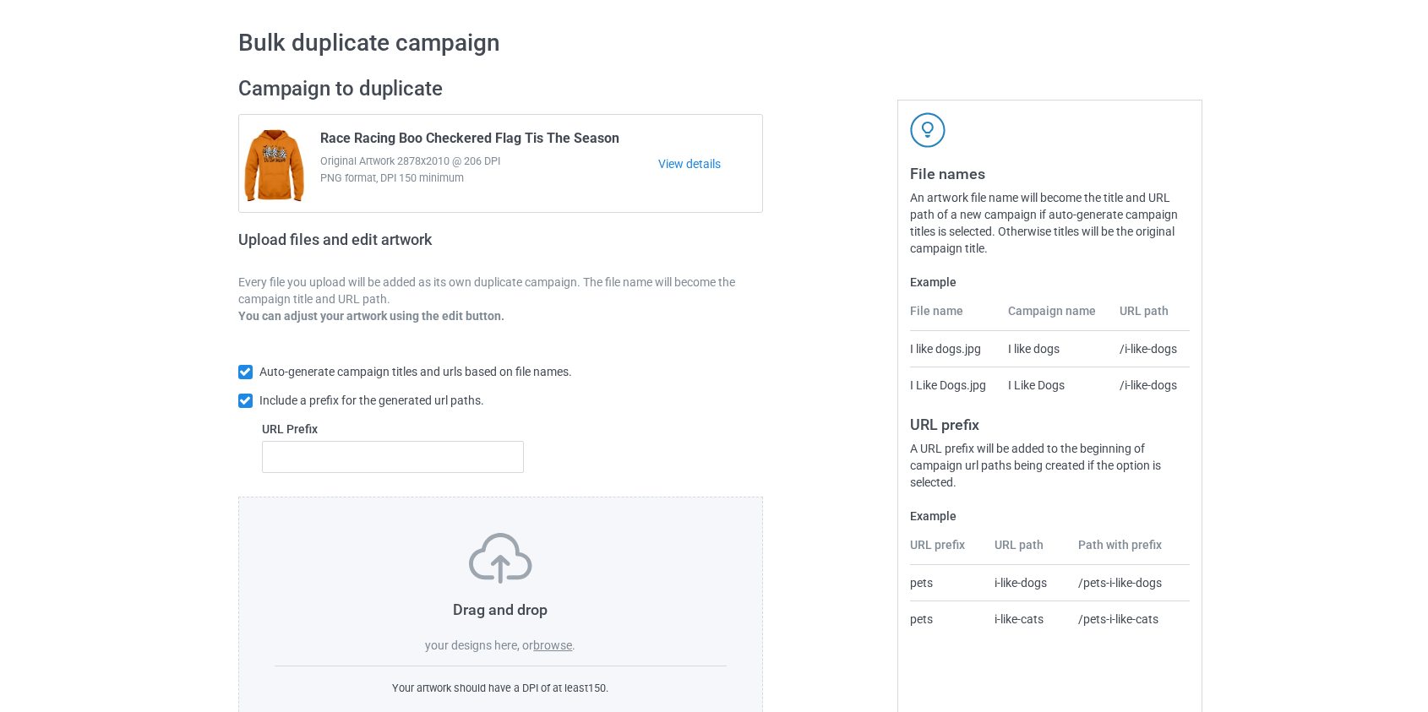
scroll to position [110, 0]
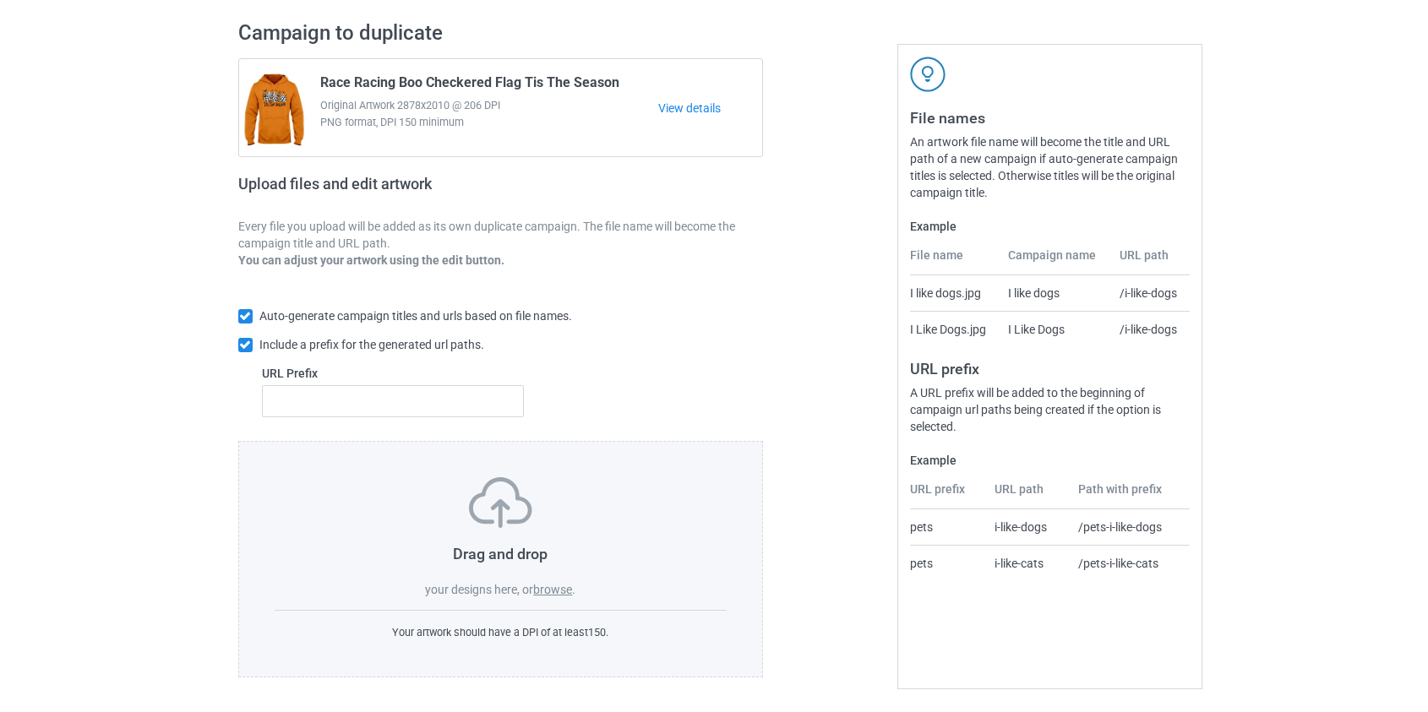
click at [554, 588] on label "browse" at bounding box center [552, 590] width 39 height 14
click at [0, 0] on input "browse" at bounding box center [0, 0] width 0 height 0
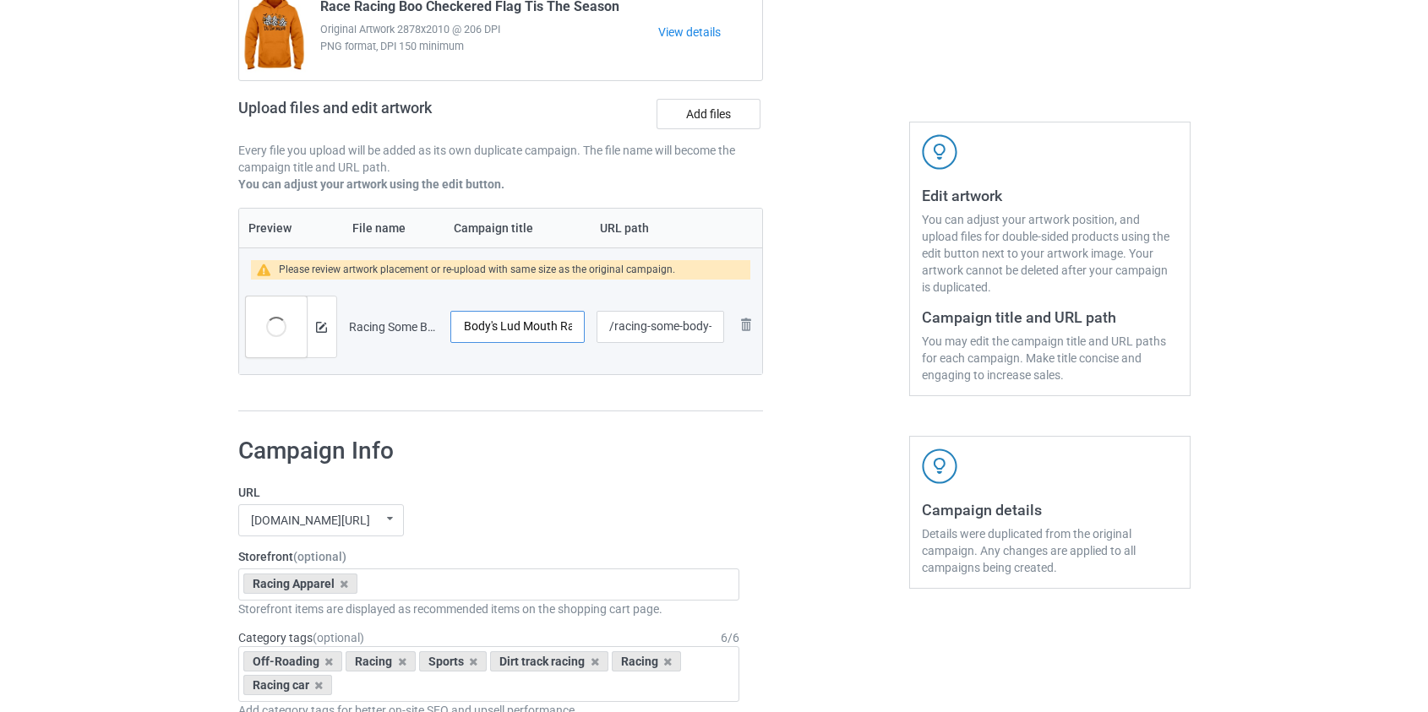
scroll to position [0, 135]
drag, startPoint x: 540, startPoint y: 324, endPoint x: 565, endPoint y: 328, distance: 25.7
click at [565, 328] on input "Racing Some Body's Lud Mouth Race Wife Front" at bounding box center [517, 327] width 135 height 32
click at [497, 328] on input "Racing Some Body's Lud Mouth Race Wife Front" at bounding box center [517, 327] width 135 height 32
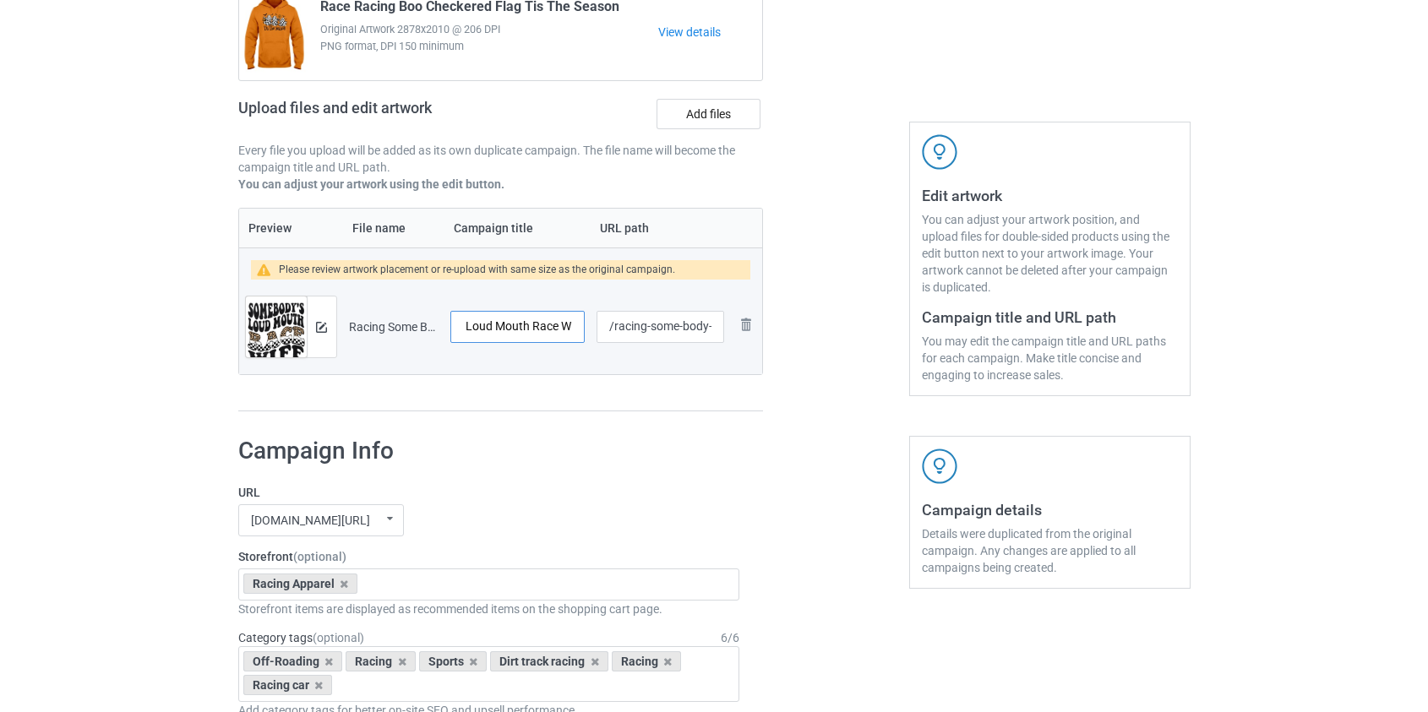
type input "Racing Some Body's Loud Mouth Race Wife Front"
click at [629, 328] on input "/racing-some-body-s-lud-mouth-race-wife-front" at bounding box center [659, 327] width 127 height 32
click at [685, 326] on input "/some-body-s-lud-mouth-race-wife-front" at bounding box center [659, 327] width 127 height 32
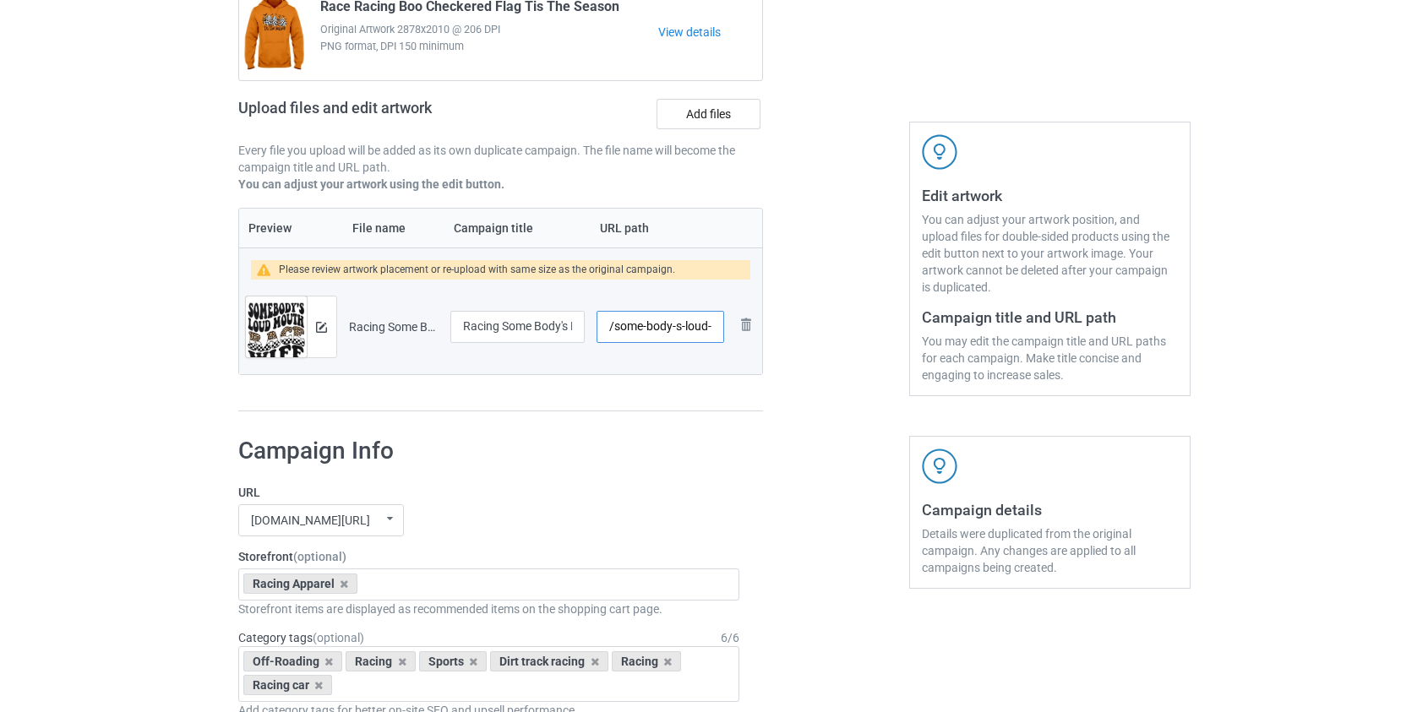
drag, startPoint x: 683, startPoint y: 321, endPoint x: 615, endPoint y: 329, distance: 68.9
click at [615, 329] on input "/some-body-s-loud-mouth-race-wife-front" at bounding box center [659, 327] width 127 height 32
drag, startPoint x: 697, startPoint y: 324, endPoint x: 899, endPoint y: 343, distance: 202.7
click at [899, 343] on div "Campaign to duplicate Race Racing Boo Checkered Flag Tis The Season Original Ar…" at bounding box center [714, 178] width 976 height 492
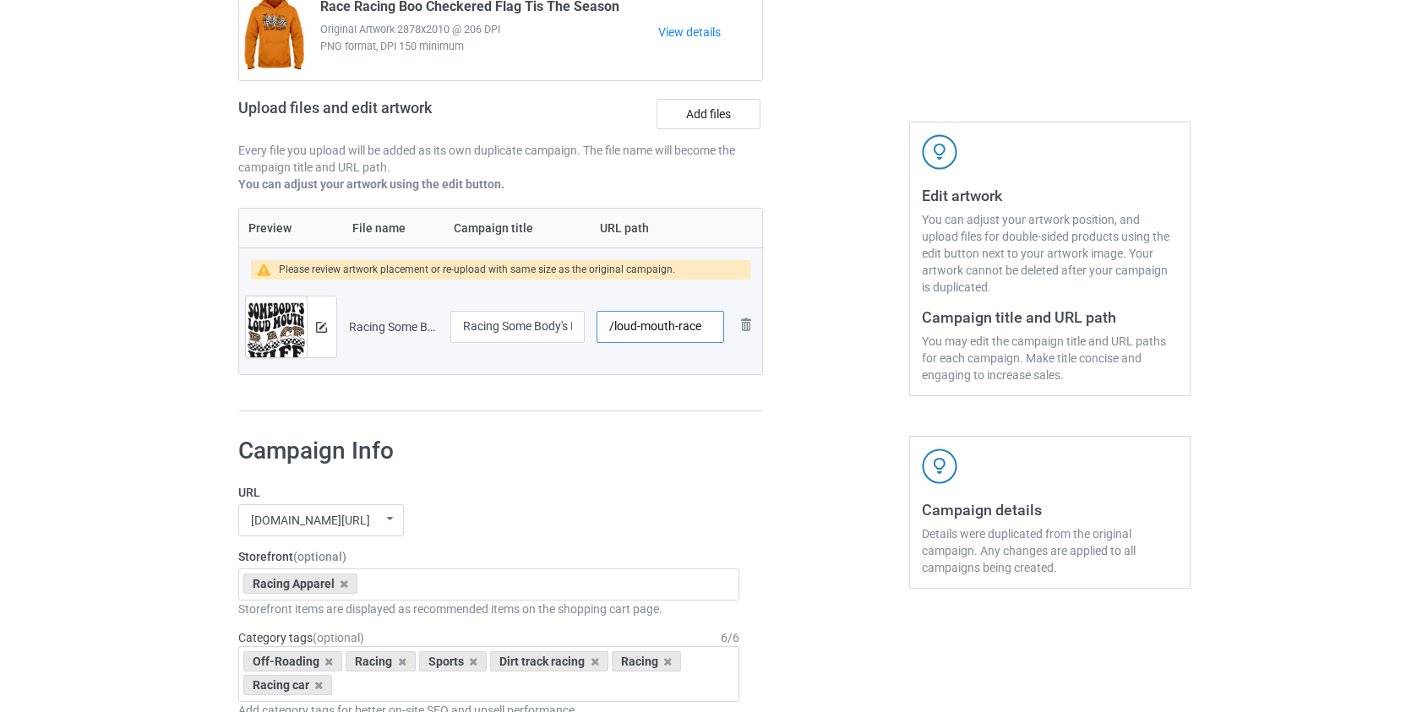
scroll to position [0, 0]
click at [899, 343] on div "Edit artwork You can adjust your artwork position, and upload files for double-…" at bounding box center [1049, 178] width 305 height 492
click at [673, 323] on input "/loud-race" at bounding box center [659, 327] width 127 height 32
type input "/loud-racew"
click at [322, 324] on img at bounding box center [321, 327] width 11 height 11
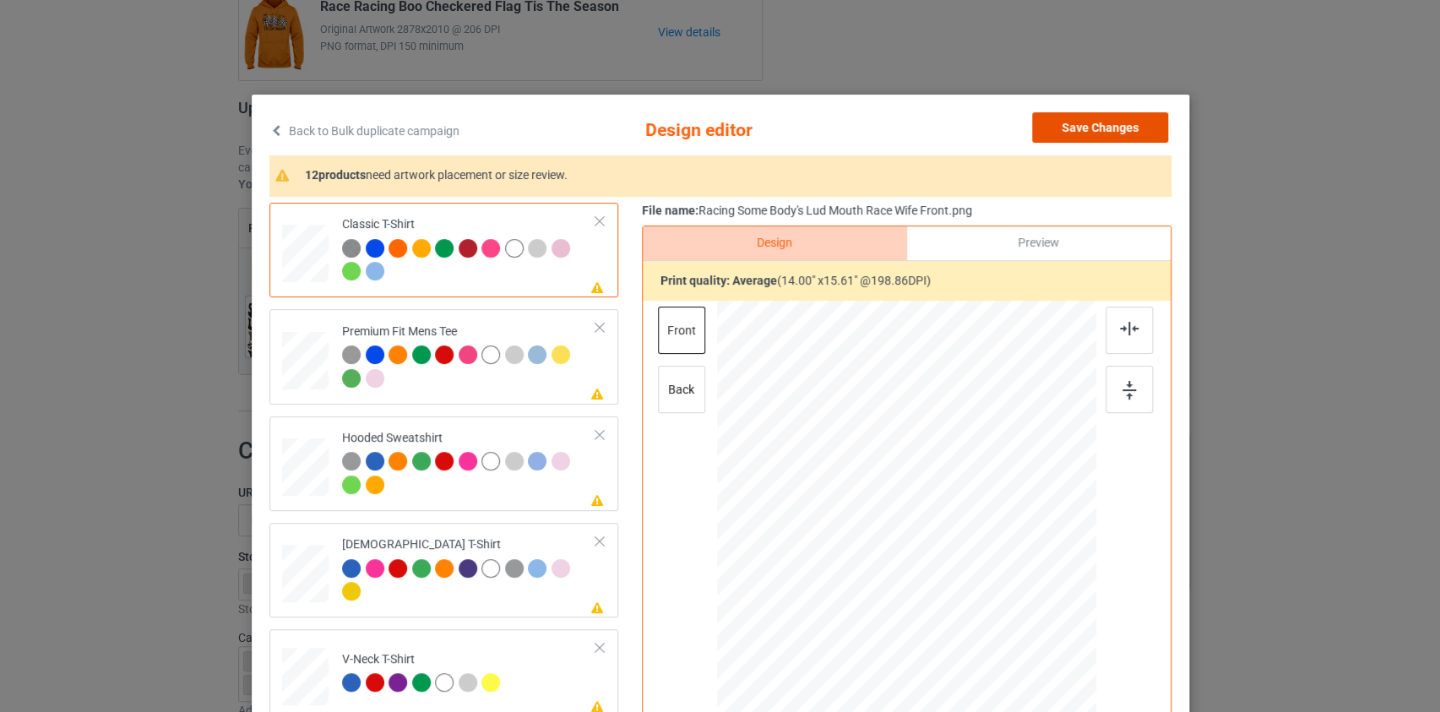
click at [1067, 138] on button "Save Changes" at bounding box center [1100, 127] width 136 height 30
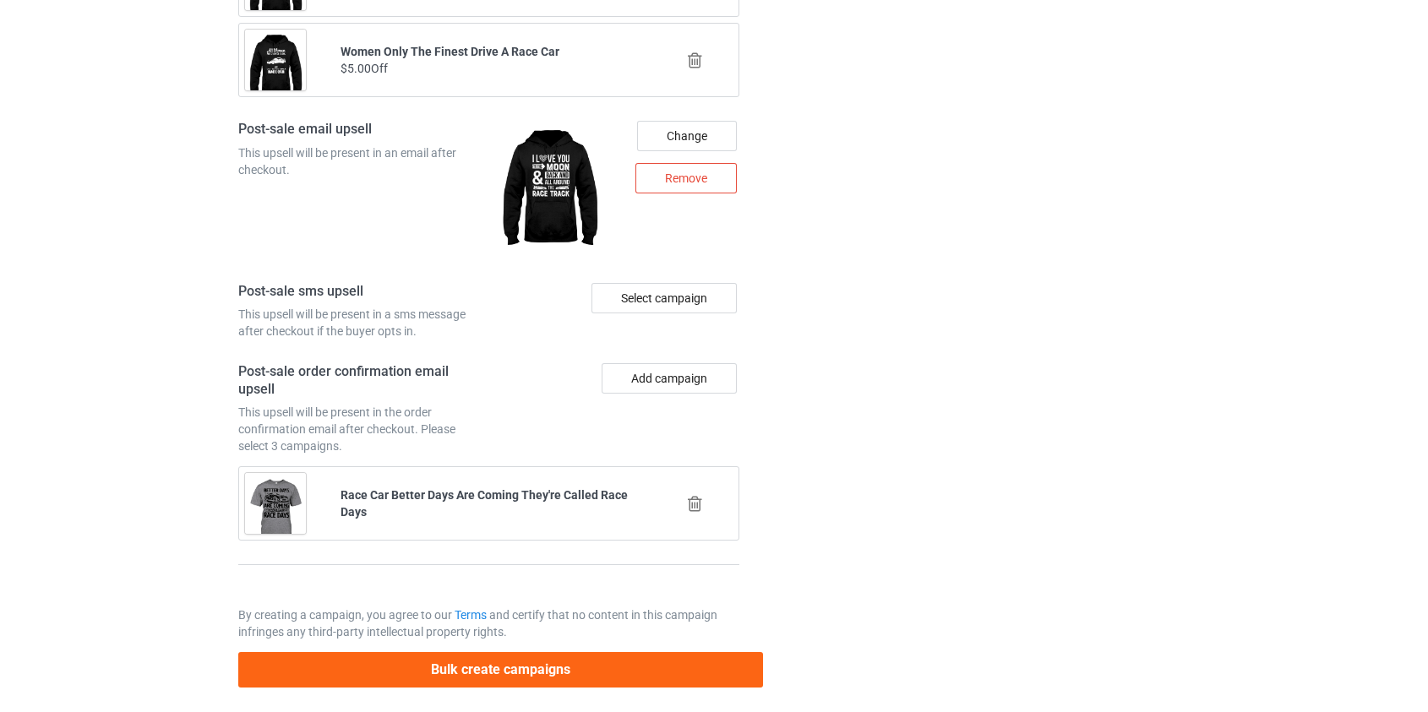
scroll to position [2231, 0]
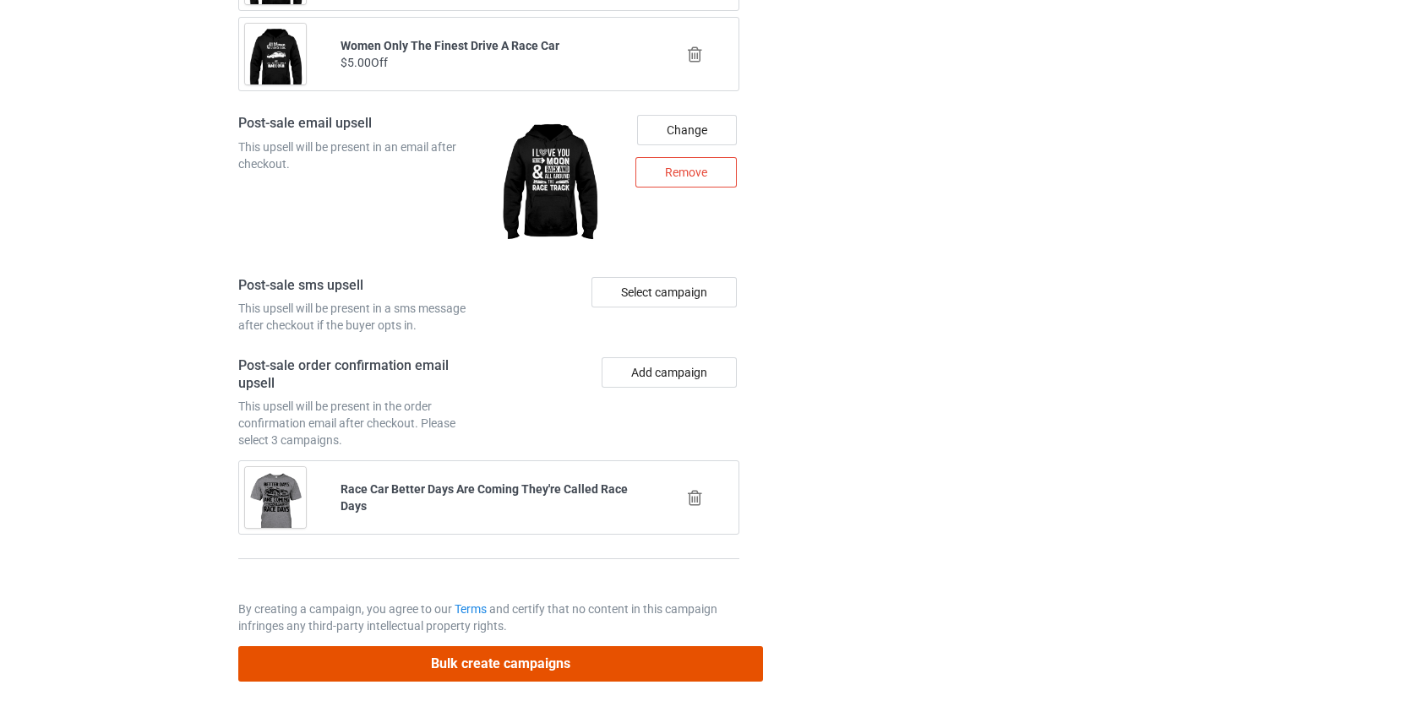
click at [454, 658] on button "Bulk create campaigns" at bounding box center [500, 663] width 525 height 35
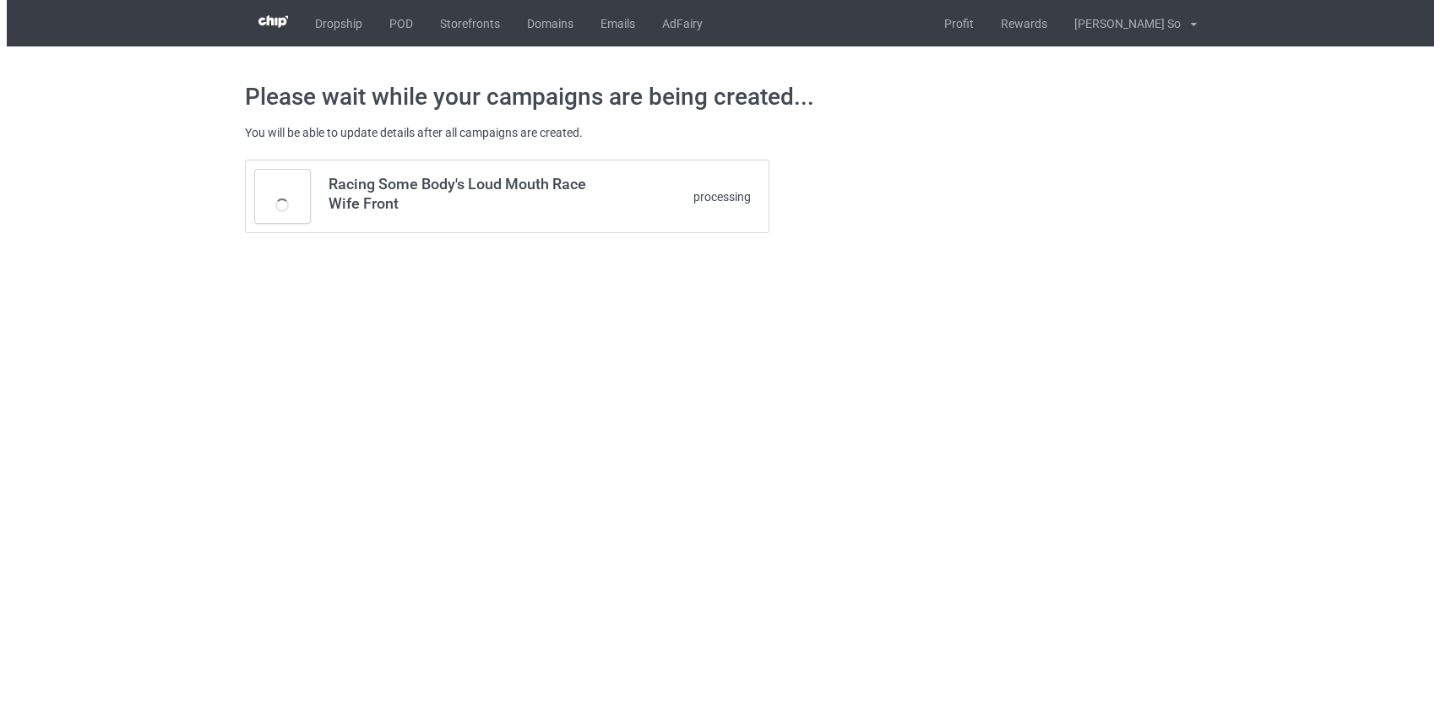
scroll to position [0, 0]
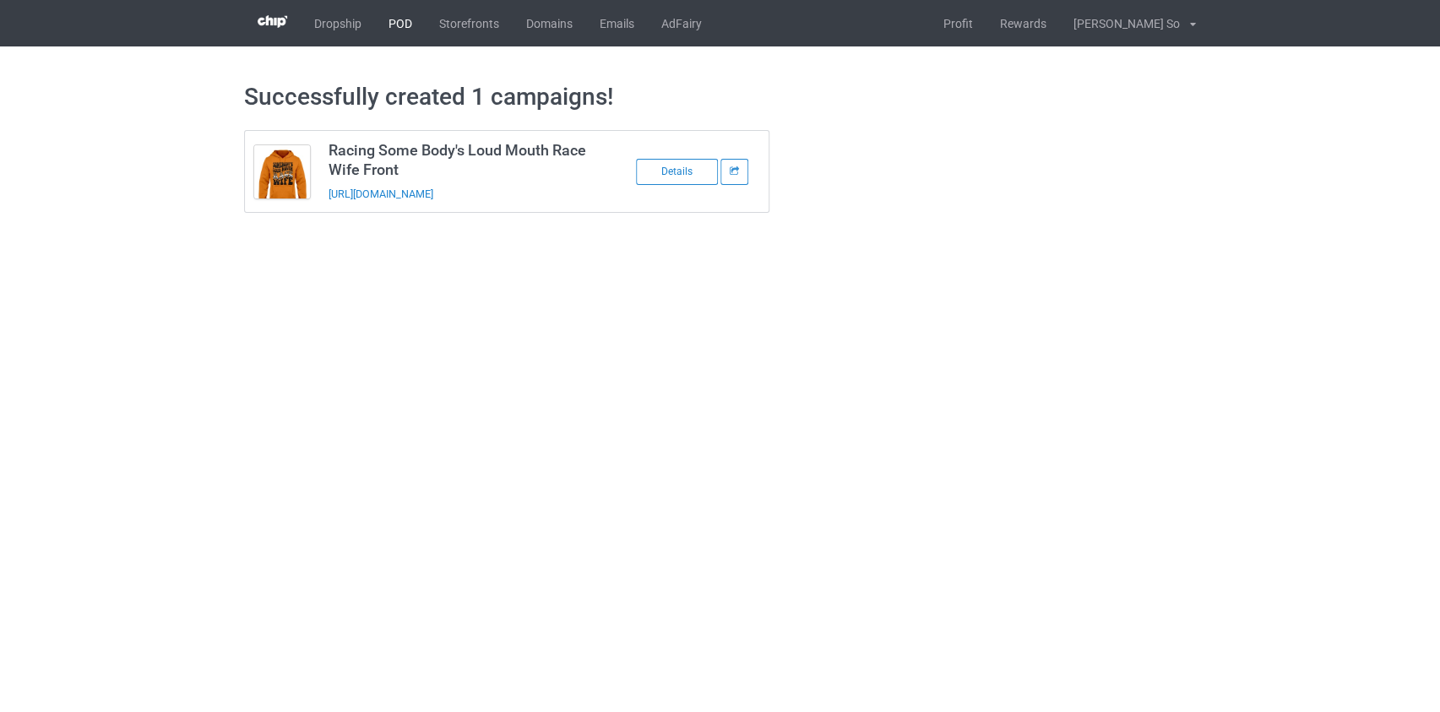
click at [388, 7] on link "POD" at bounding box center [400, 23] width 51 height 46
click at [397, 24] on link "POD" at bounding box center [400, 23] width 51 height 46
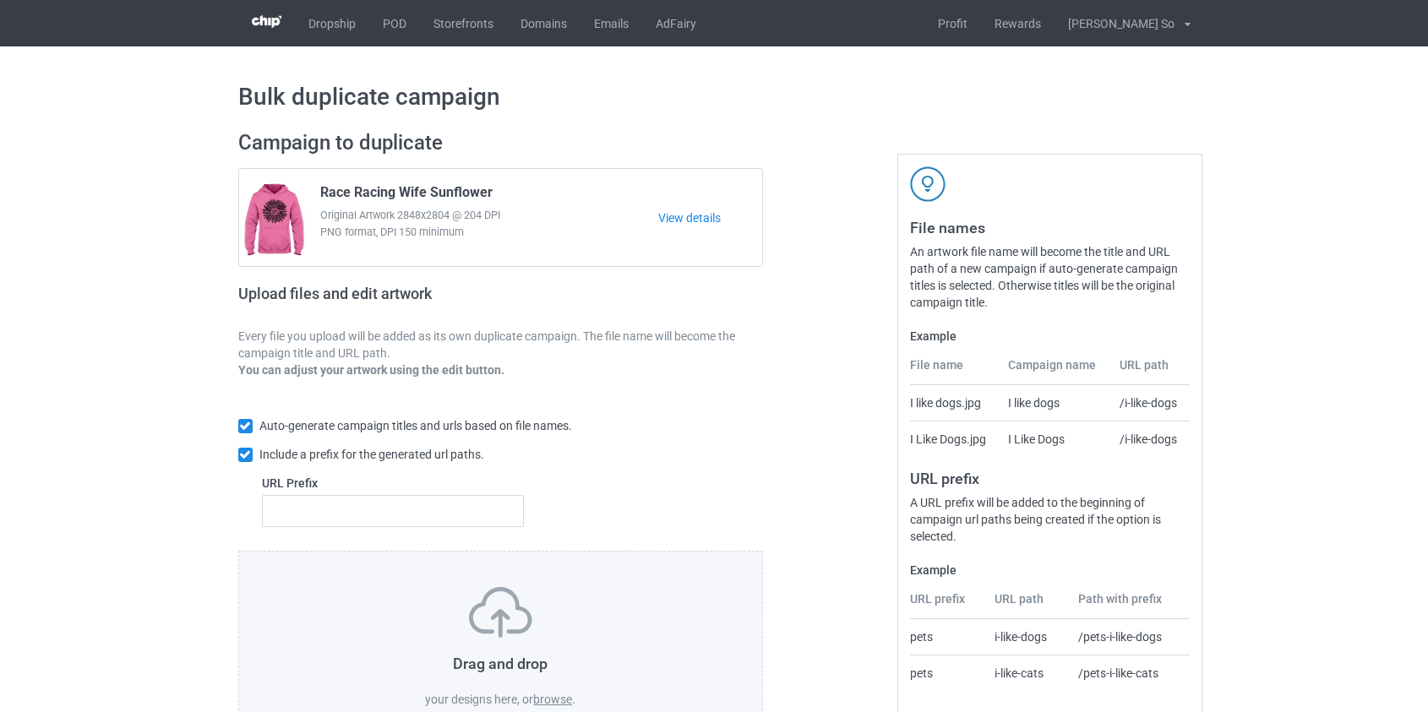
click at [567, 698] on label "browse" at bounding box center [552, 700] width 39 height 14
click at [0, 0] on input "browse" at bounding box center [0, 0] width 0 height 0
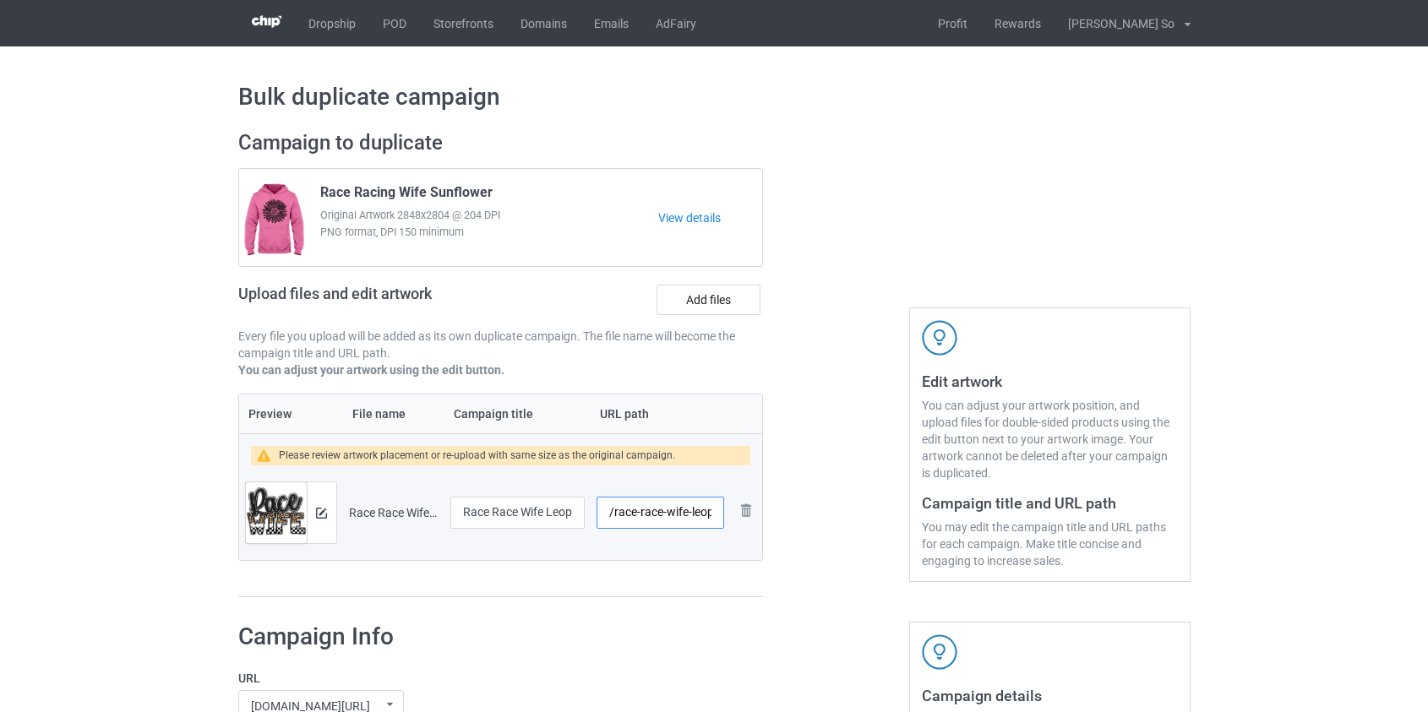
click at [623, 507] on input "/race-race-wife-leopard" at bounding box center [659, 513] width 127 height 32
click at [489, 509] on input "Race Race Wife Leopard" at bounding box center [517, 513] width 135 height 32
type input "Racing Race Wife Leopard"
click at [627, 509] on input "/race-race-wife-leopard" at bounding box center [659, 513] width 127 height 32
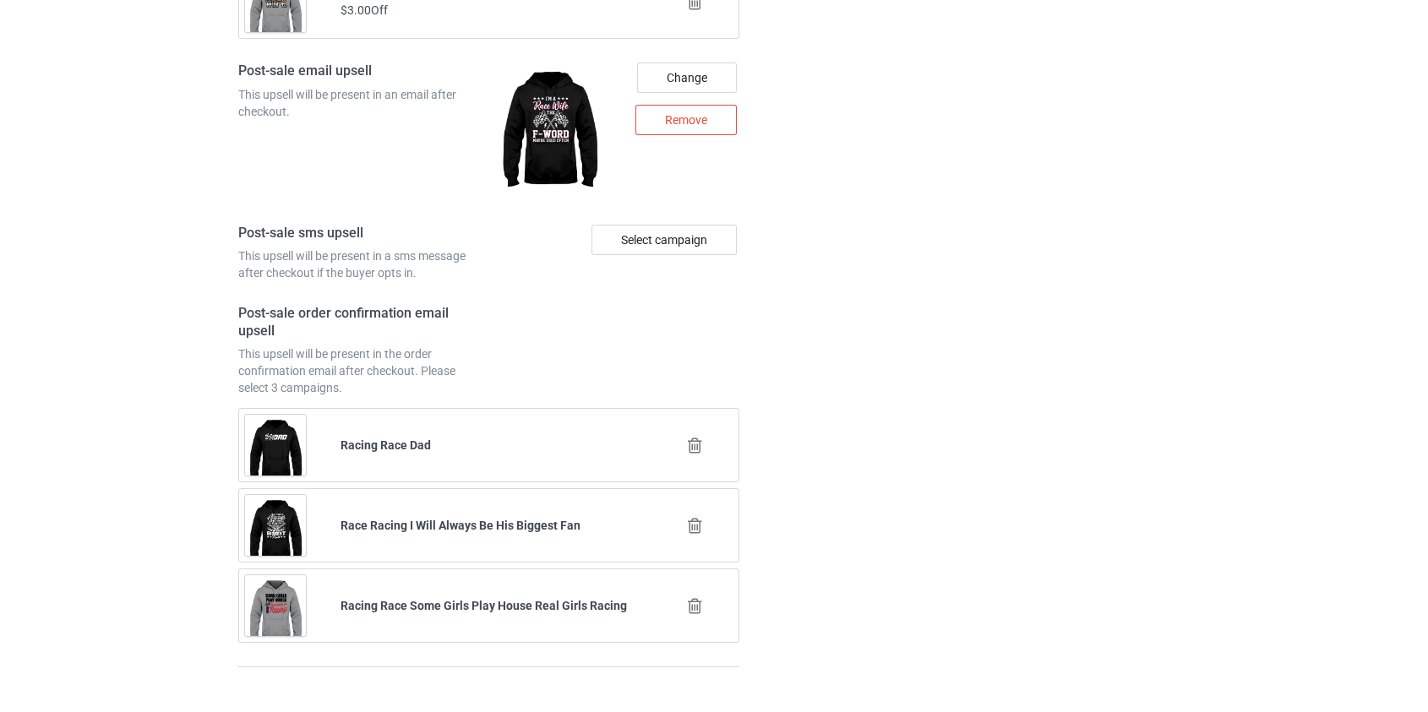
scroll to position [2391, 0]
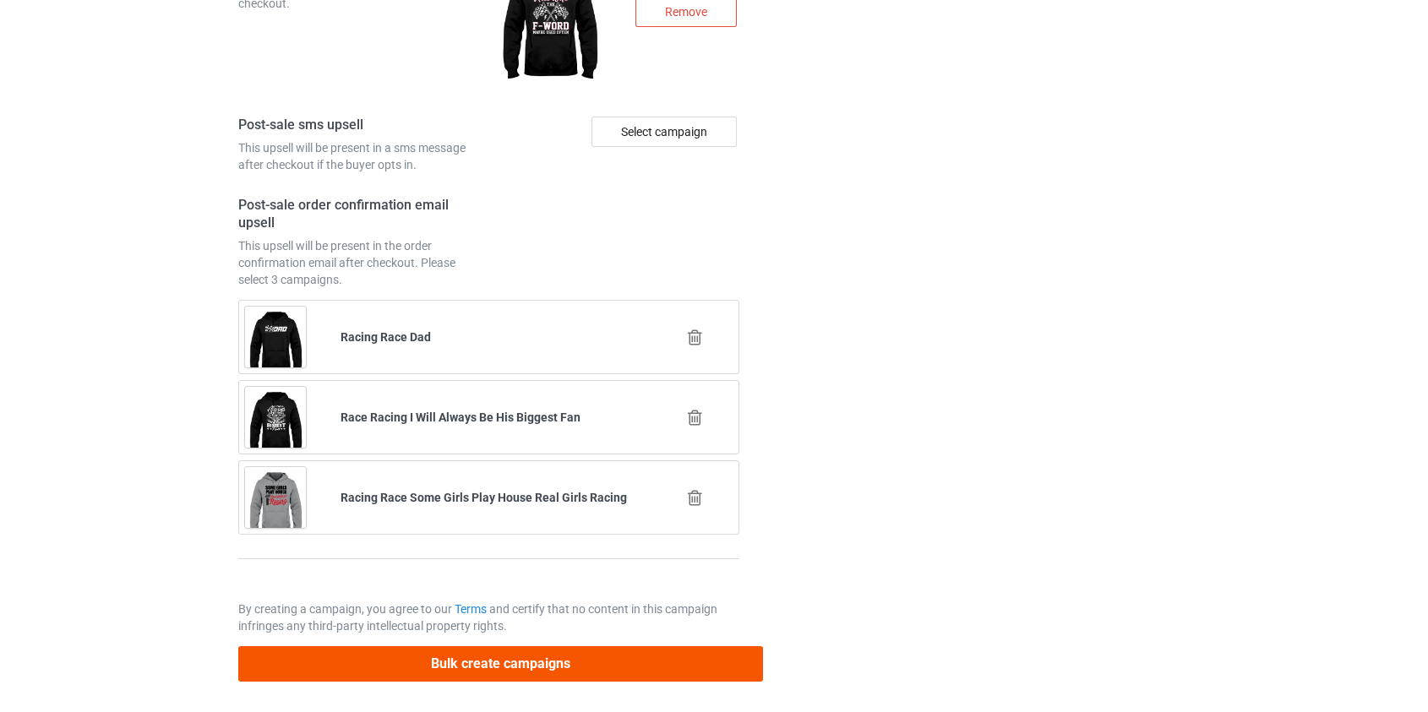
type input "/race-wleopard"
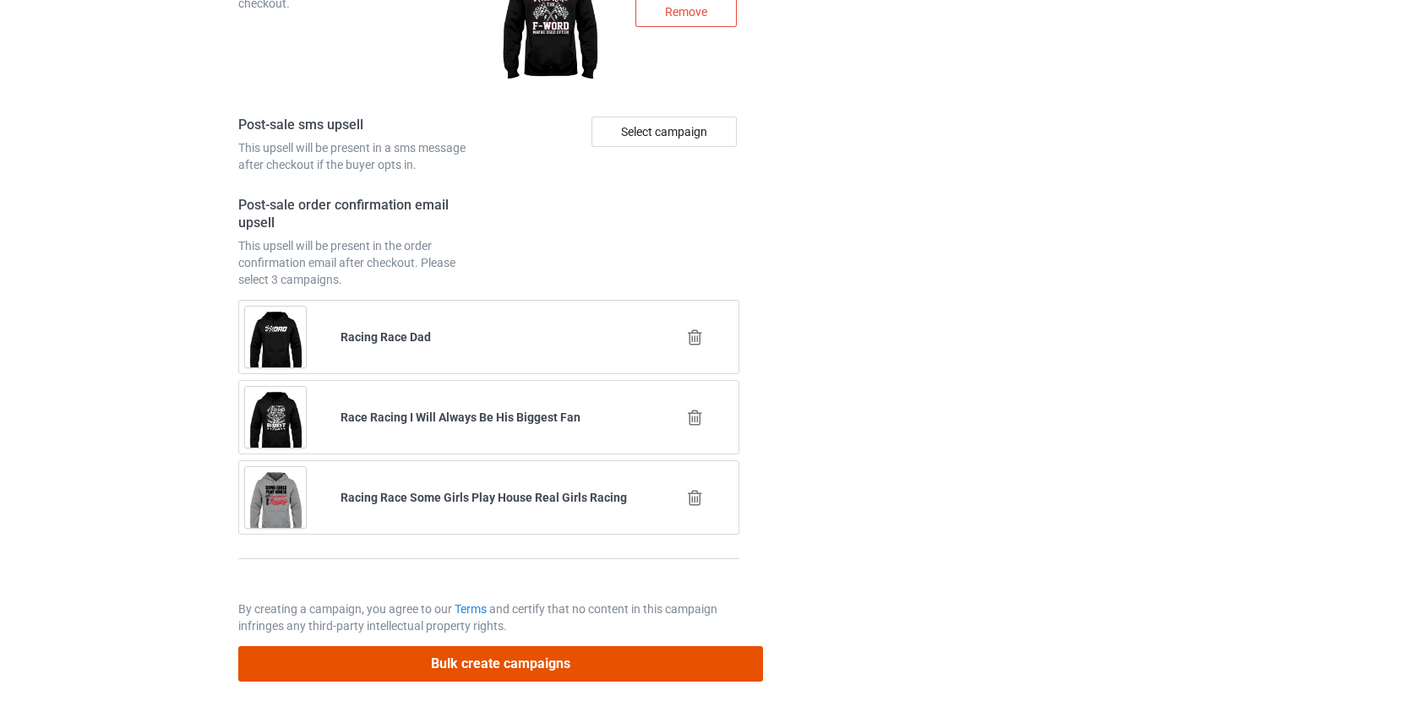
click at [466, 646] on button "Bulk create campaigns" at bounding box center [500, 663] width 525 height 35
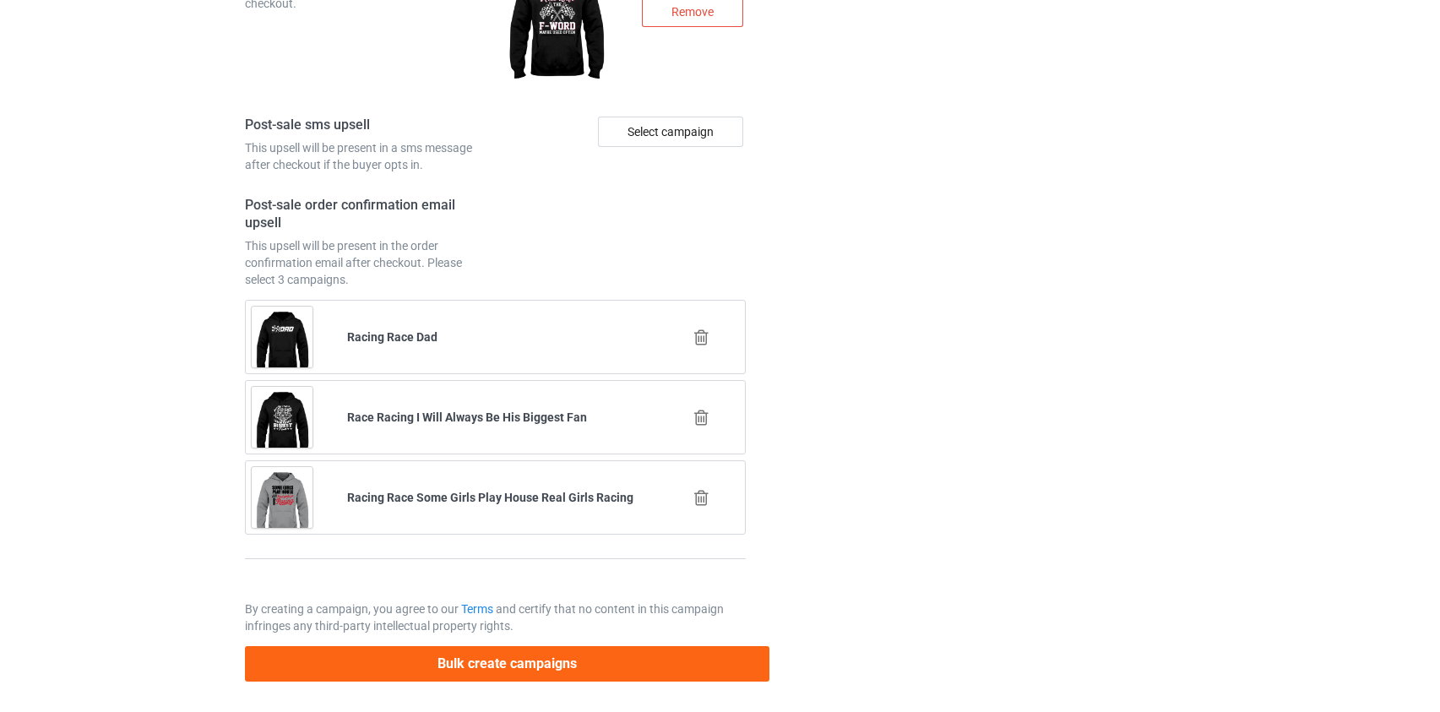
scroll to position [0, 0]
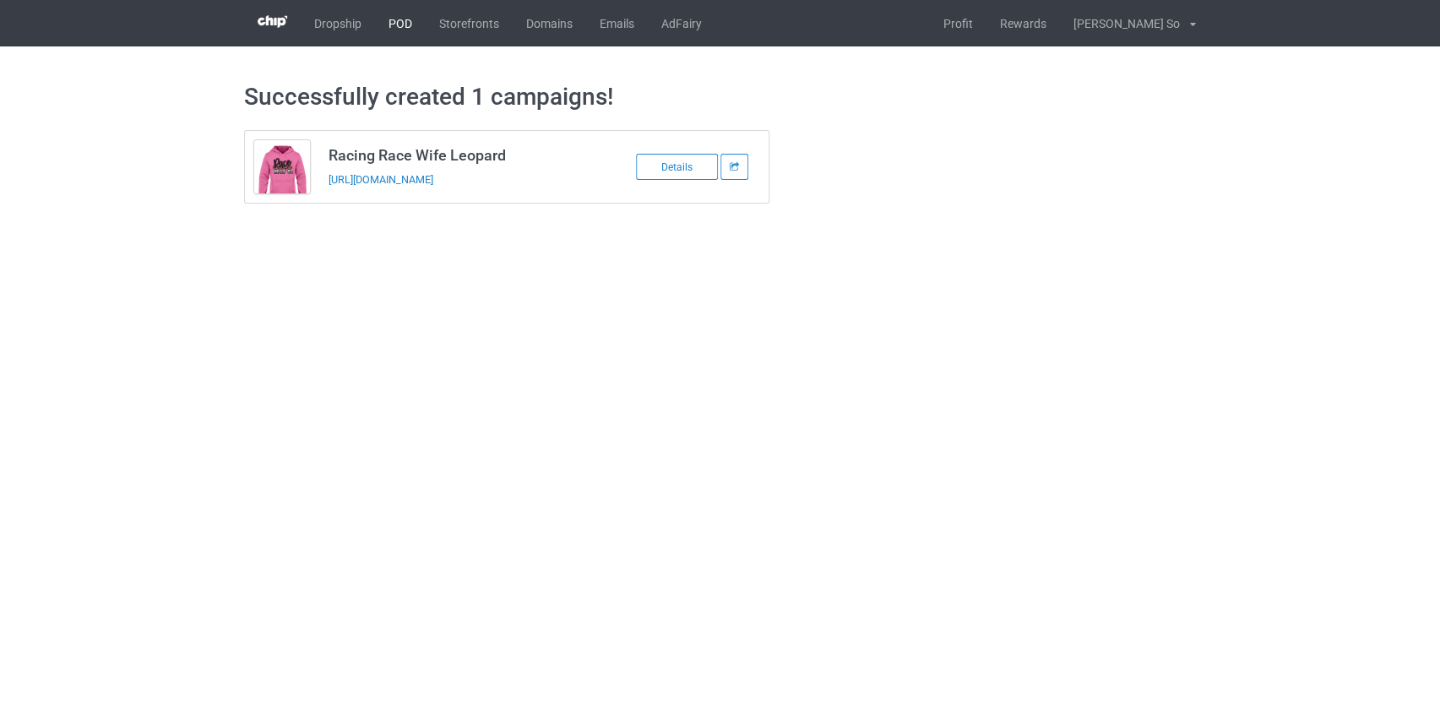
click at [394, 22] on link "POD" at bounding box center [400, 23] width 51 height 46
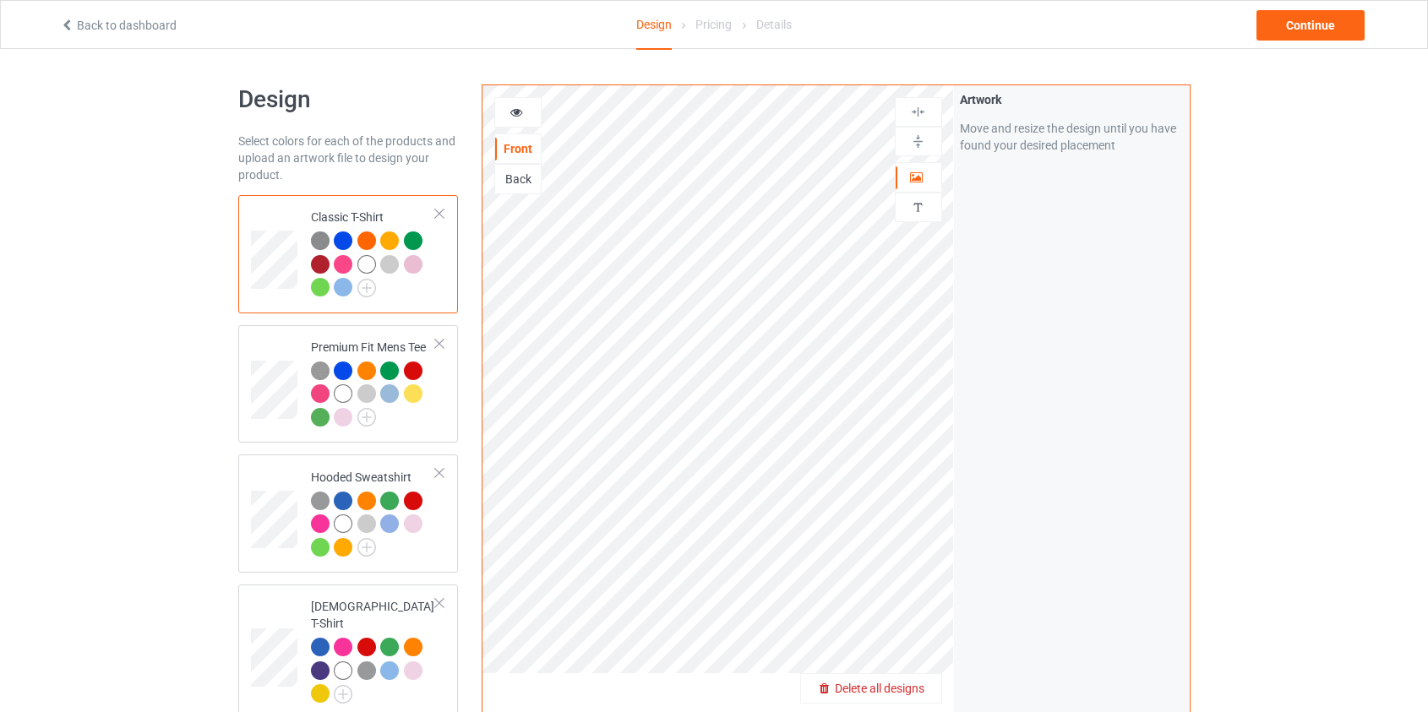
click at [895, 685] on span "Delete all designs" at bounding box center [880, 689] width 90 height 14
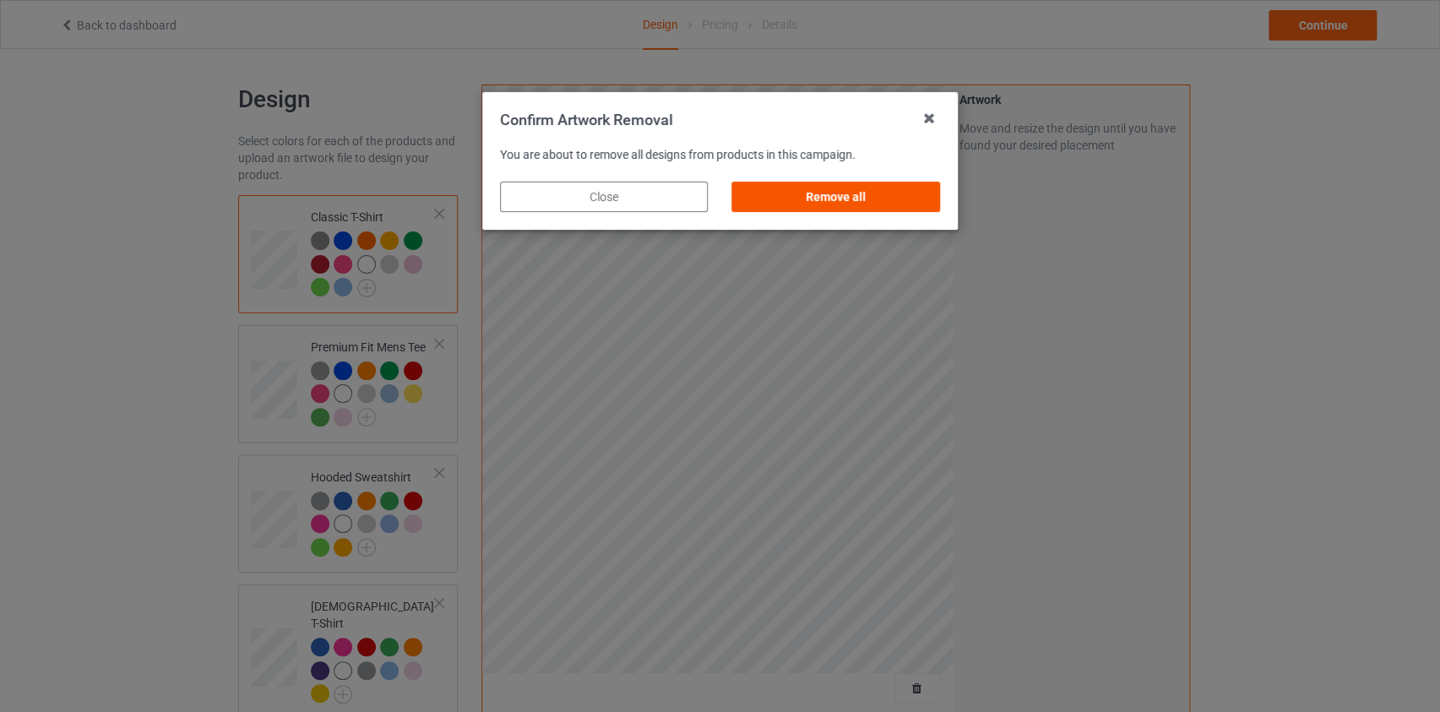
click at [857, 201] on div "Remove all" at bounding box center [836, 197] width 208 height 30
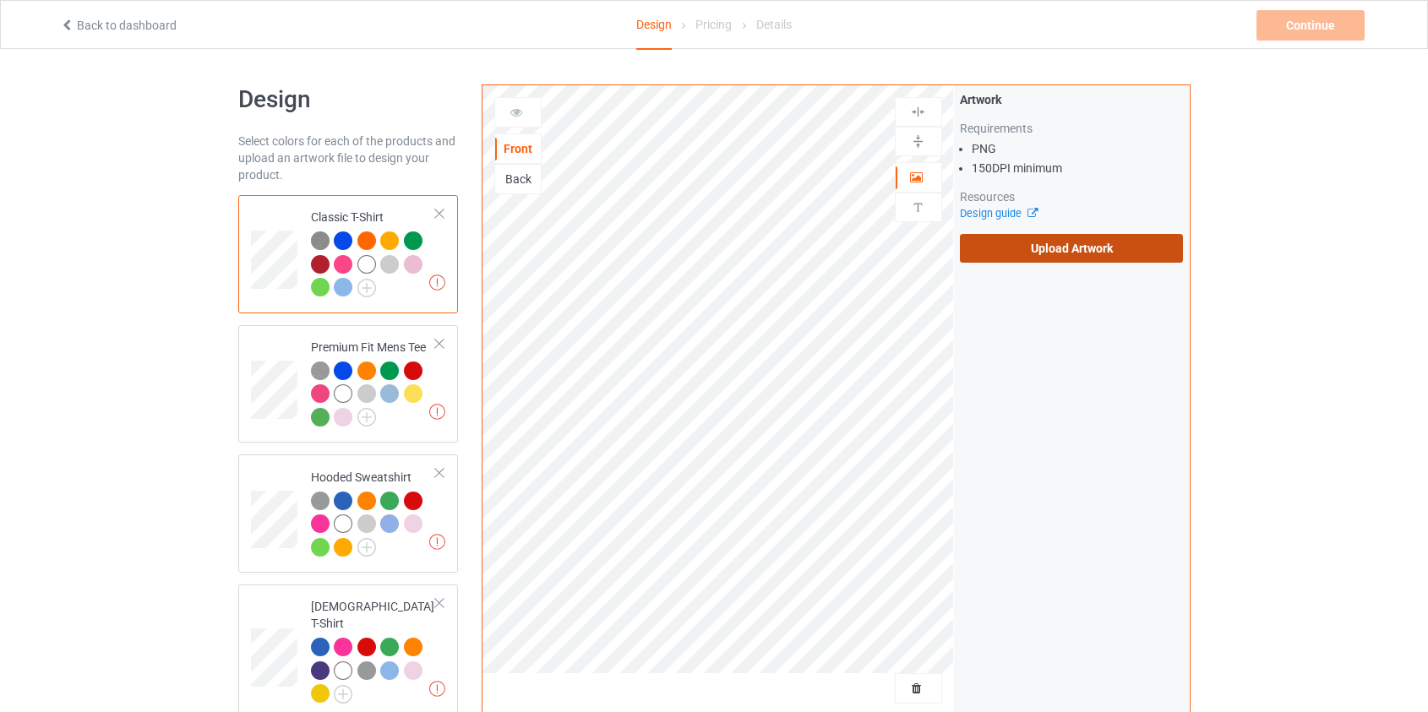
click at [1022, 256] on label "Upload Artwork" at bounding box center [1072, 248] width 224 height 29
click at [0, 0] on input "Upload Artwork" at bounding box center [0, 0] width 0 height 0
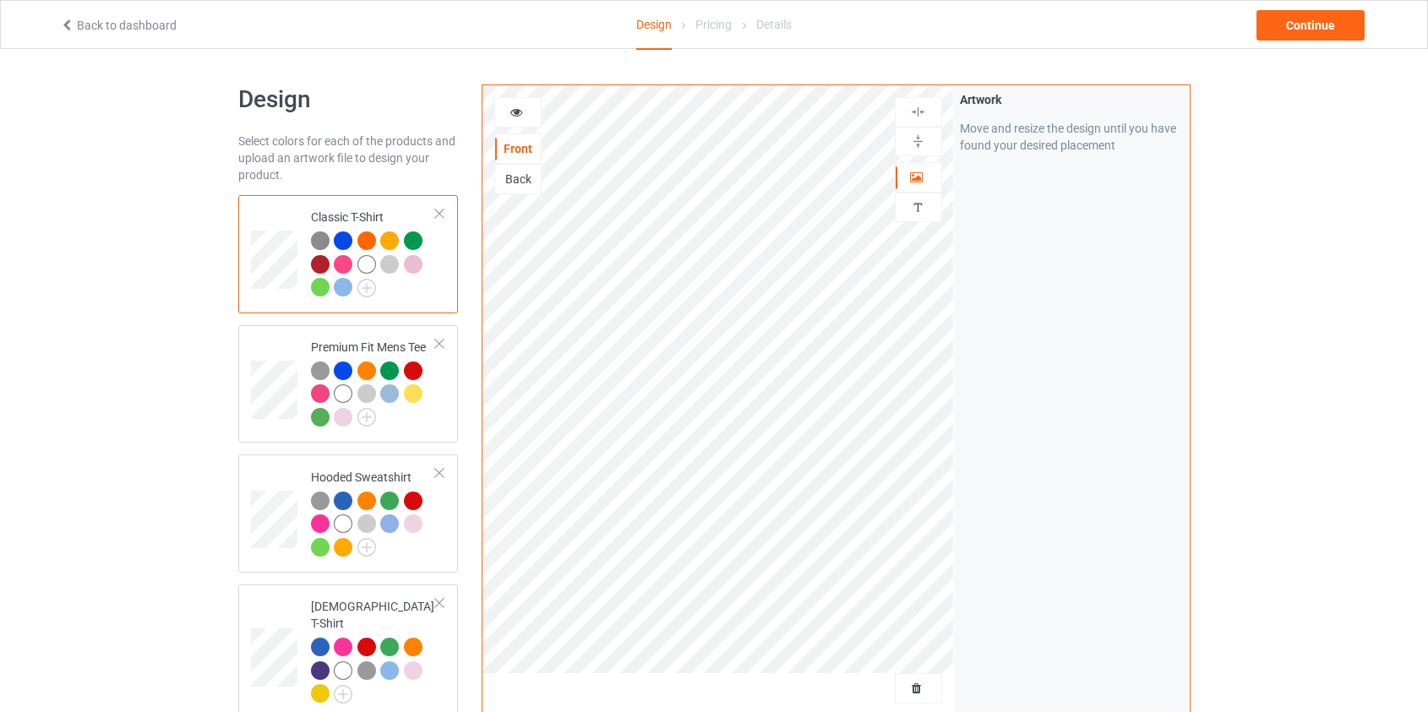
click at [515, 180] on div "Back" at bounding box center [518, 179] width 46 height 17
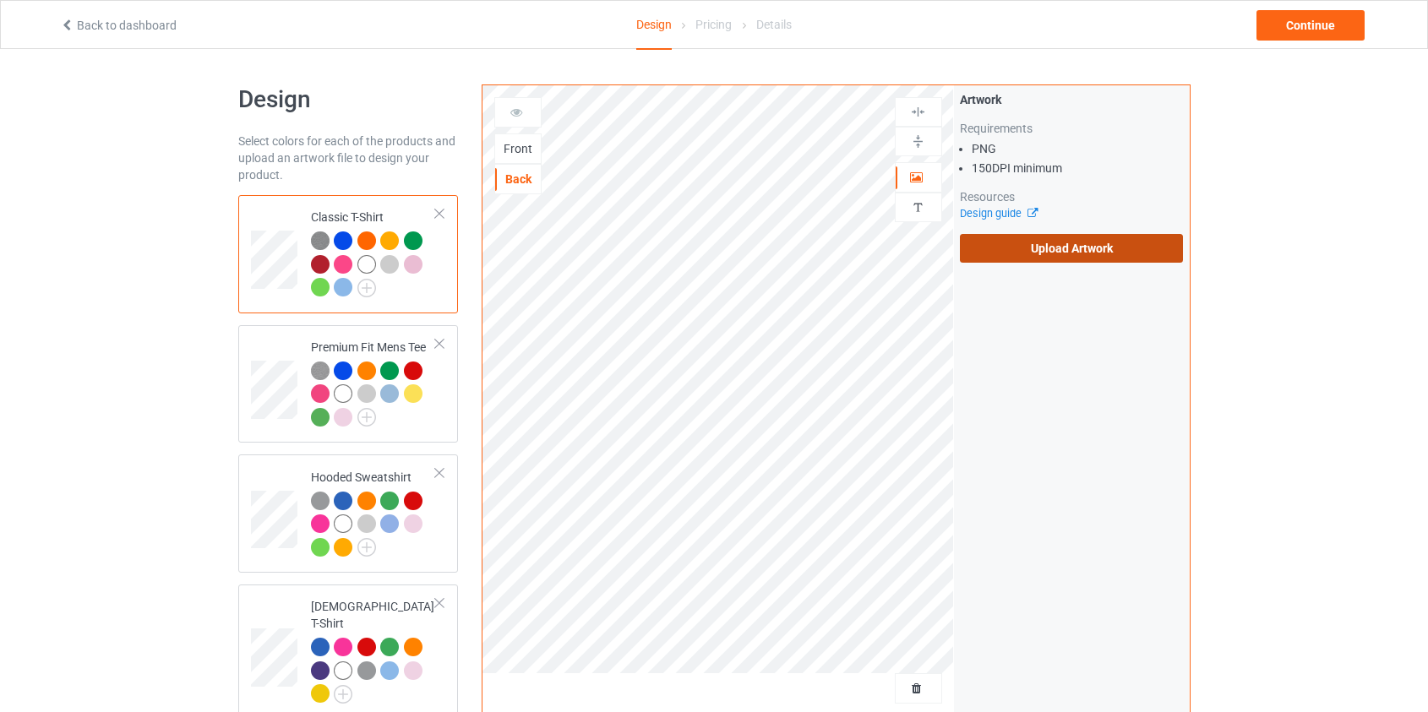
click at [1044, 249] on label "Upload Artwork" at bounding box center [1072, 248] width 224 height 29
click at [0, 0] on input "Upload Artwork" at bounding box center [0, 0] width 0 height 0
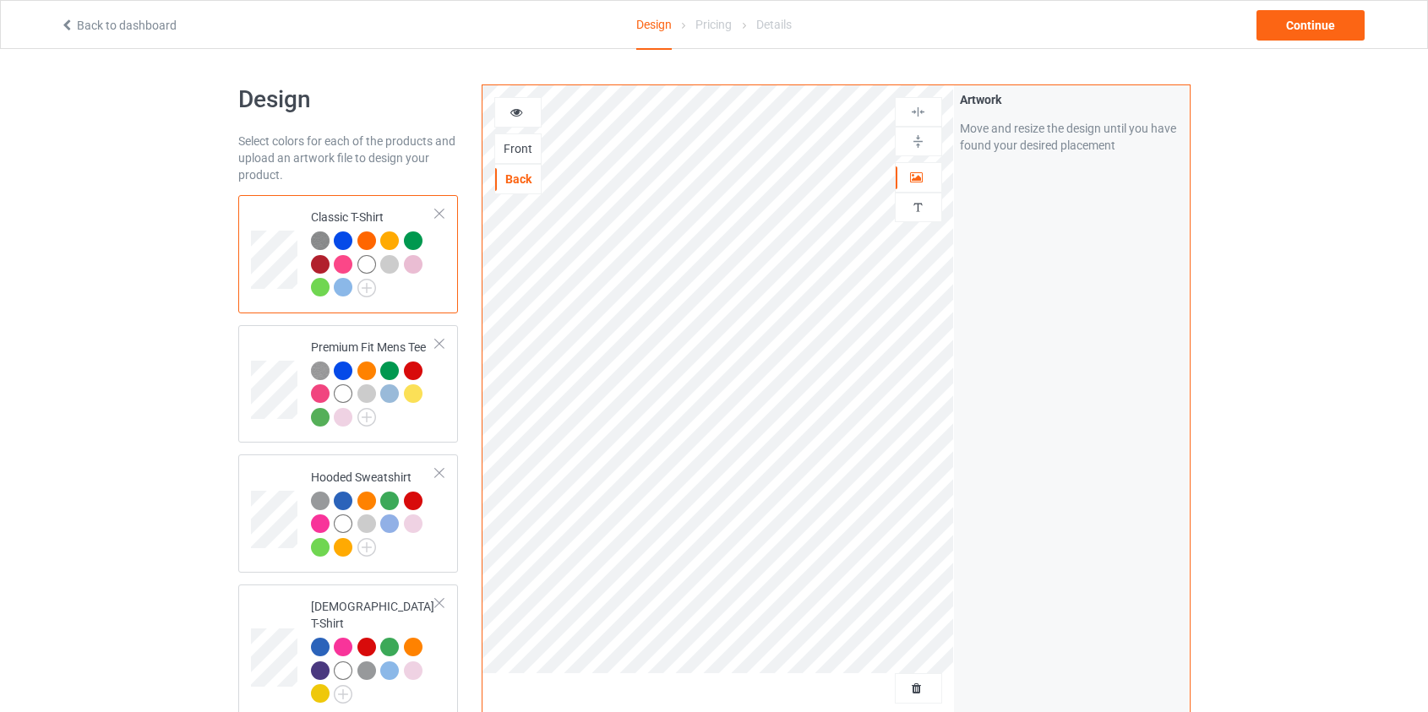
click at [516, 144] on div "Front" at bounding box center [518, 148] width 46 height 17
click at [506, 187] on div "Back" at bounding box center [517, 179] width 47 height 30
click at [512, 182] on div "Back" at bounding box center [518, 179] width 46 height 17
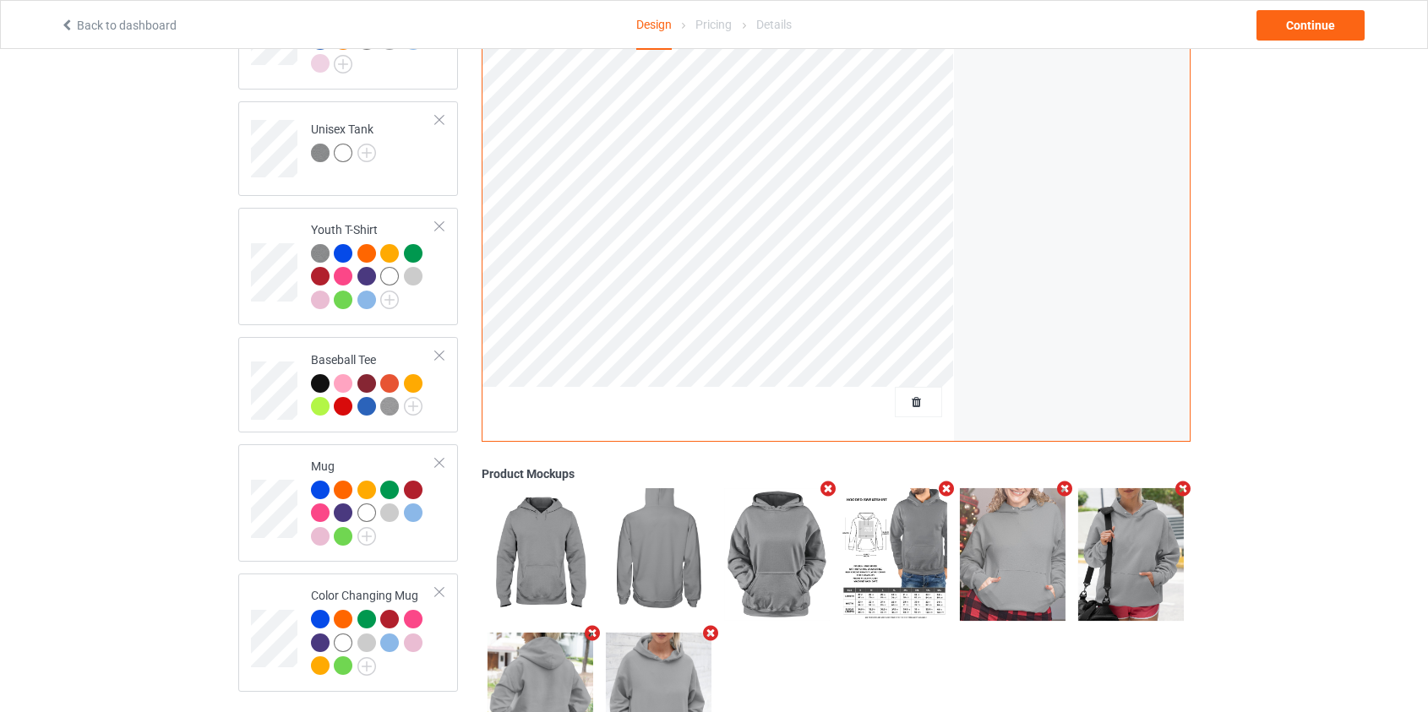
scroll to position [1074, 0]
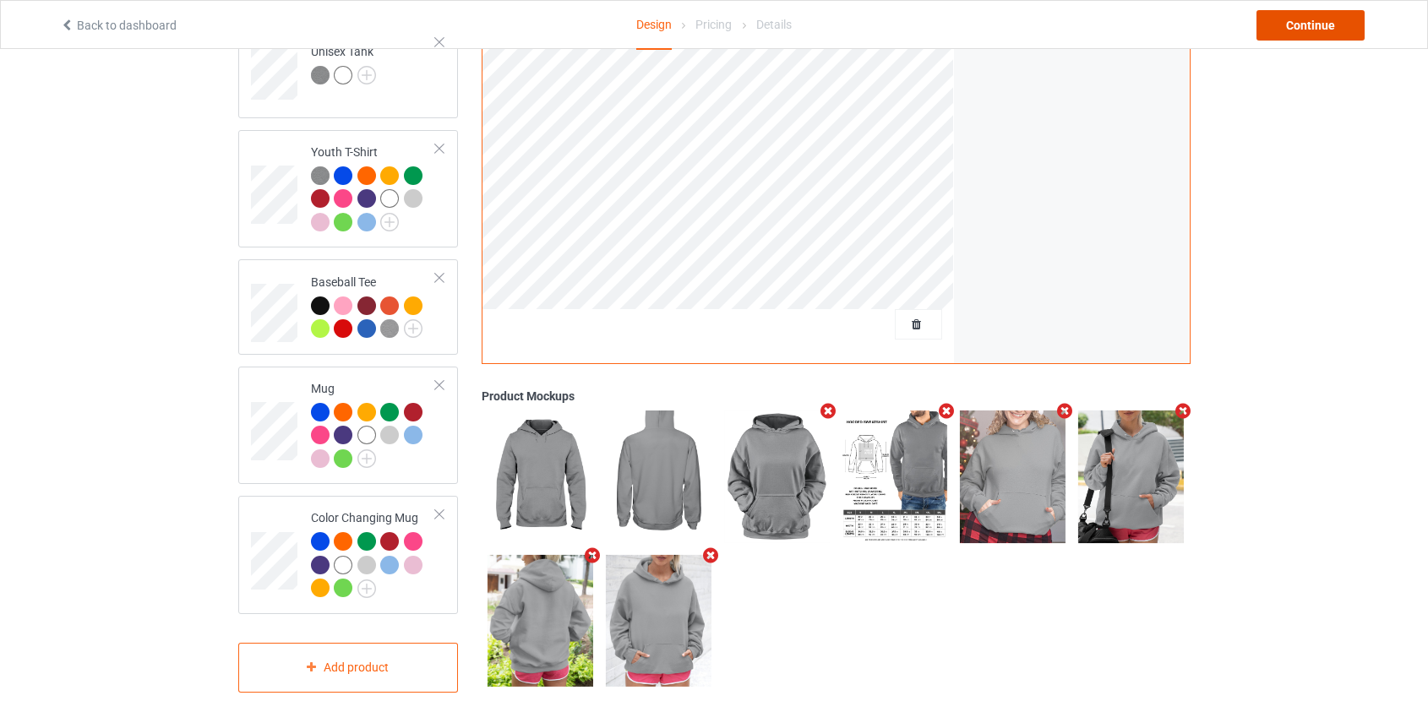
click at [1294, 19] on div "Continue" at bounding box center [1310, 25] width 108 height 30
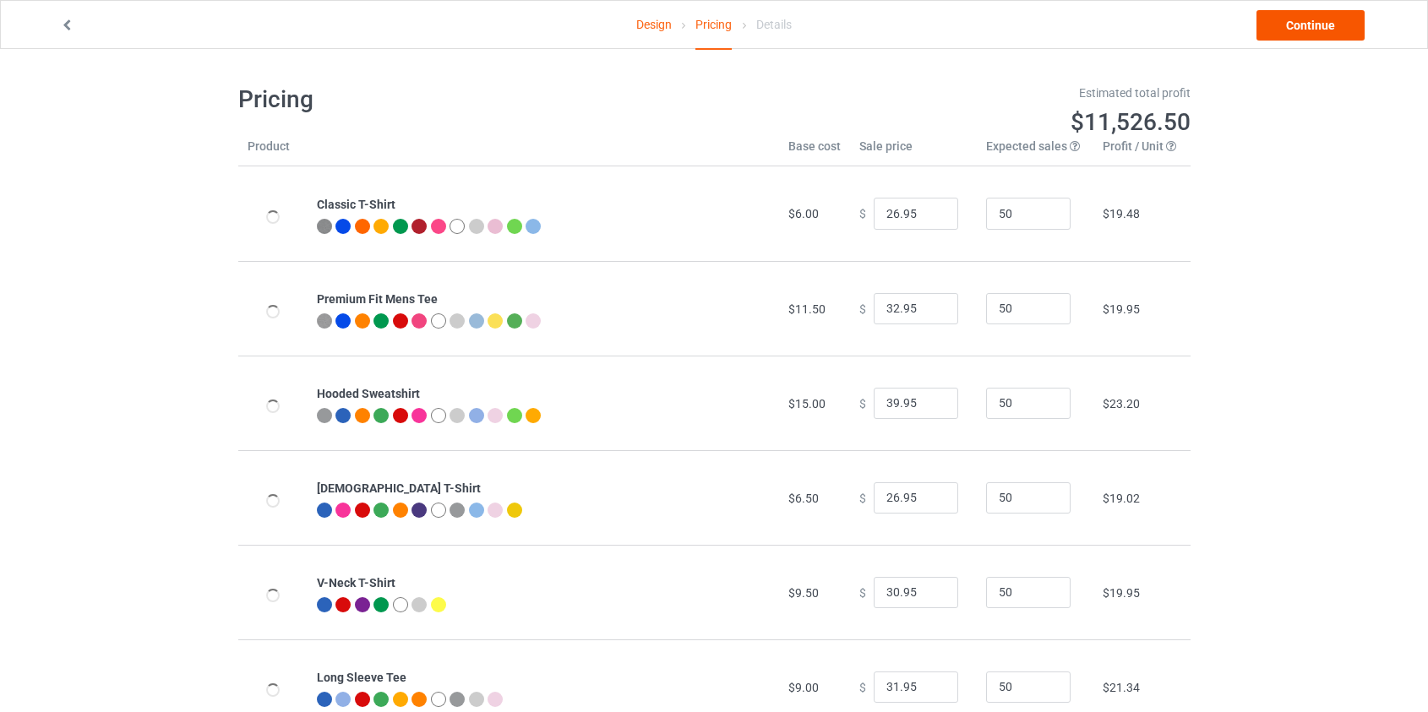
type input "46.95"
type input "39.95"
drag, startPoint x: 887, startPoint y: 404, endPoint x: 867, endPoint y: 406, distance: 20.4
click at [873, 406] on input "46.95" at bounding box center [915, 404] width 84 height 32
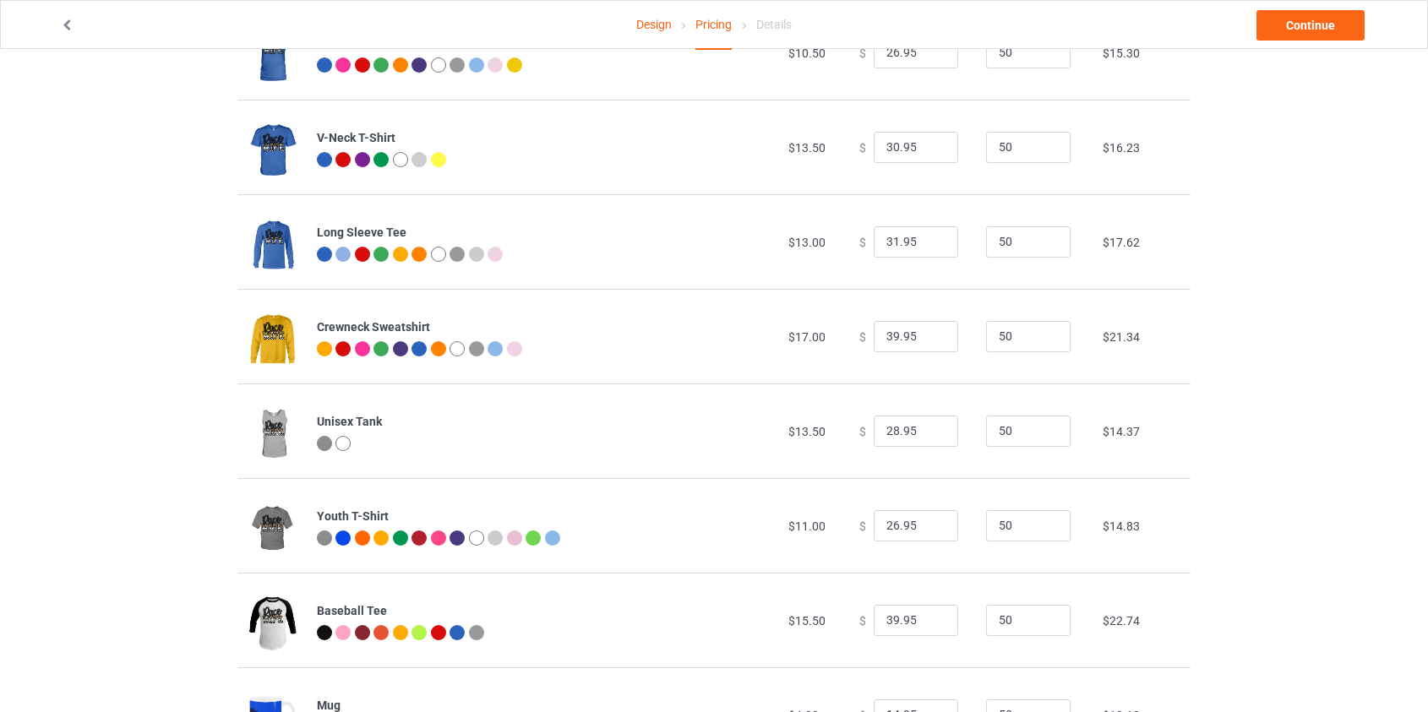
scroll to position [460, 0]
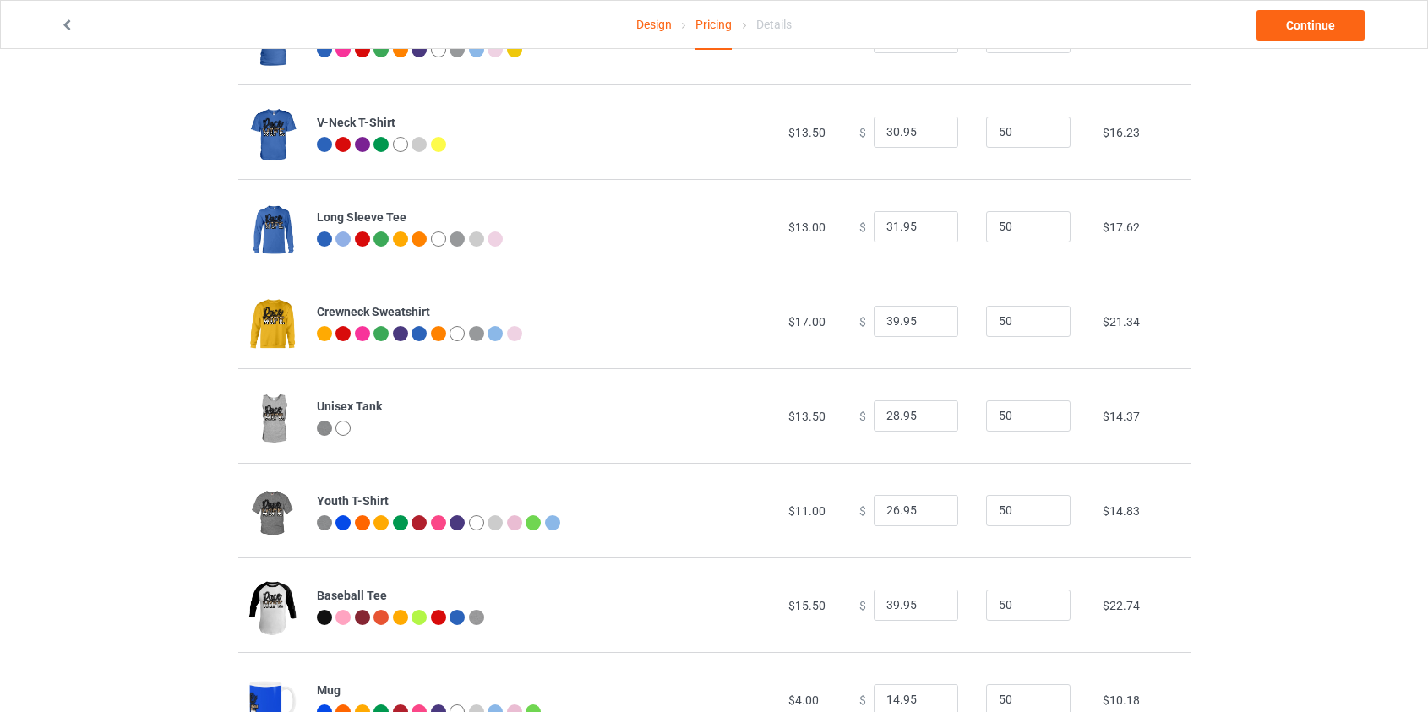
type input "39.95"
click at [889, 319] on input "39.95" at bounding box center [915, 322] width 84 height 32
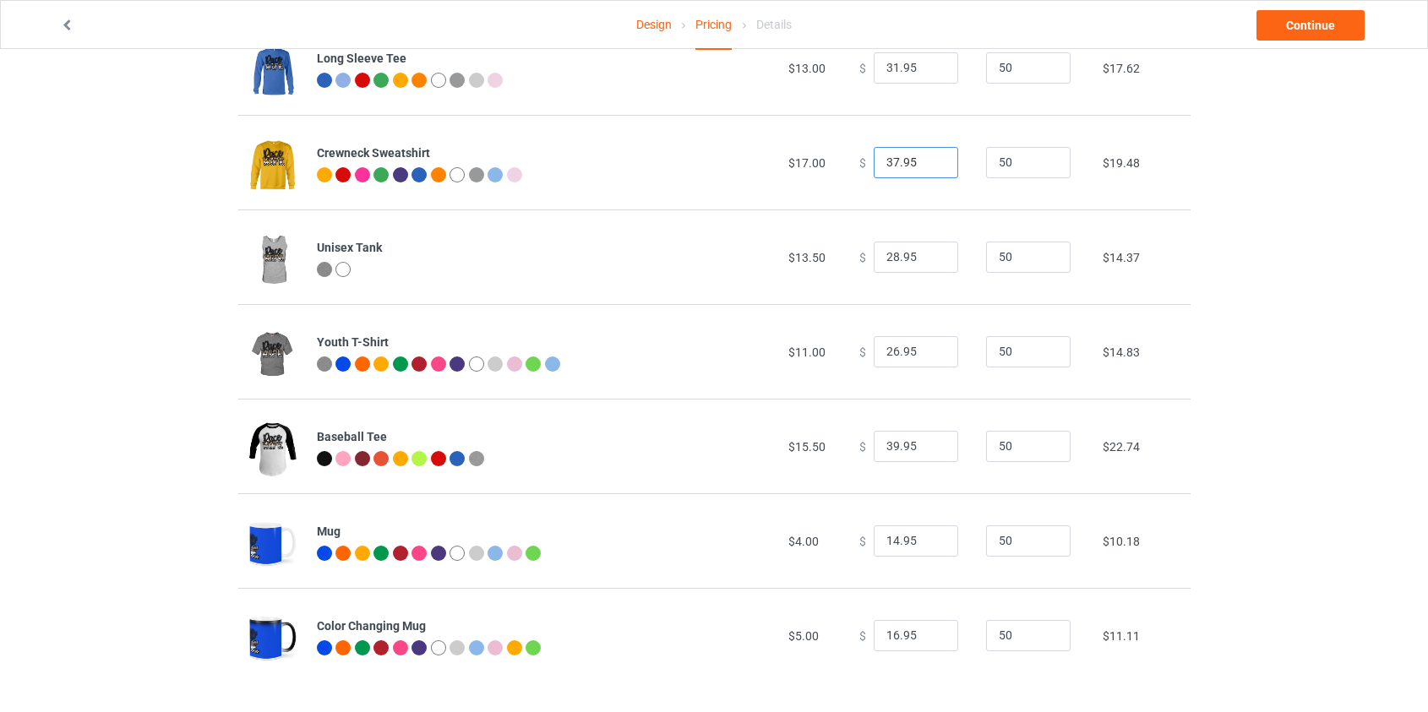
scroll to position [625, 0]
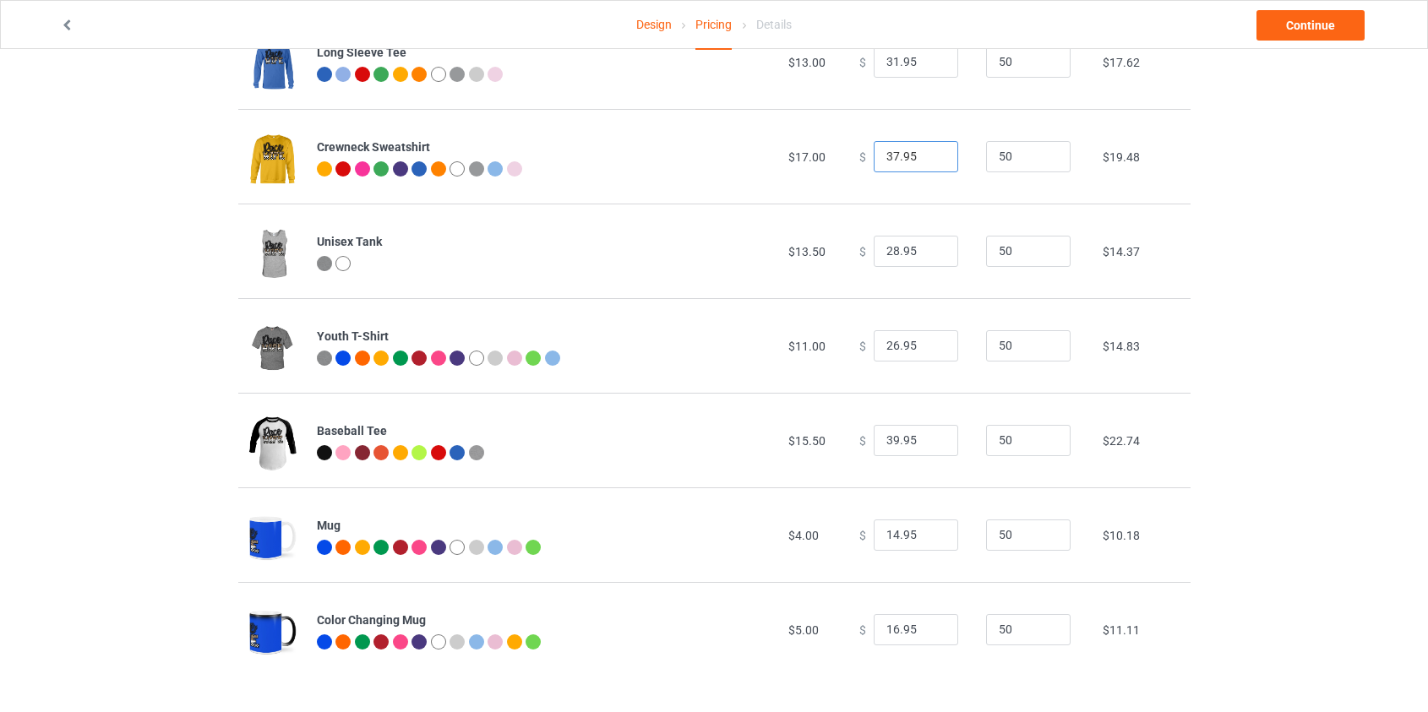
type input "37.95"
click at [887, 437] on input "39.95" at bounding box center [915, 441] width 84 height 32
type input "35.95"
click at [1281, 25] on link "Continue" at bounding box center [1310, 25] width 108 height 30
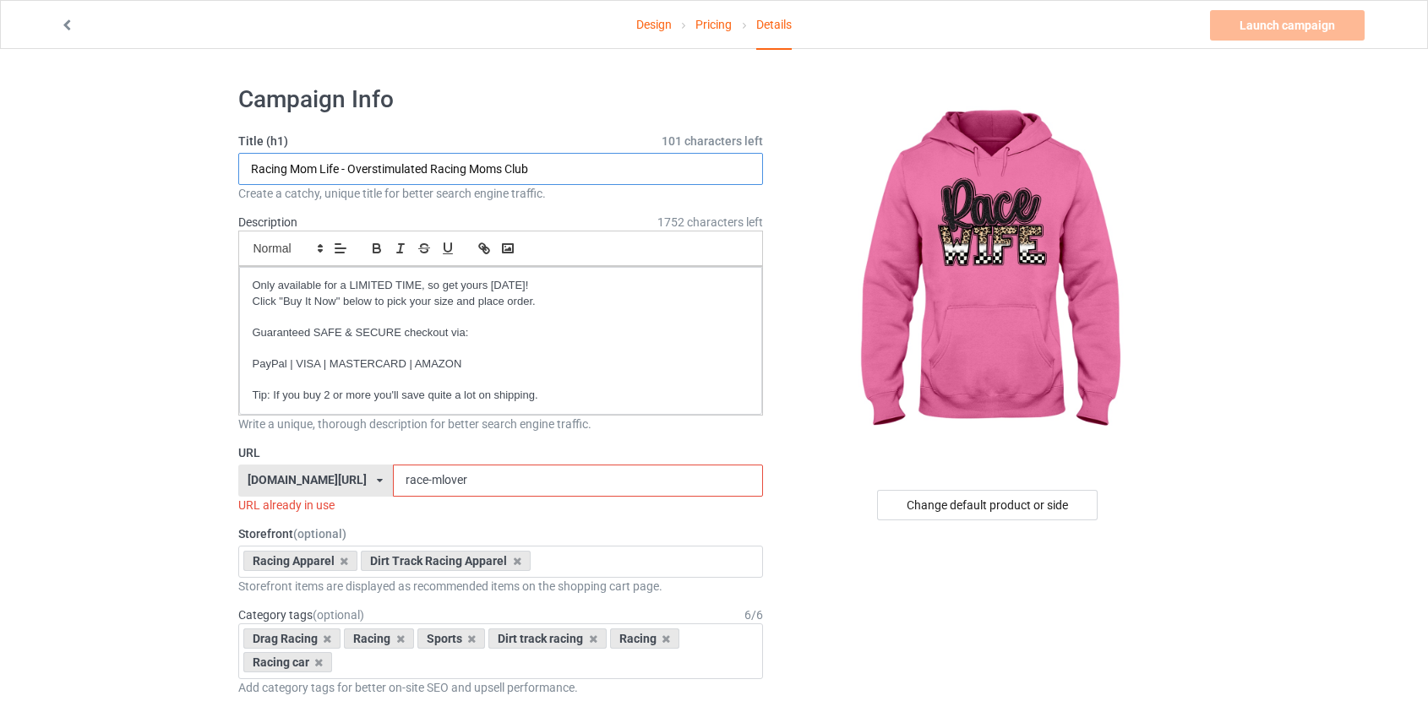
drag, startPoint x: 549, startPoint y: 160, endPoint x: 139, endPoint y: 165, distance: 410.6
drag, startPoint x: 444, startPoint y: 485, endPoint x: 424, endPoint y: 480, distance: 20.9
click at [424, 480] on input "race-mlover" at bounding box center [578, 481] width 370 height 32
click at [343, 164] on input "Race Wife - Some Body's Loud Mouth Race Wife" at bounding box center [500, 169] width 525 height 32
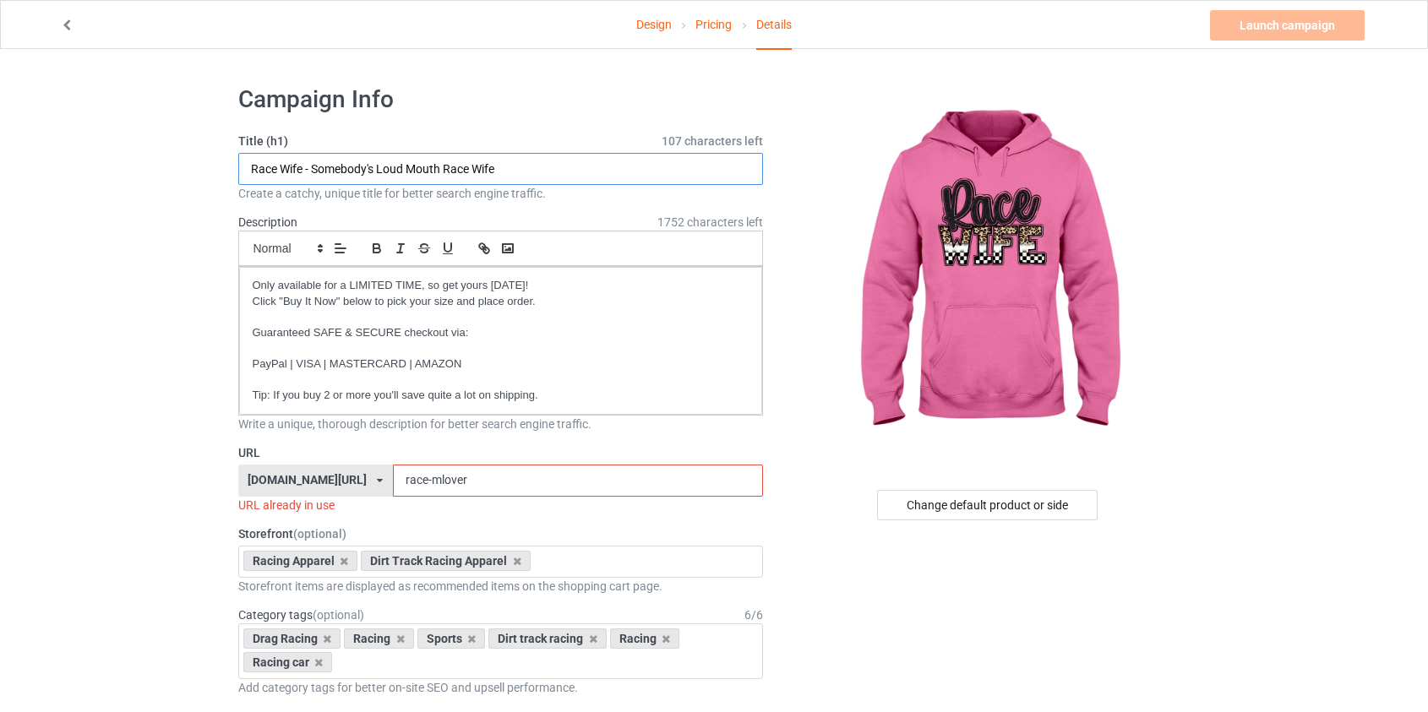
type input "Race Wife - Somebody's Loud Mouth Race Wife"
drag, startPoint x: 441, startPoint y: 473, endPoint x: 387, endPoint y: 482, distance: 54.9
click at [393, 482] on input "race-mlover" at bounding box center [578, 481] width 370 height 32
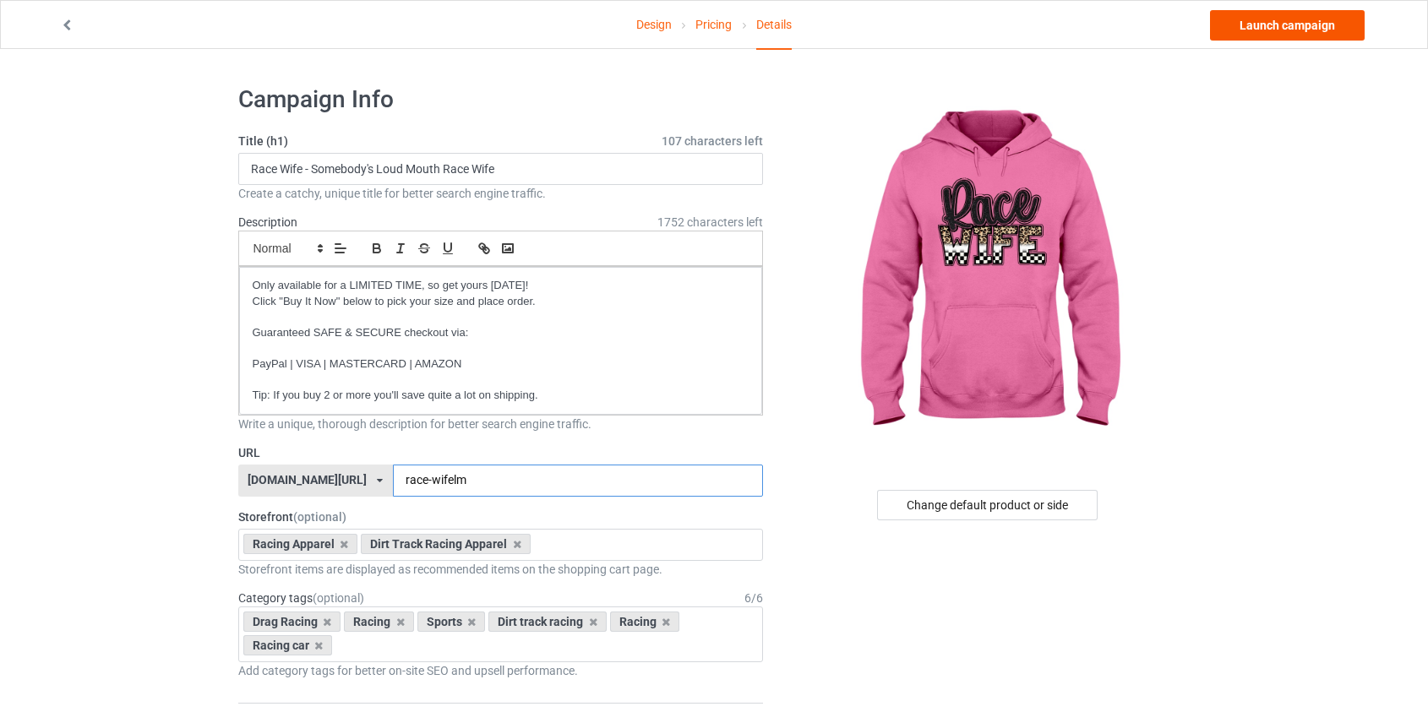
type input "race-wifelm"
click at [1264, 25] on link "Launch campaign" at bounding box center [1287, 25] width 155 height 30
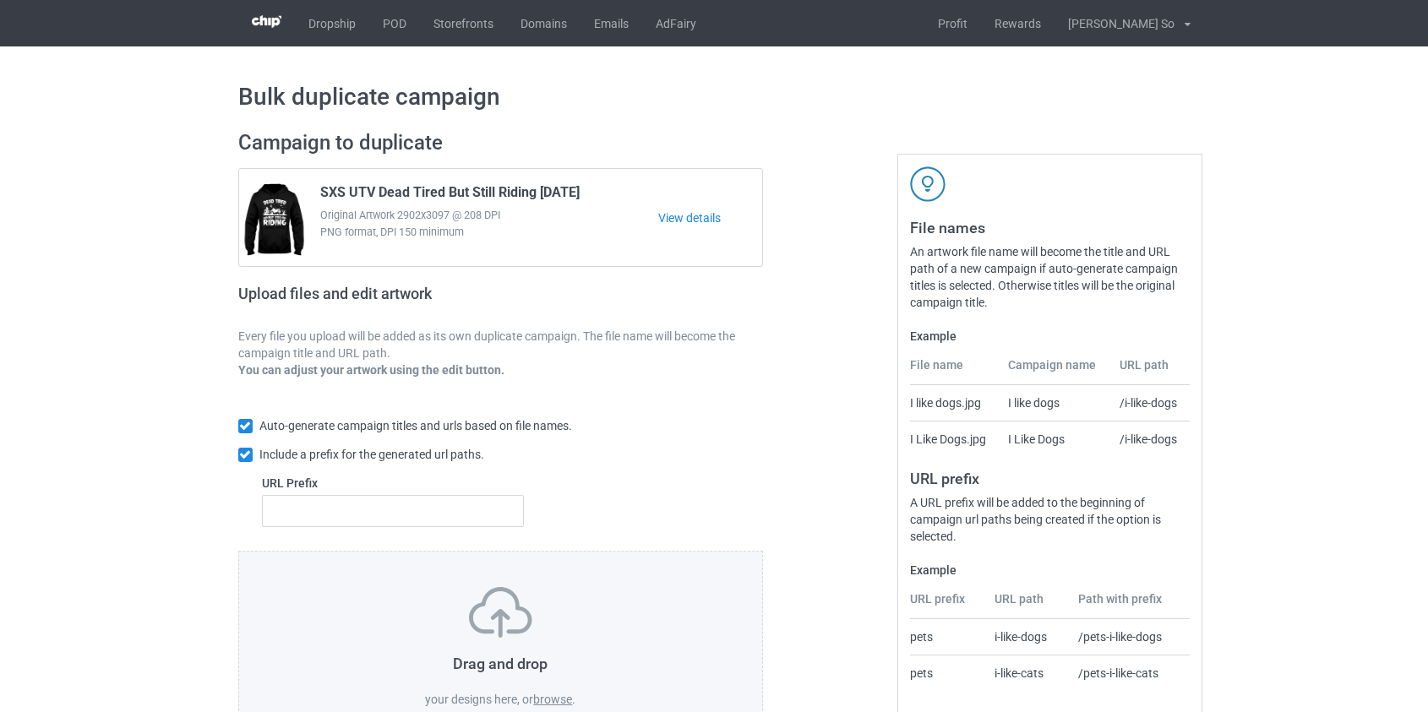
click at [557, 704] on label "browse" at bounding box center [552, 700] width 39 height 14
click at [0, 0] on input "browse" at bounding box center [0, 0] width 0 height 0
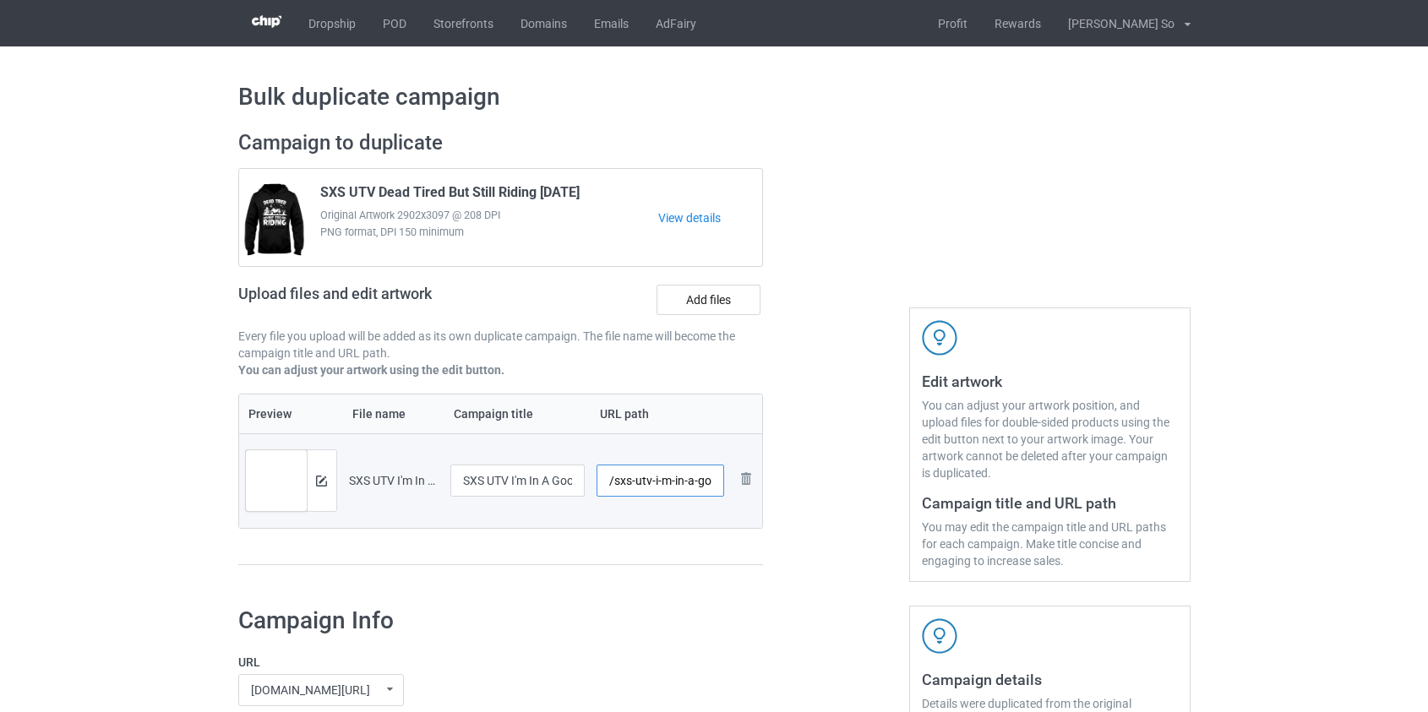
click at [642, 481] on input "/sxs-utv-i-m-in-a-good-place-right-now" at bounding box center [660, 481] width 128 height 32
drag, startPoint x: 671, startPoint y: 482, endPoint x: 900, endPoint y: 498, distance: 229.5
click at [900, 498] on div "Campaign to duplicate SXS UTV Dead Tired But Still Riding Halloween Original Ar…" at bounding box center [714, 356] width 976 height 476
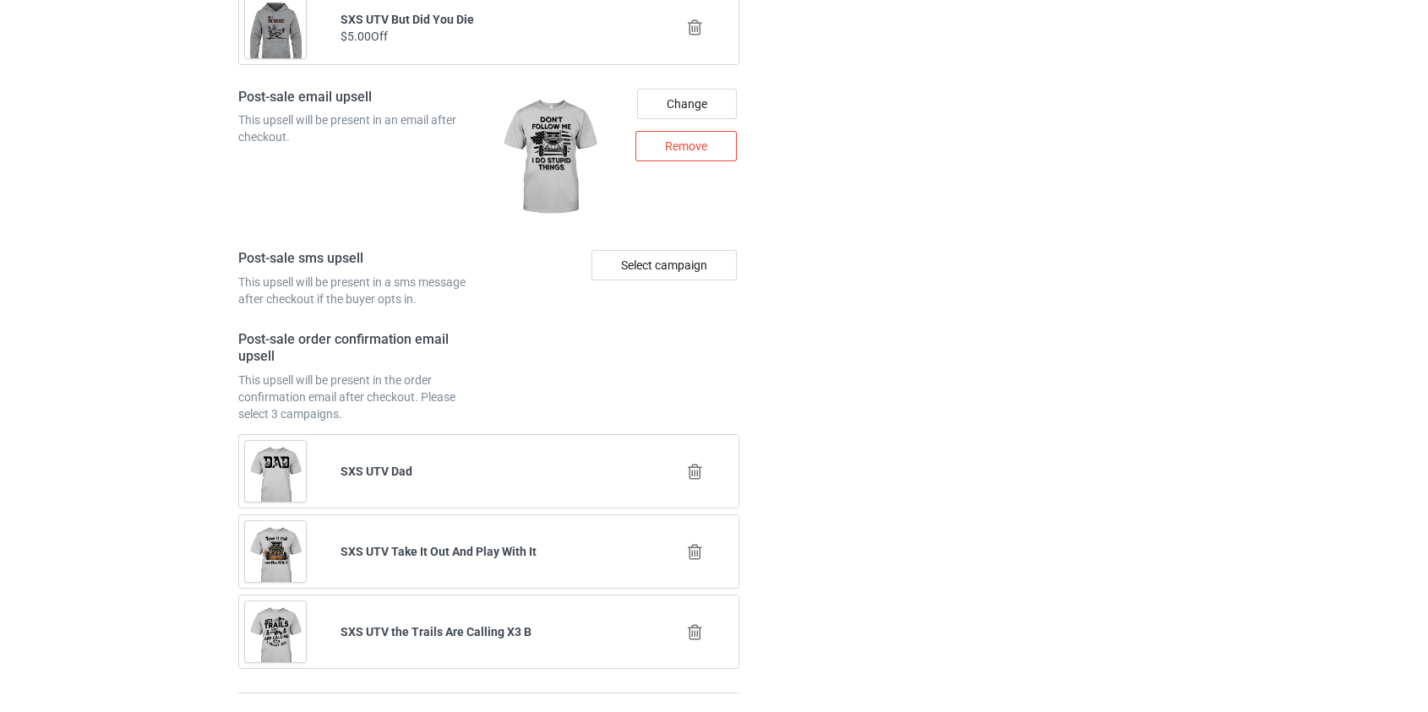
scroll to position [2377, 0]
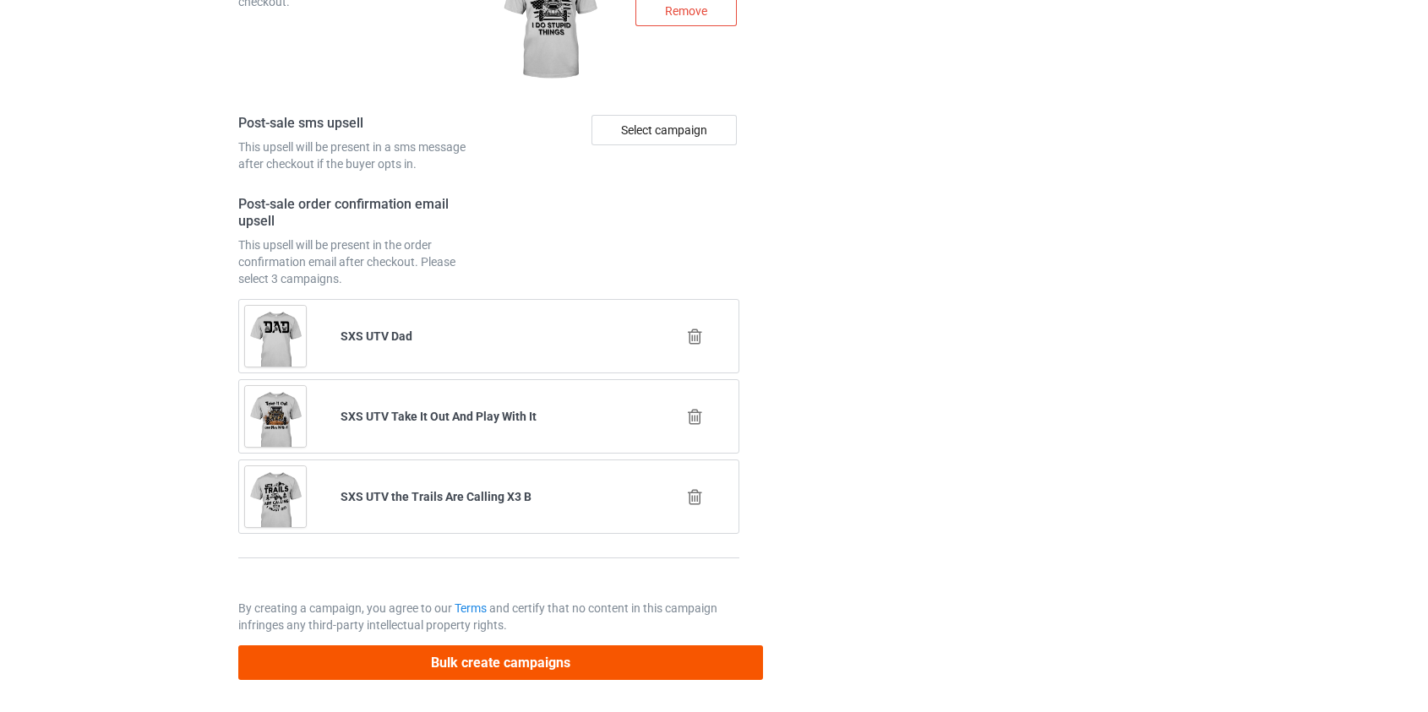
type input "/sxs-gplace"
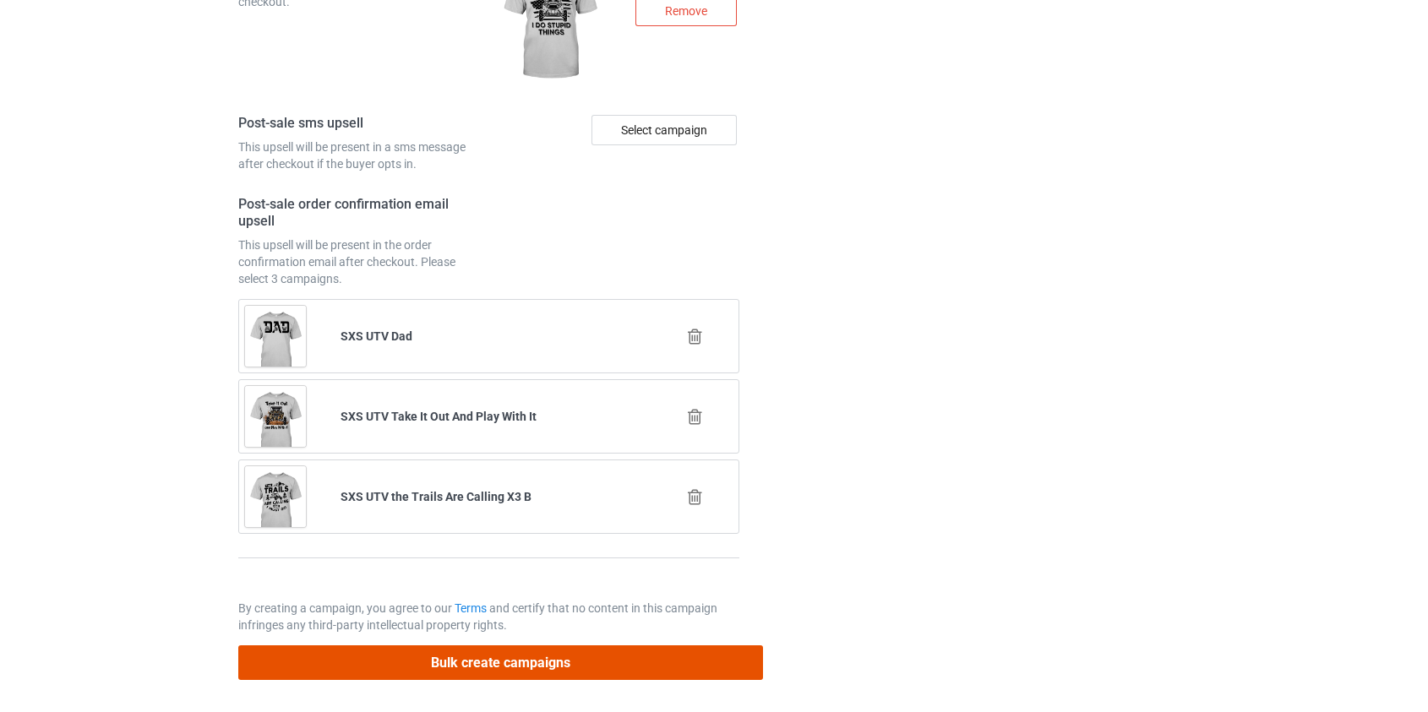
click at [507, 657] on button "Bulk create campaigns" at bounding box center [500, 662] width 525 height 35
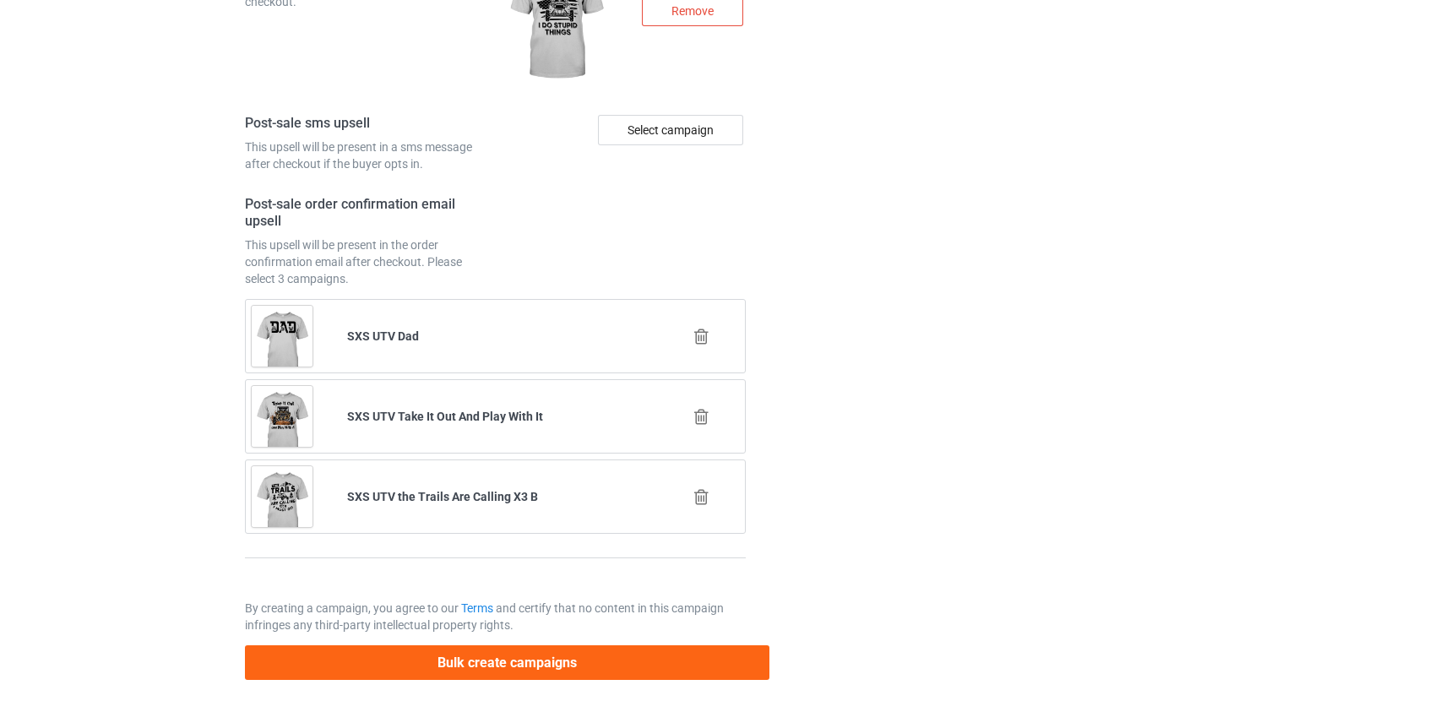
scroll to position [0, 0]
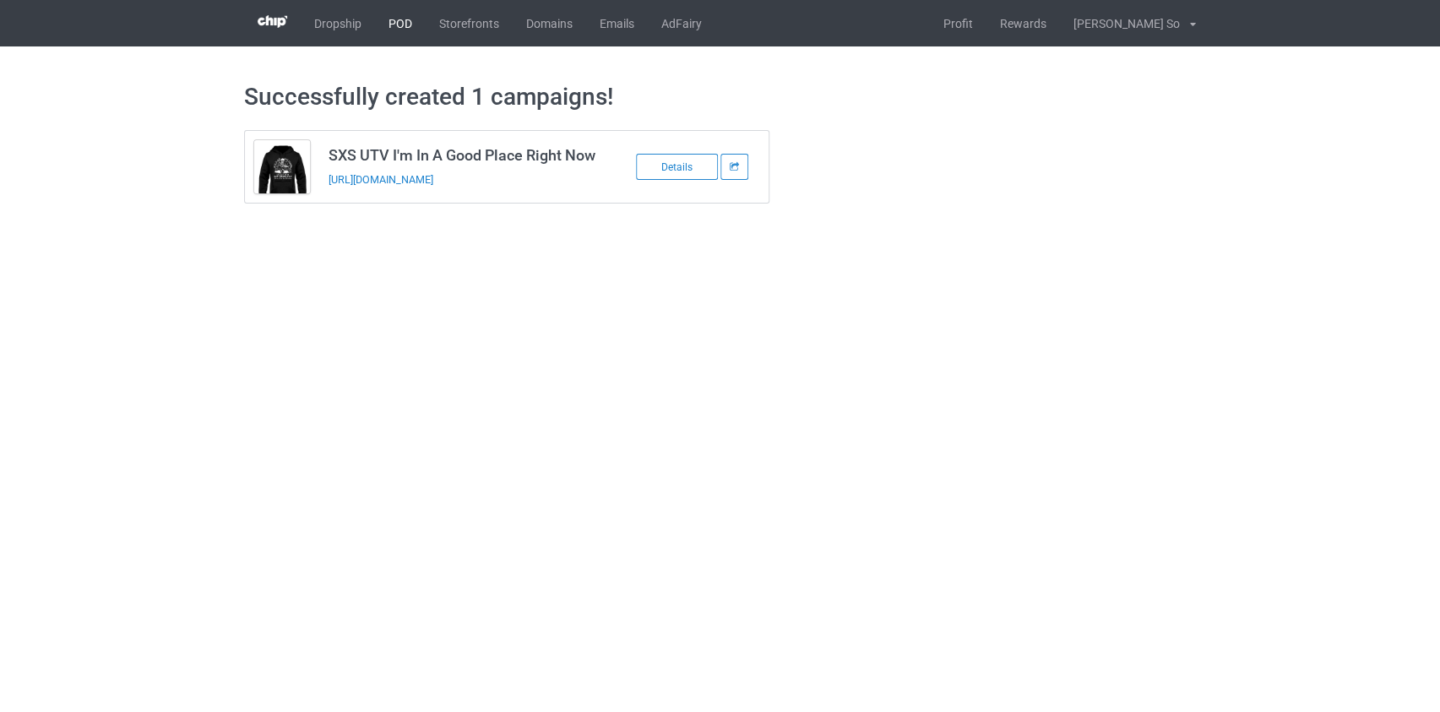
click at [400, 25] on link "POD" at bounding box center [400, 23] width 51 height 46
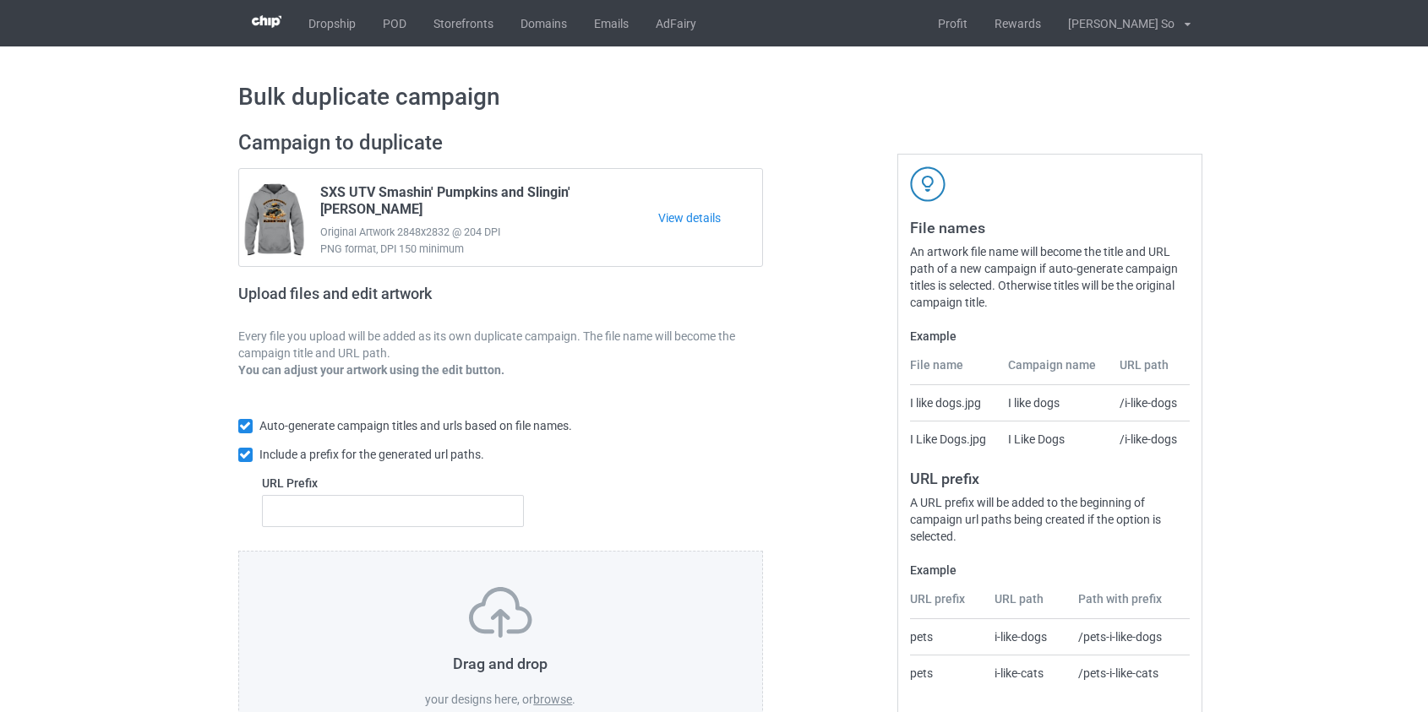
click at [565, 704] on label "browse" at bounding box center [552, 700] width 39 height 14
click at [0, 0] on input "browse" at bounding box center [0, 0] width 0 height 0
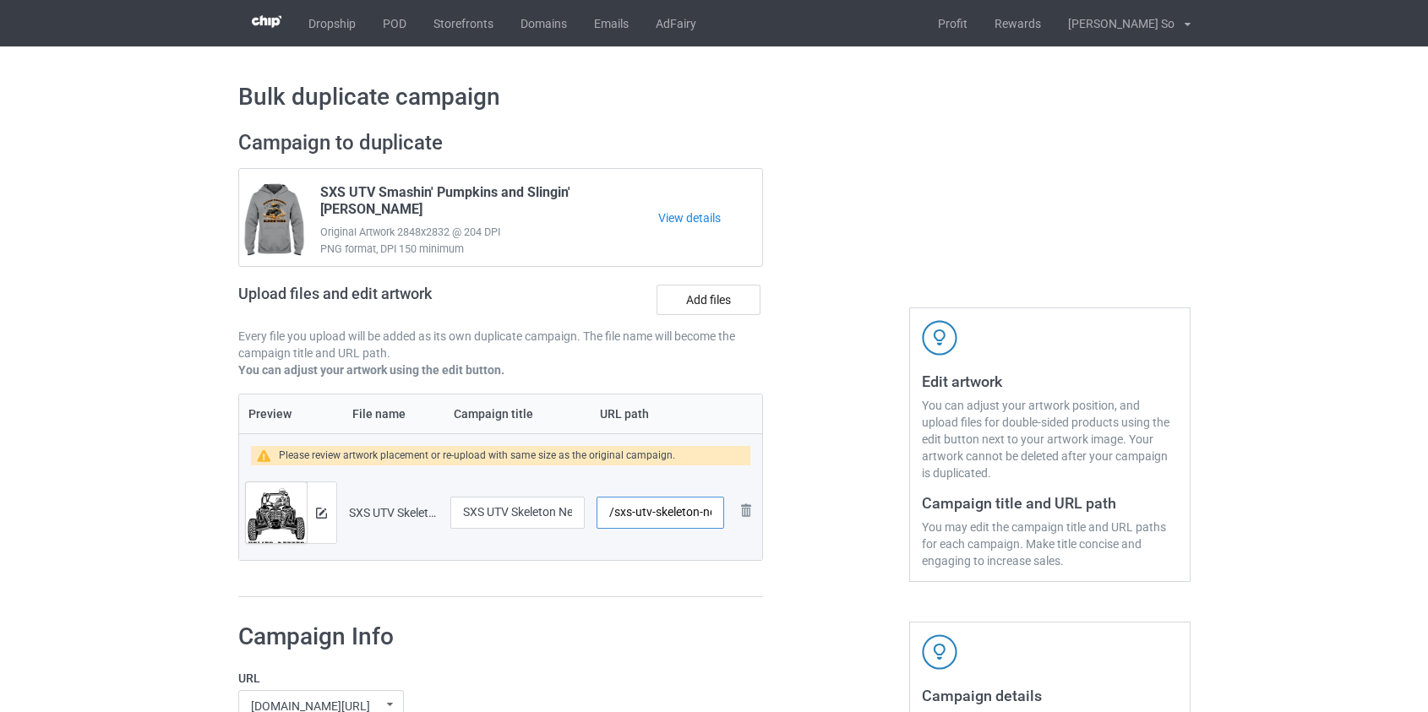
click at [639, 520] on input "/sxs-utv-skeleton-never-better" at bounding box center [659, 513] width 127 height 32
drag, startPoint x: 647, startPoint y: 514, endPoint x: 681, endPoint y: 509, distance: 34.3
click at [681, 509] on input "/sxs-skeleton-never-better" at bounding box center [659, 513] width 127 height 32
drag, startPoint x: 677, startPoint y: 511, endPoint x: 660, endPoint y: 512, distance: 17.8
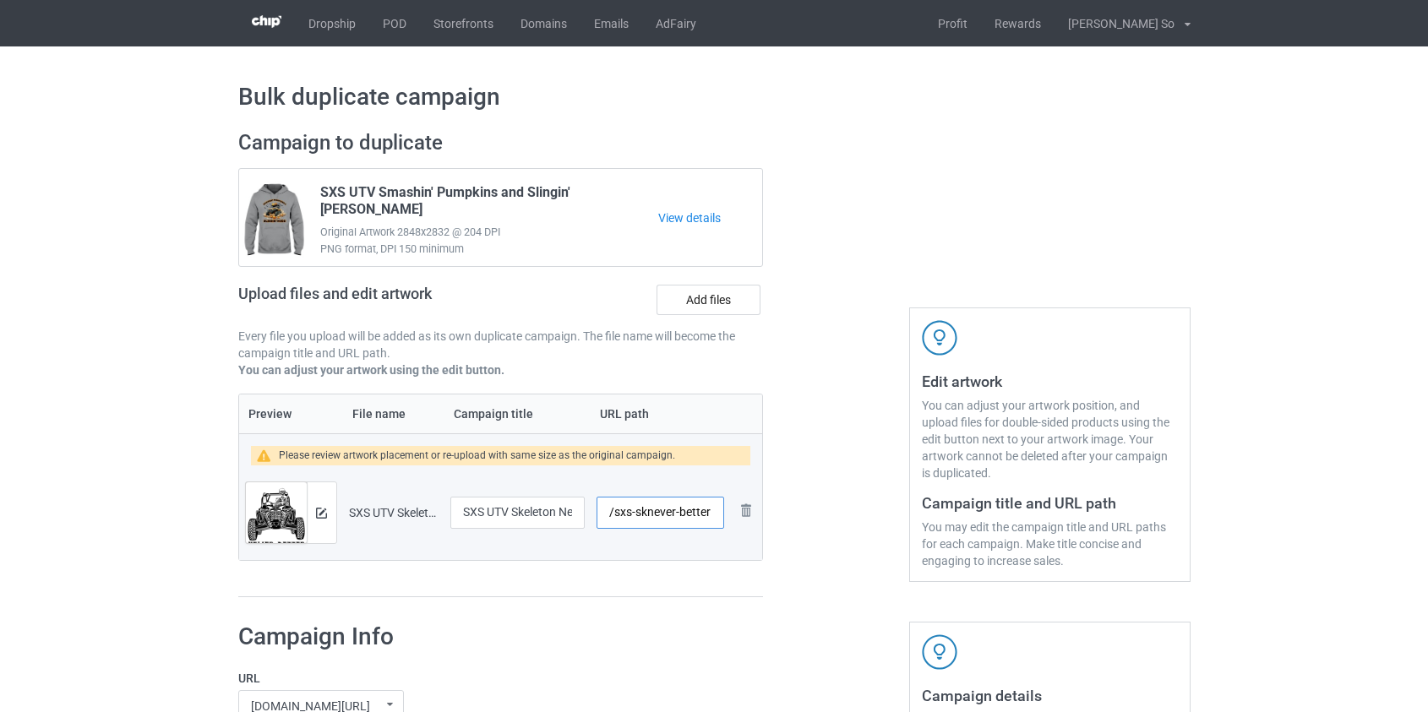
click at [660, 512] on input "/sxs-sknever-better" at bounding box center [659, 513] width 127 height 32
drag, startPoint x: 672, startPoint y: 509, endPoint x: 776, endPoint y: 513, distance: 104.8
click at [776, 513] on div "Campaign to duplicate SXS UTV Smashin' Pumpkins and Slingin' Mudd Original Artw…" at bounding box center [714, 364] width 976 height 492
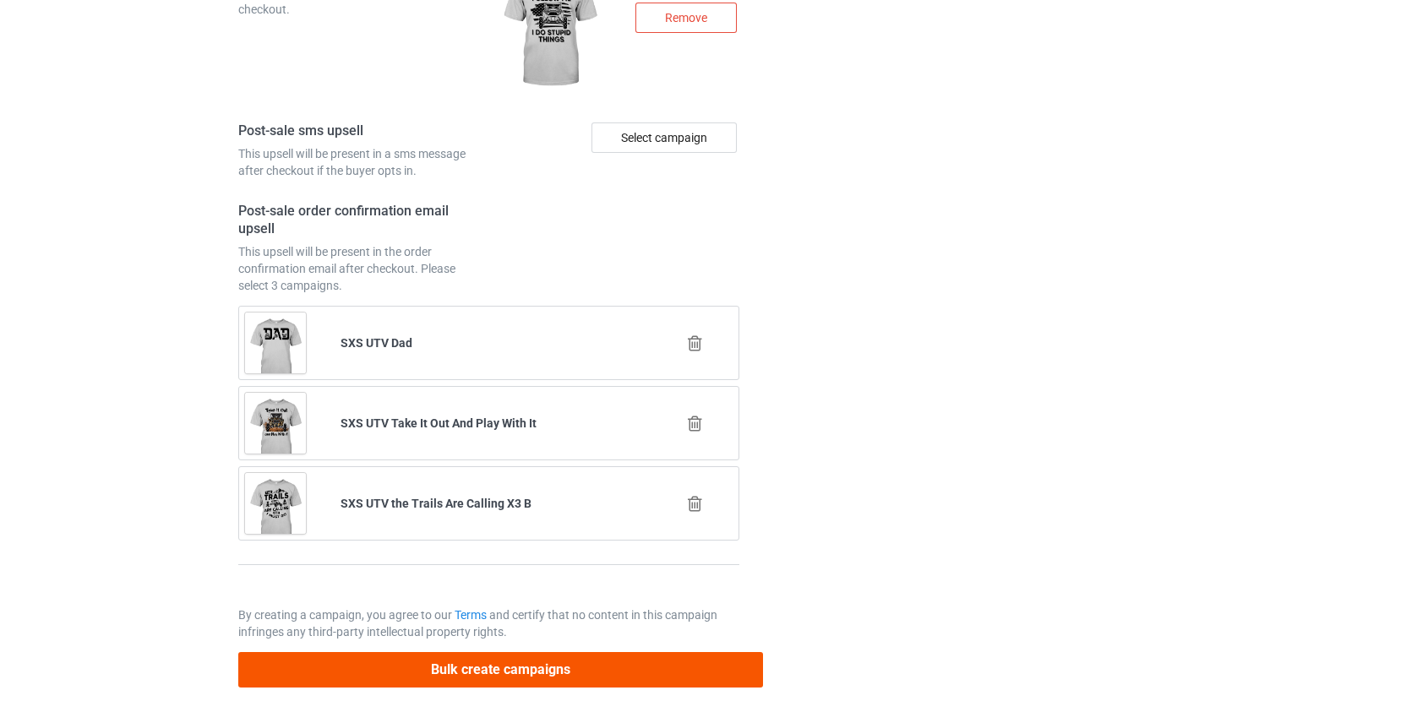
scroll to position [2391, 0]
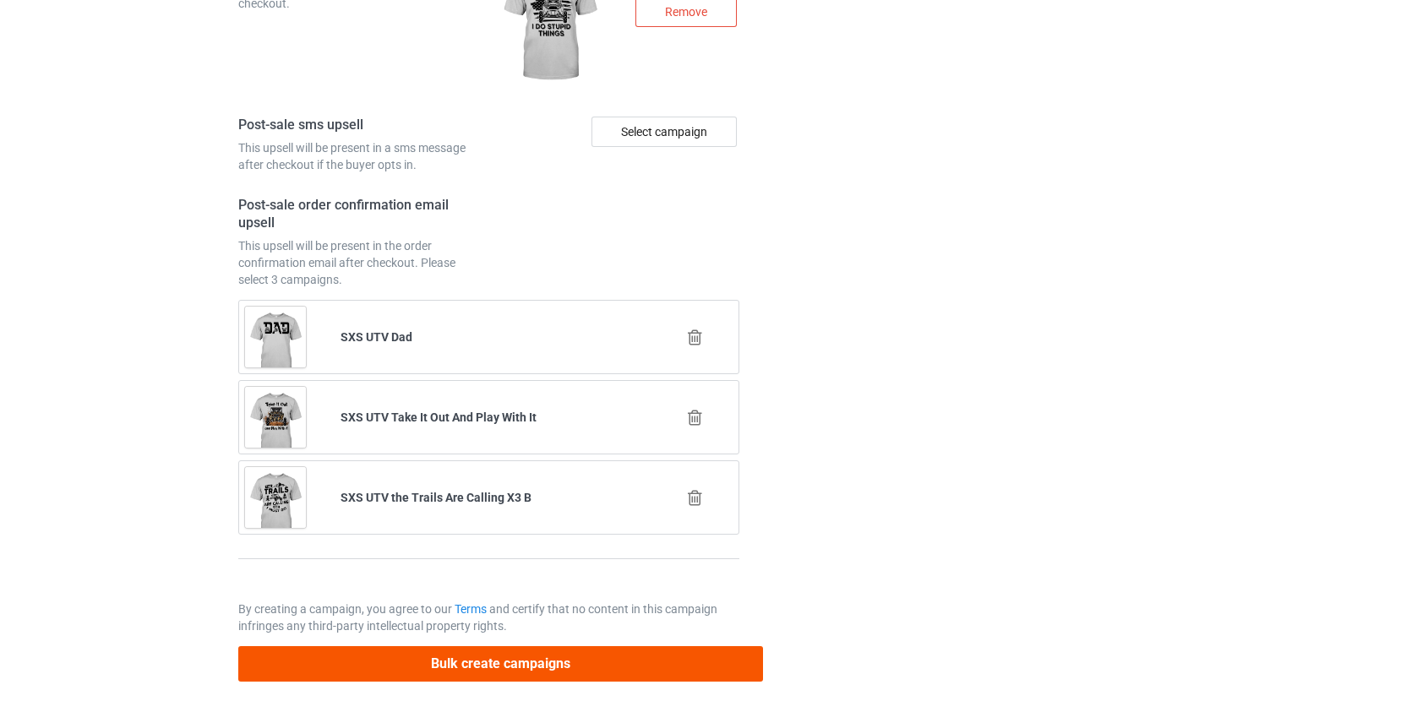
type input "/sxs-sknebe"
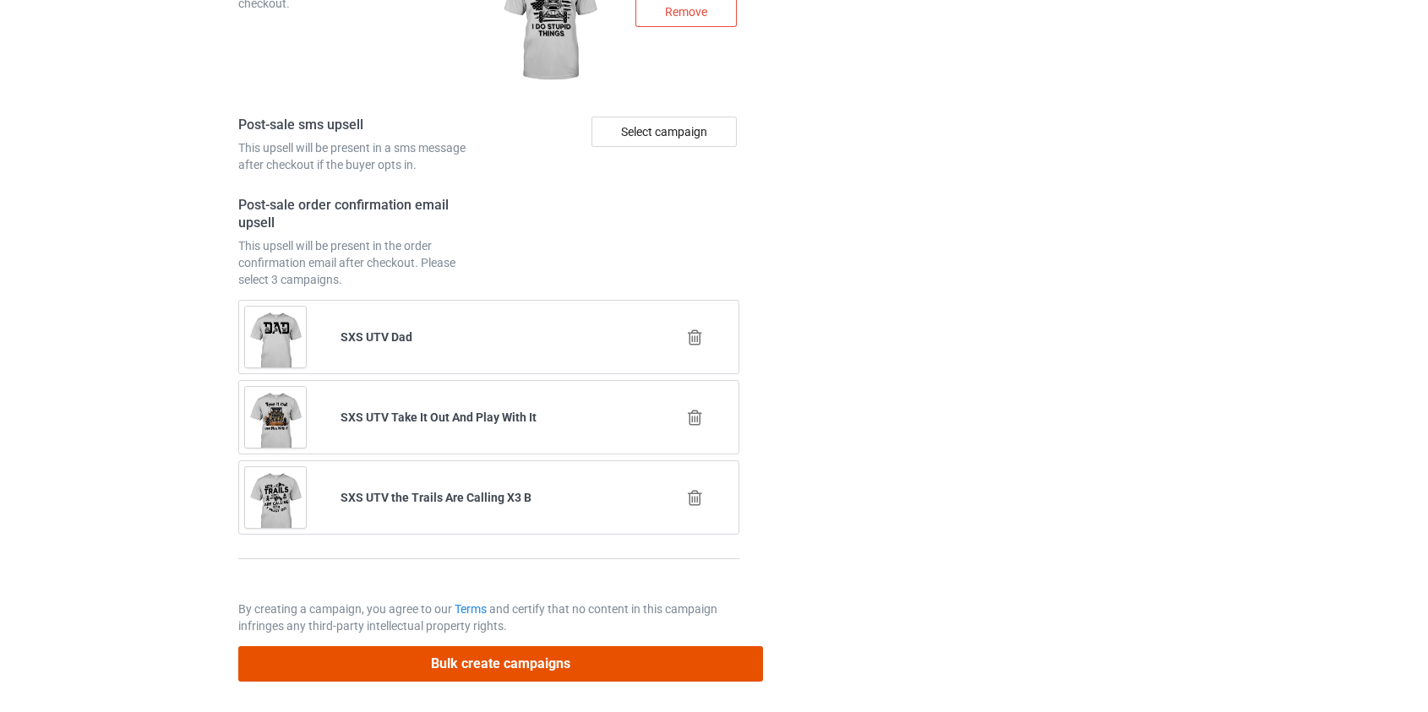
click at [443, 665] on button "Bulk create campaigns" at bounding box center [500, 663] width 525 height 35
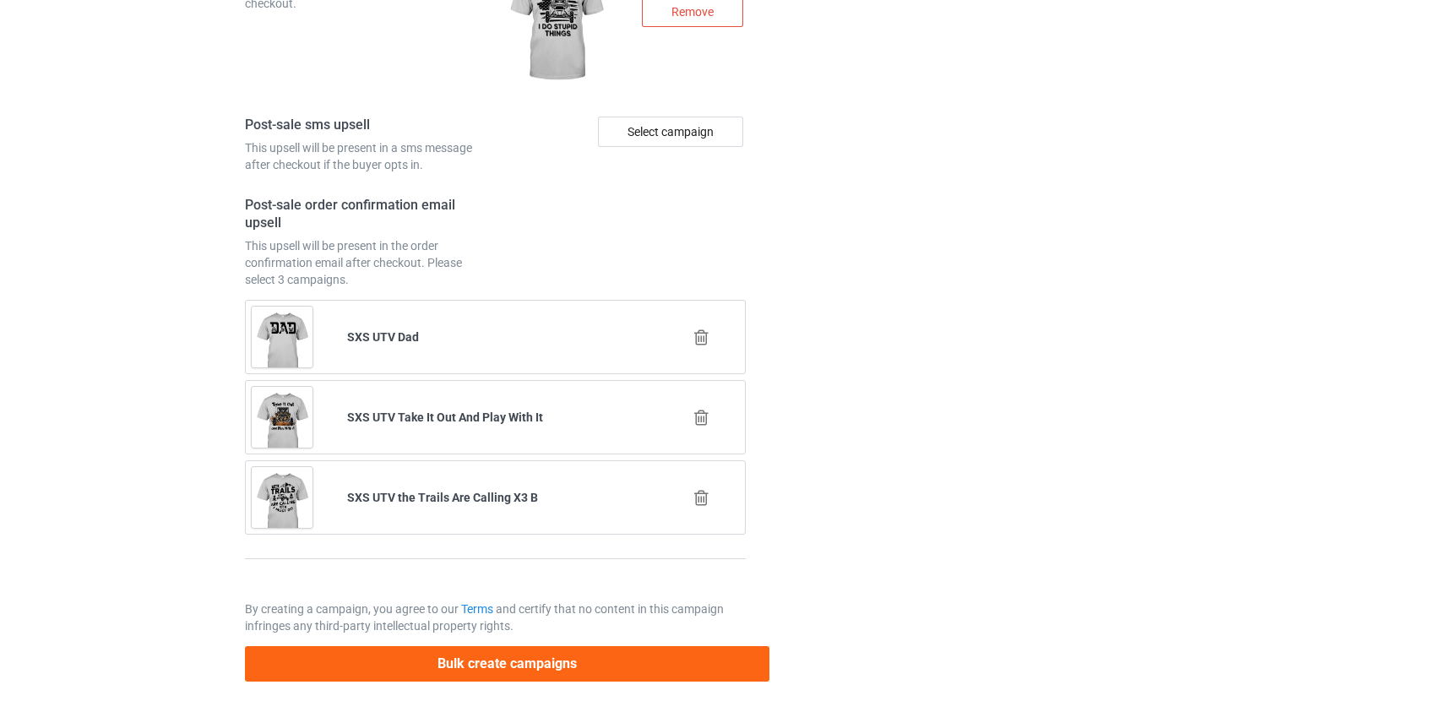
scroll to position [0, 0]
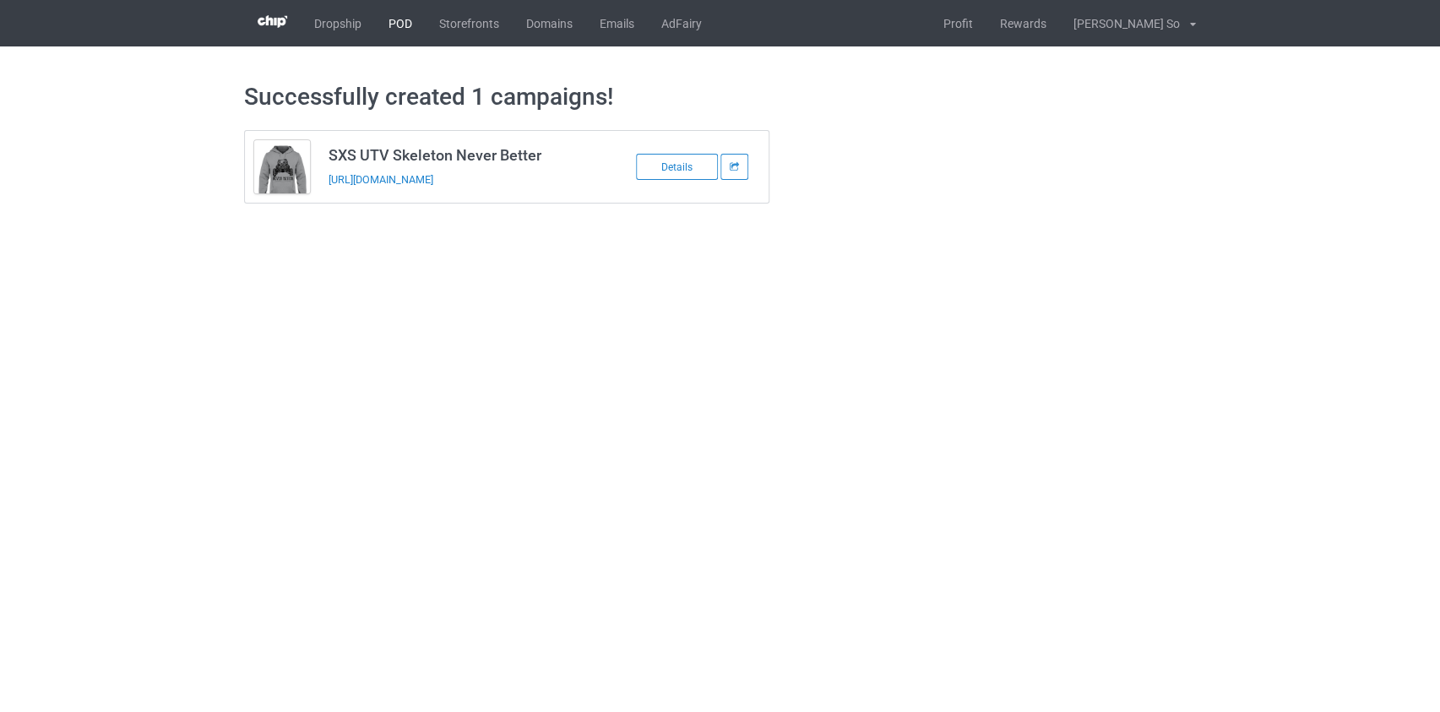
click at [402, 17] on link "POD" at bounding box center [400, 23] width 51 height 46
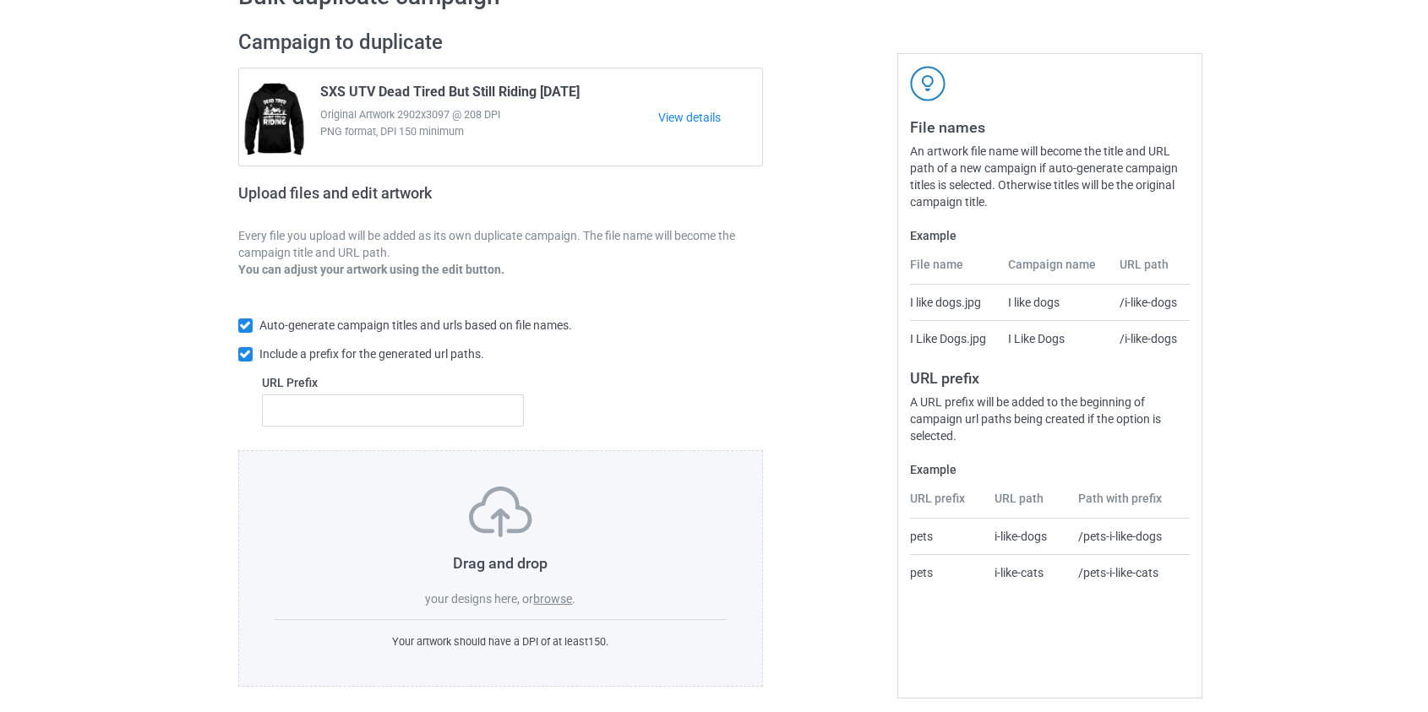
scroll to position [110, 0]
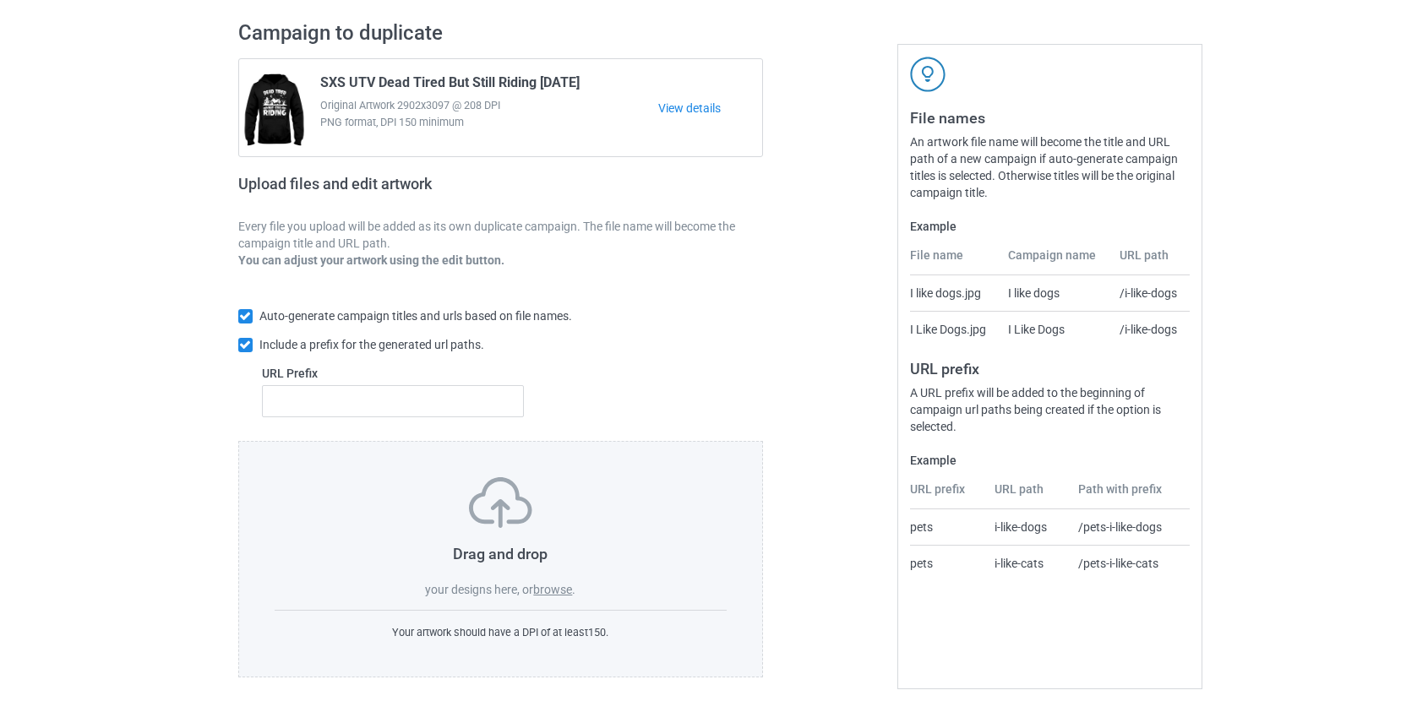
click at [563, 589] on label "browse" at bounding box center [552, 590] width 39 height 14
click at [0, 0] on input "browse" at bounding box center [0, 0] width 0 height 0
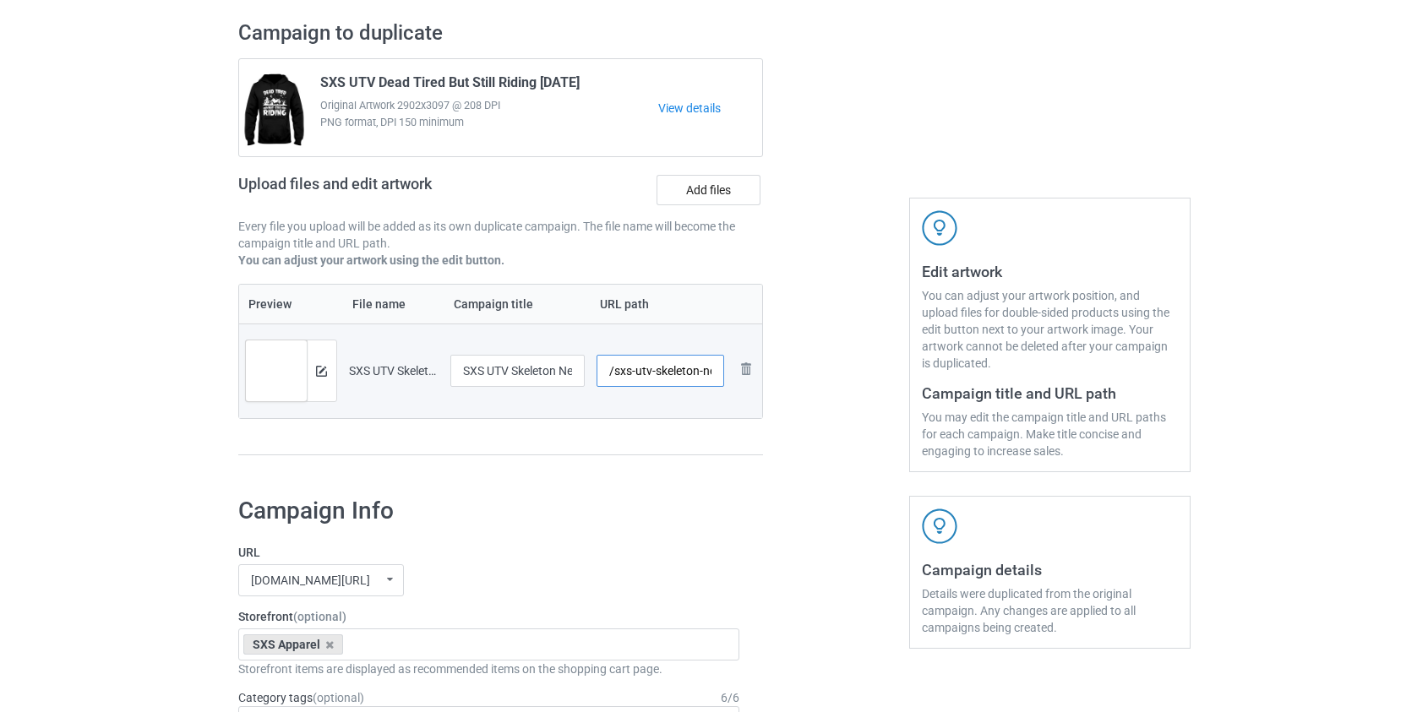
click at [623, 373] on input "/sxs-utv-skeleton-never-better-w" at bounding box center [660, 371] width 128 height 32
drag, startPoint x: 639, startPoint y: 372, endPoint x: 650, endPoint y: 367, distance: 12.6
click at [650, 367] on input "/utv-skeleton-never-better-w" at bounding box center [660, 371] width 128 height 32
click at [645, 373] on input "/utv-skeleton-never-better-w" at bounding box center [660, 371] width 128 height 32
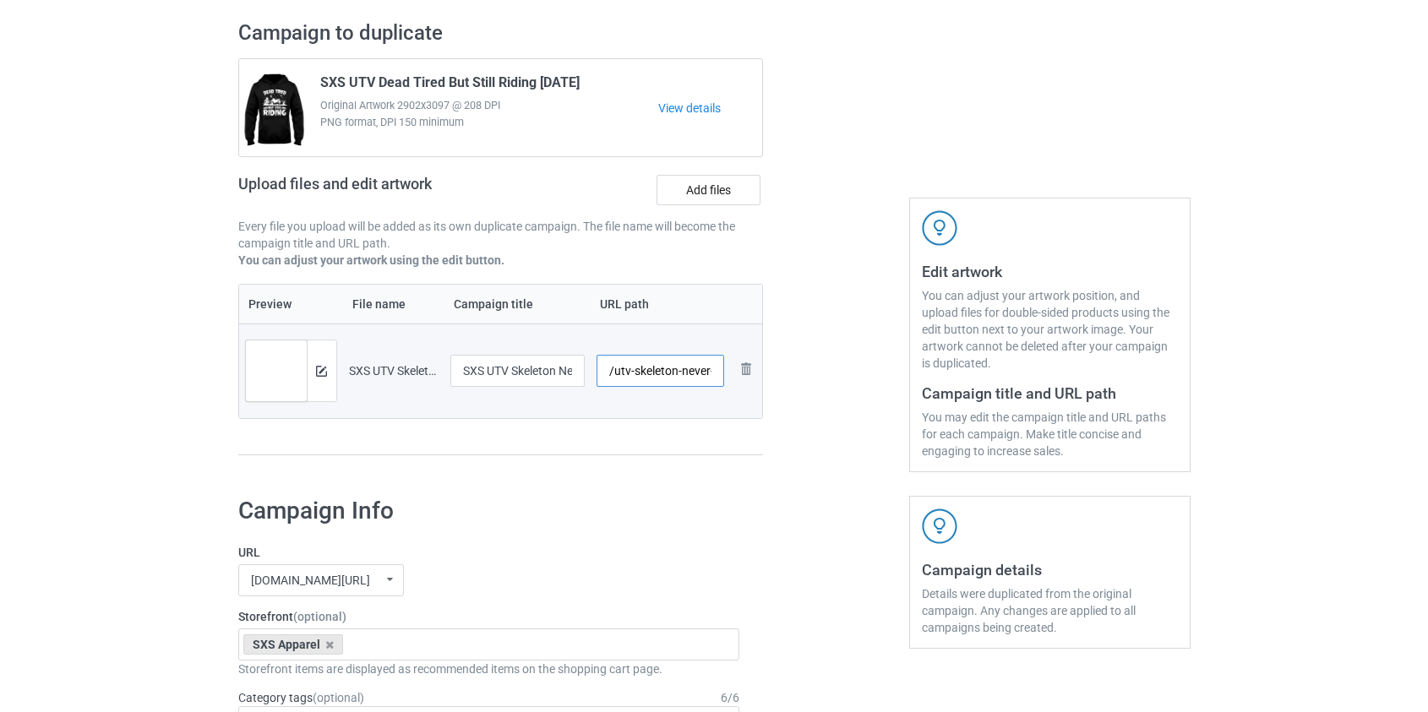
drag, startPoint x: 643, startPoint y: 373, endPoint x: 682, endPoint y: 371, distance: 38.9
click at [682, 371] on input "/utv-skeleton-never-better-w" at bounding box center [660, 371] width 128 height 32
drag, startPoint x: 672, startPoint y: 372, endPoint x: 847, endPoint y: 378, distance: 175.8
click at [847, 378] on div "Campaign to duplicate SXS UTV Dead Tired But Still Riding [DATE] Original Artwo…" at bounding box center [714, 246] width 976 height 476
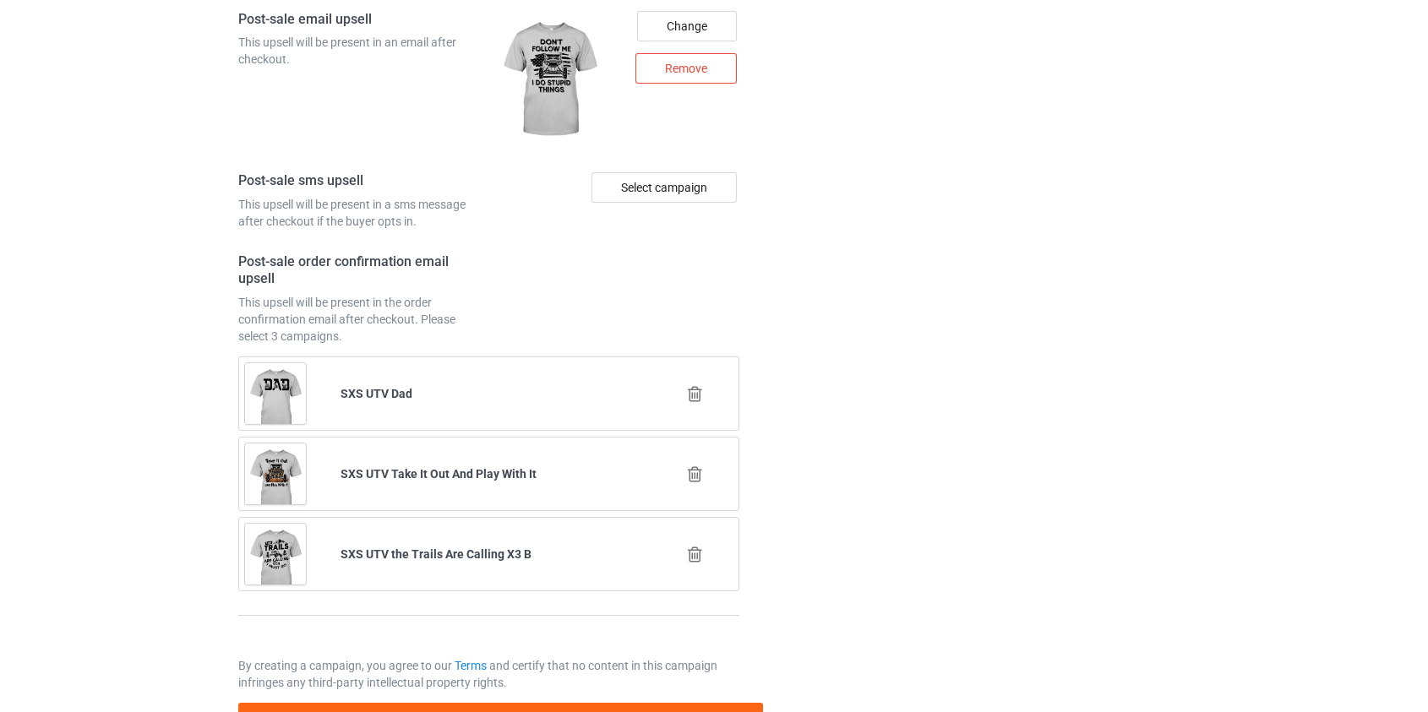
scroll to position [2377, 0]
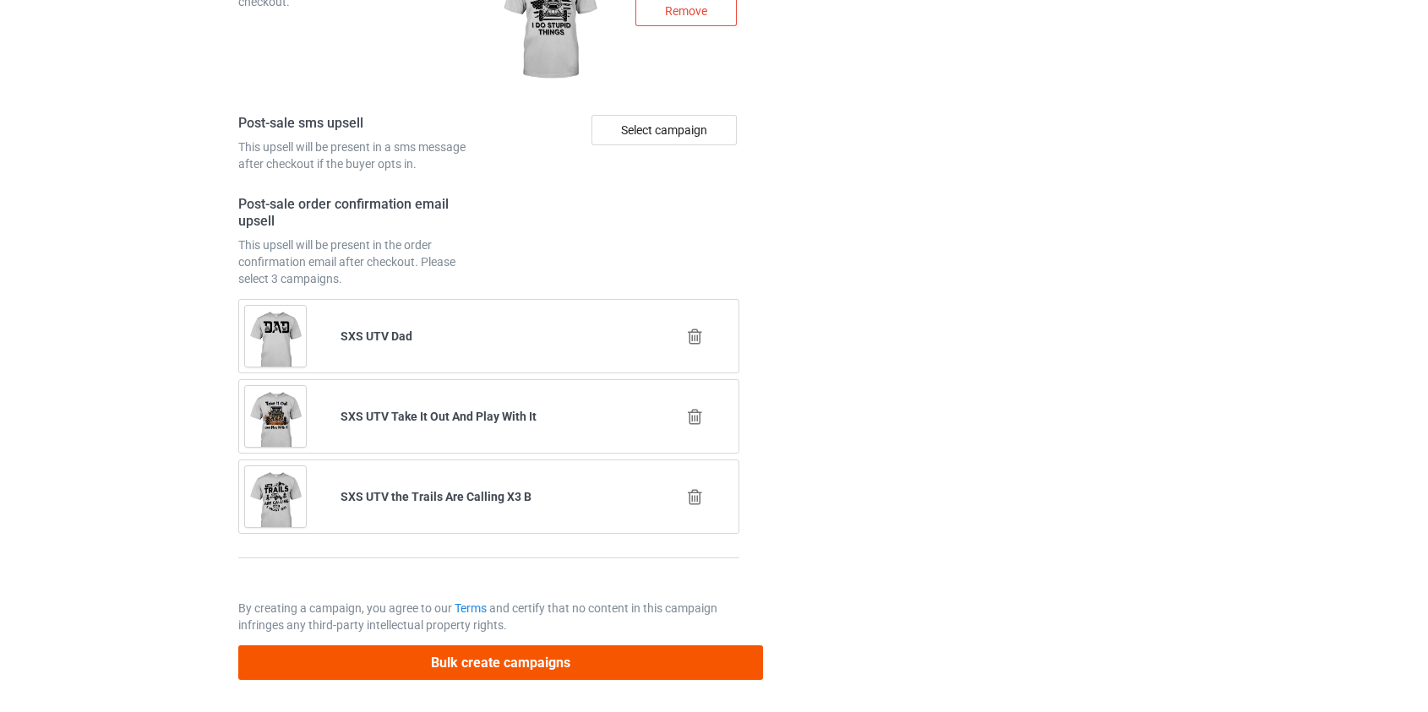
type input "/utv-sknever"
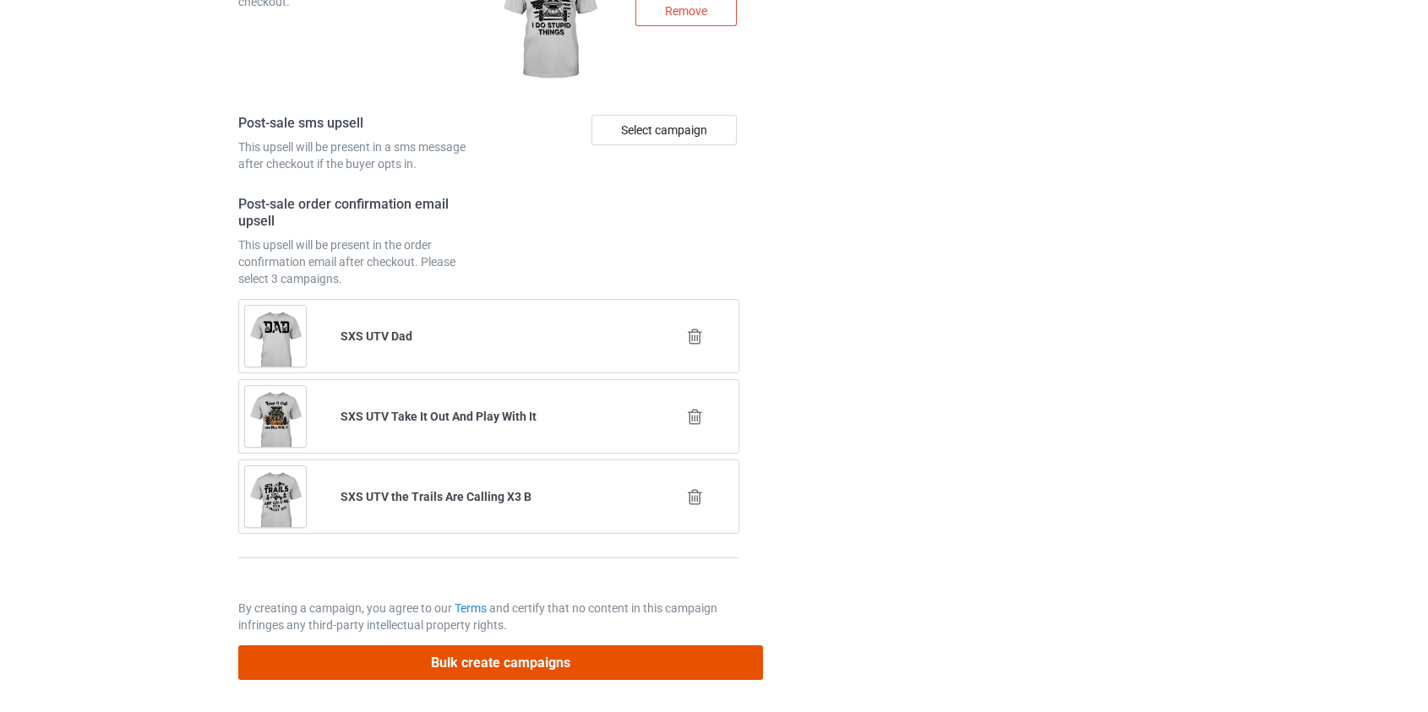
click at [473, 667] on button "Bulk create campaigns" at bounding box center [500, 662] width 525 height 35
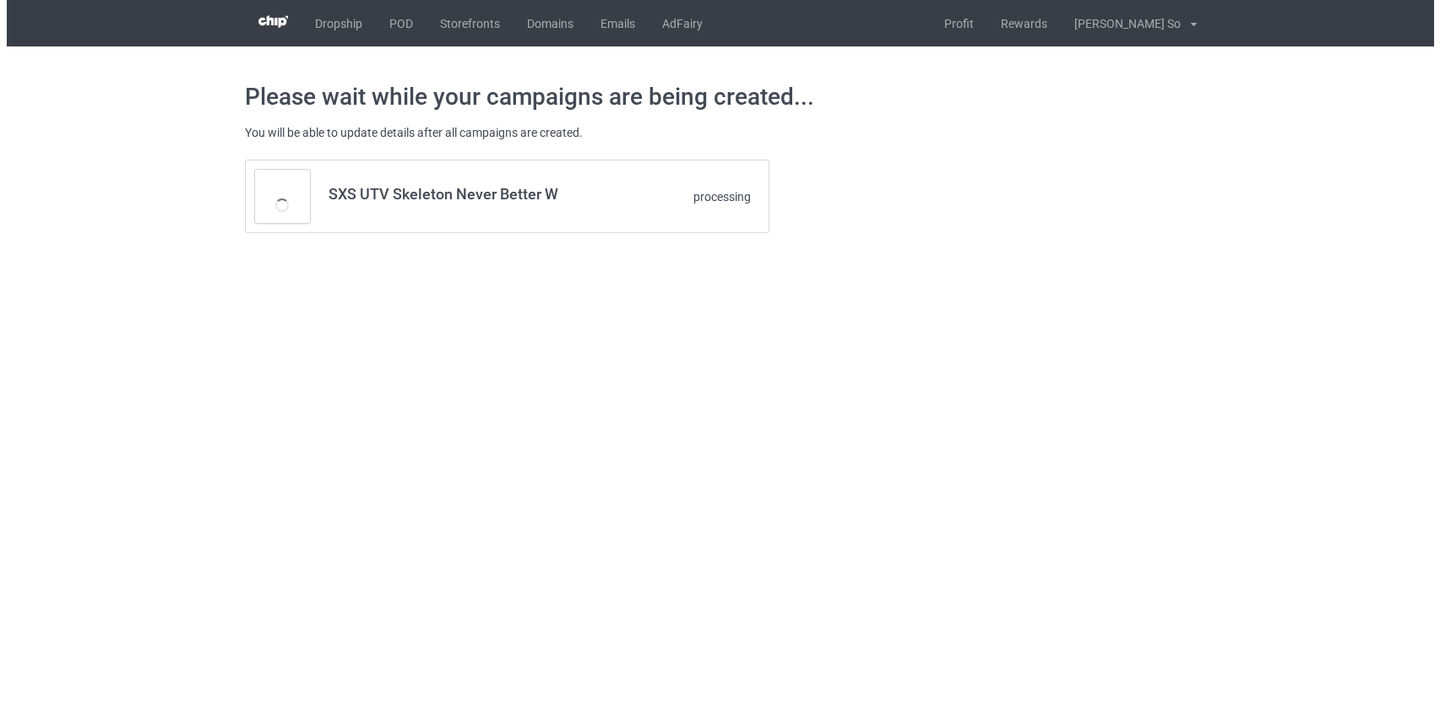
scroll to position [0, 0]
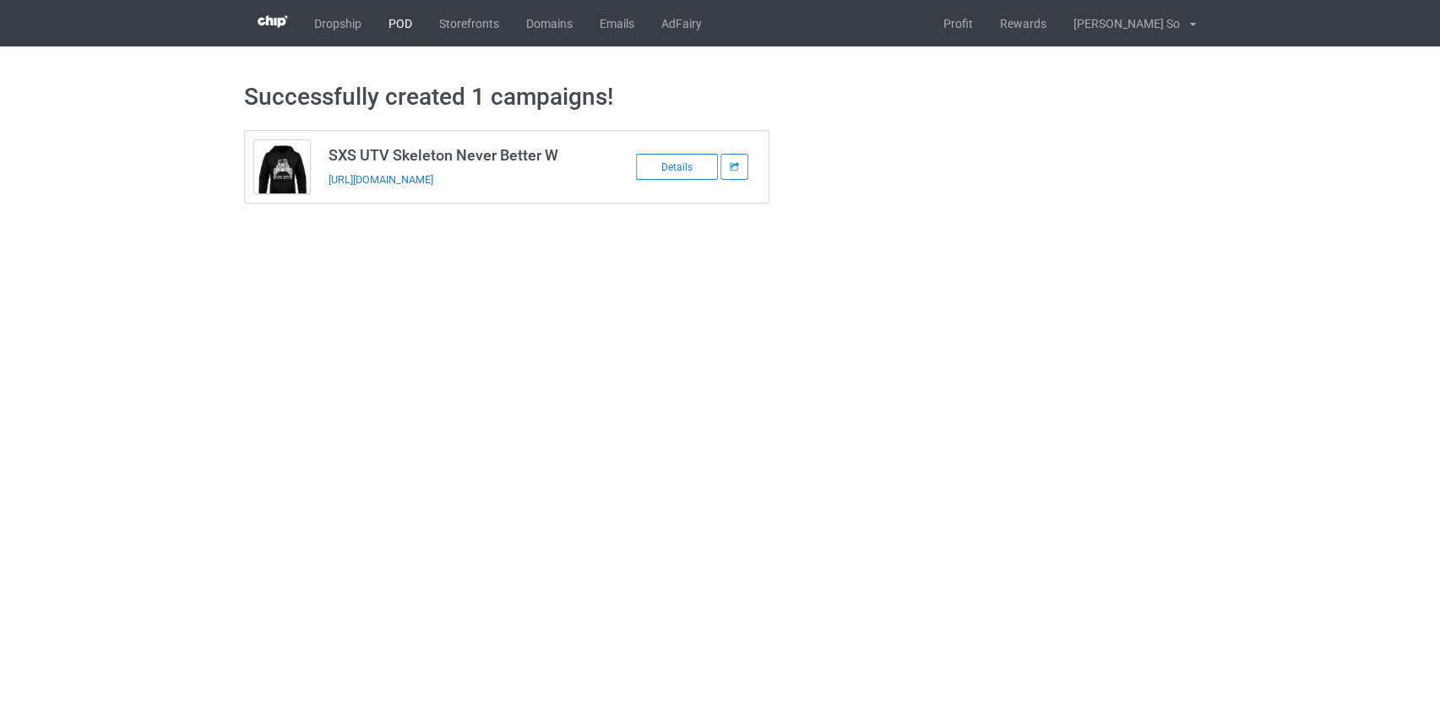
click at [396, 24] on link "POD" at bounding box center [400, 23] width 51 height 46
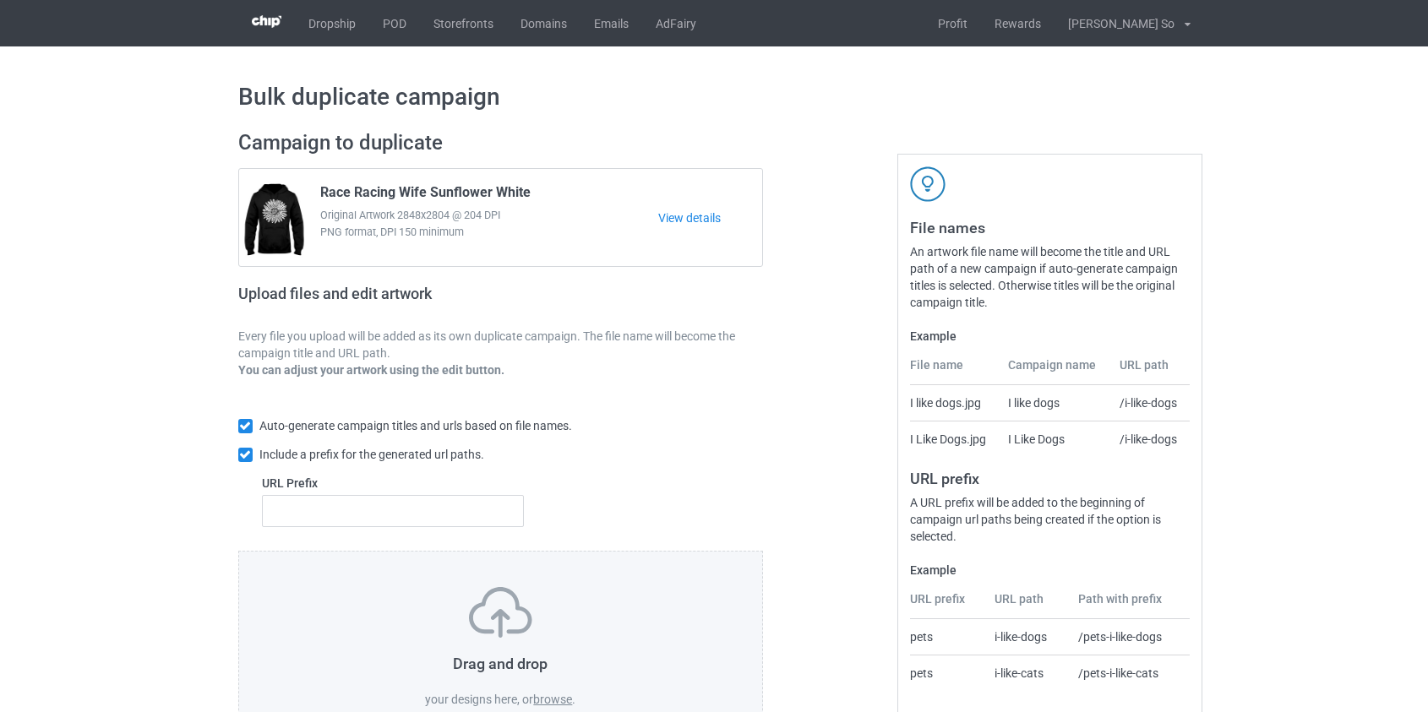
click at [542, 695] on label "browse" at bounding box center [552, 700] width 39 height 14
click at [561, 705] on label "browse" at bounding box center [552, 700] width 39 height 14
click at [0, 0] on input "browse" at bounding box center [0, 0] width 0 height 0
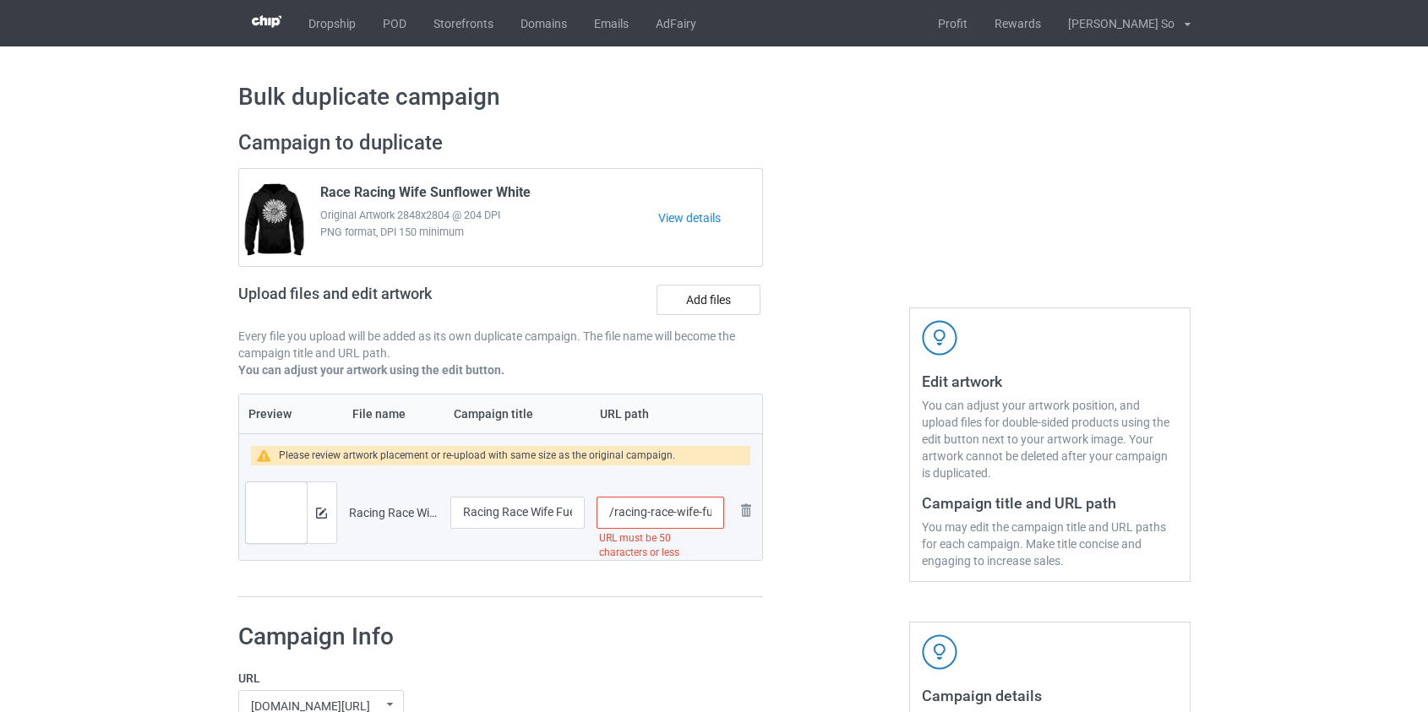
click at [623, 514] on input "/racing-race-wife-fueled-by-coffee-and-chaos-and-love-at-full-throtte" at bounding box center [659, 513] width 127 height 32
drag, startPoint x: 648, startPoint y: 514, endPoint x: 690, endPoint y: 518, distance: 42.4
click at [691, 518] on input "/race-wife-fueled-by-coffee-and-chaos-and-love-at-full-throtte" at bounding box center [659, 513] width 127 height 32
click at [685, 512] on input "/race-wcoffee-and-chaos-and-love-at-full-throtte" at bounding box center [659, 513] width 127 height 32
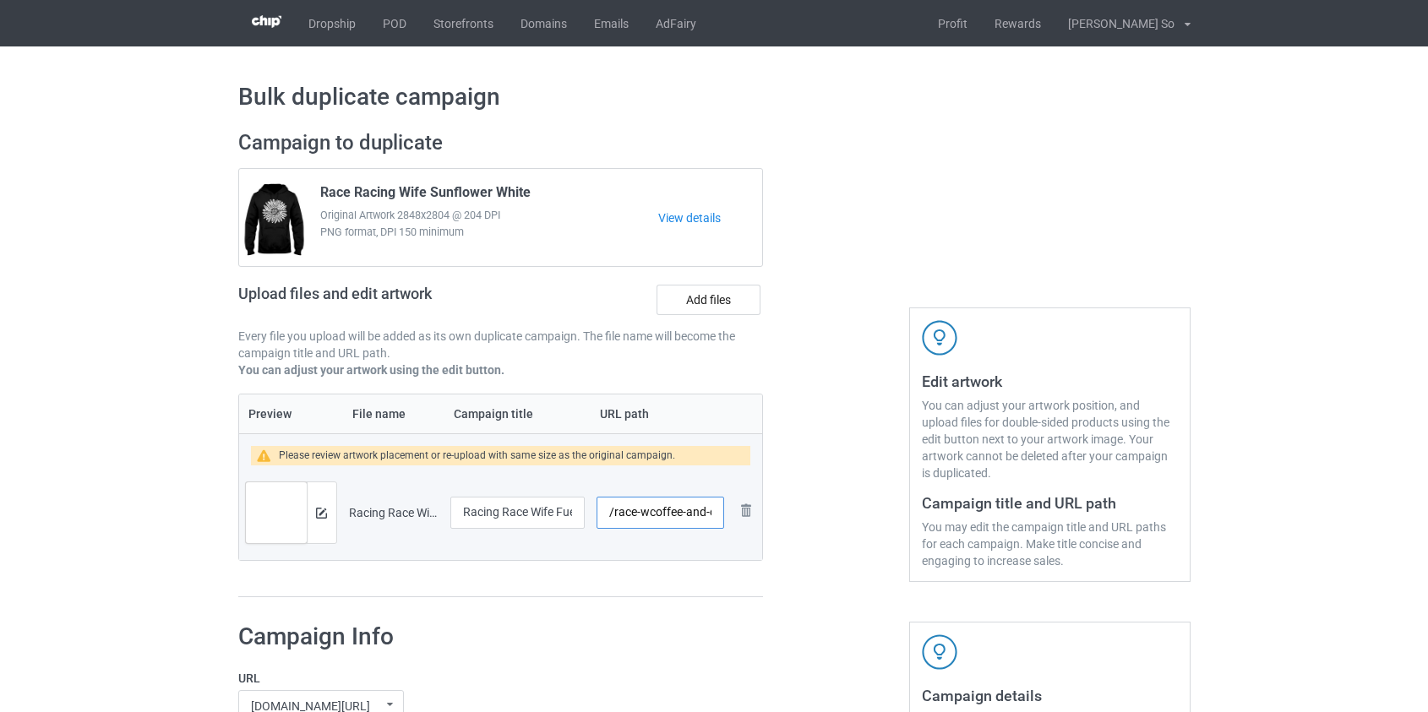
click at [685, 512] on input "/race-wcoffee-and-chaos-and-love-at-full-throtte" at bounding box center [659, 513] width 127 height 32
click at [675, 515] on input "/race-wcoffee-and-chaos-and-love-at-full-throtte" at bounding box center [659, 513] width 127 height 32
click at [651, 513] on input "/race-wcoffeethrotte" at bounding box center [659, 513] width 127 height 32
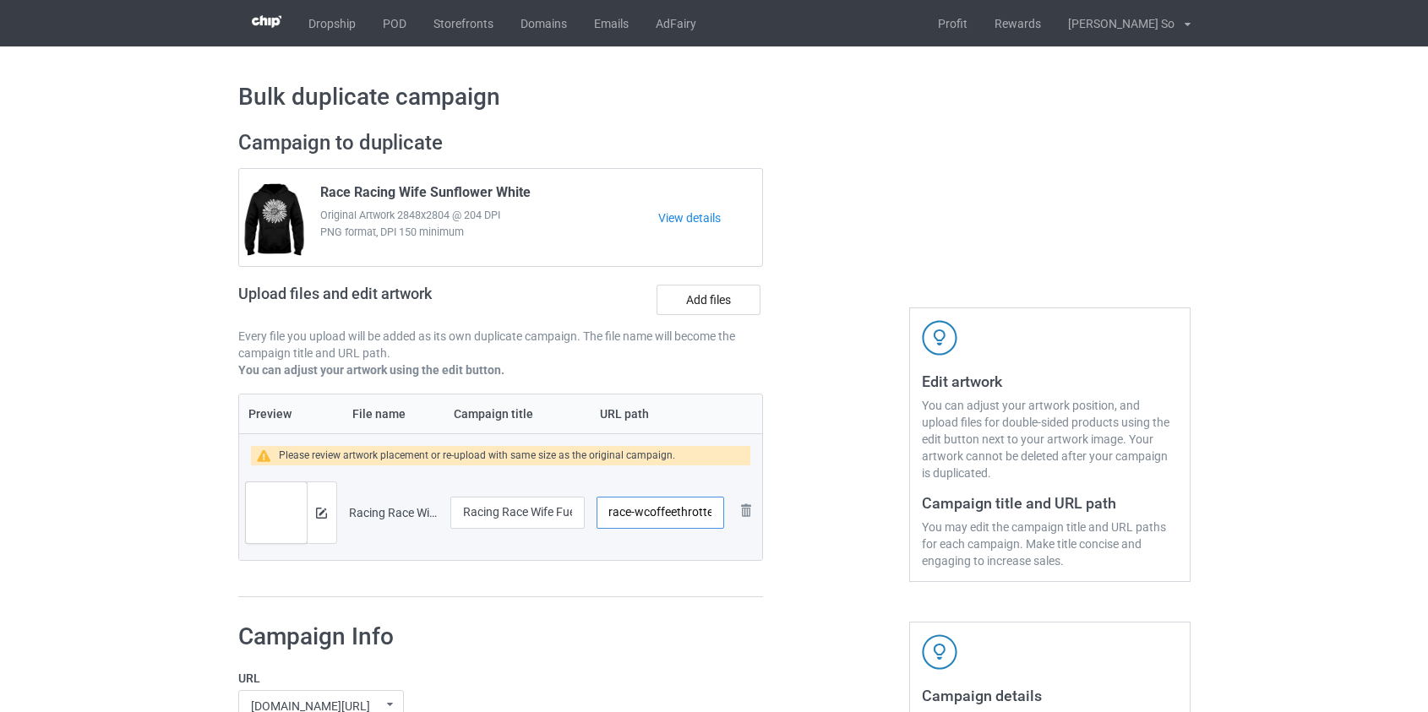
click at [656, 513] on input "/race-wcoffeethrotte" at bounding box center [659, 513] width 127 height 32
click at [652, 513] on input "/race-wcoffeethrotte" at bounding box center [659, 513] width 127 height 32
drag, startPoint x: 652, startPoint y: 513, endPoint x: 676, endPoint y: 514, distance: 23.7
click at [676, 514] on input "/race-wcoffeethrotte" at bounding box center [659, 513] width 127 height 32
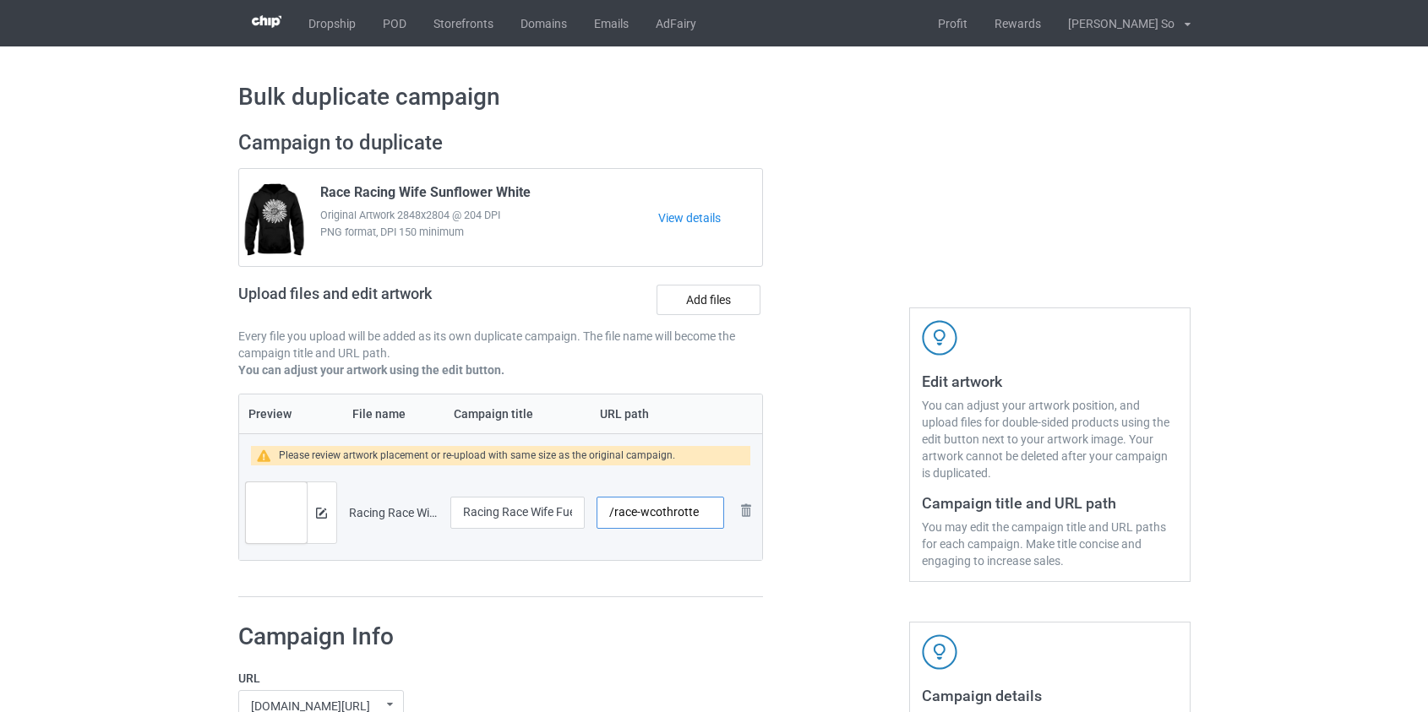
drag, startPoint x: 672, startPoint y: 511, endPoint x: 768, endPoint y: 520, distance: 95.8
click at [768, 520] on div "Campaign to duplicate Race Racing Wife Sunflower White Original Artwork 2848x28…" at bounding box center [500, 364] width 549 height 492
type input "/race-wcoth"
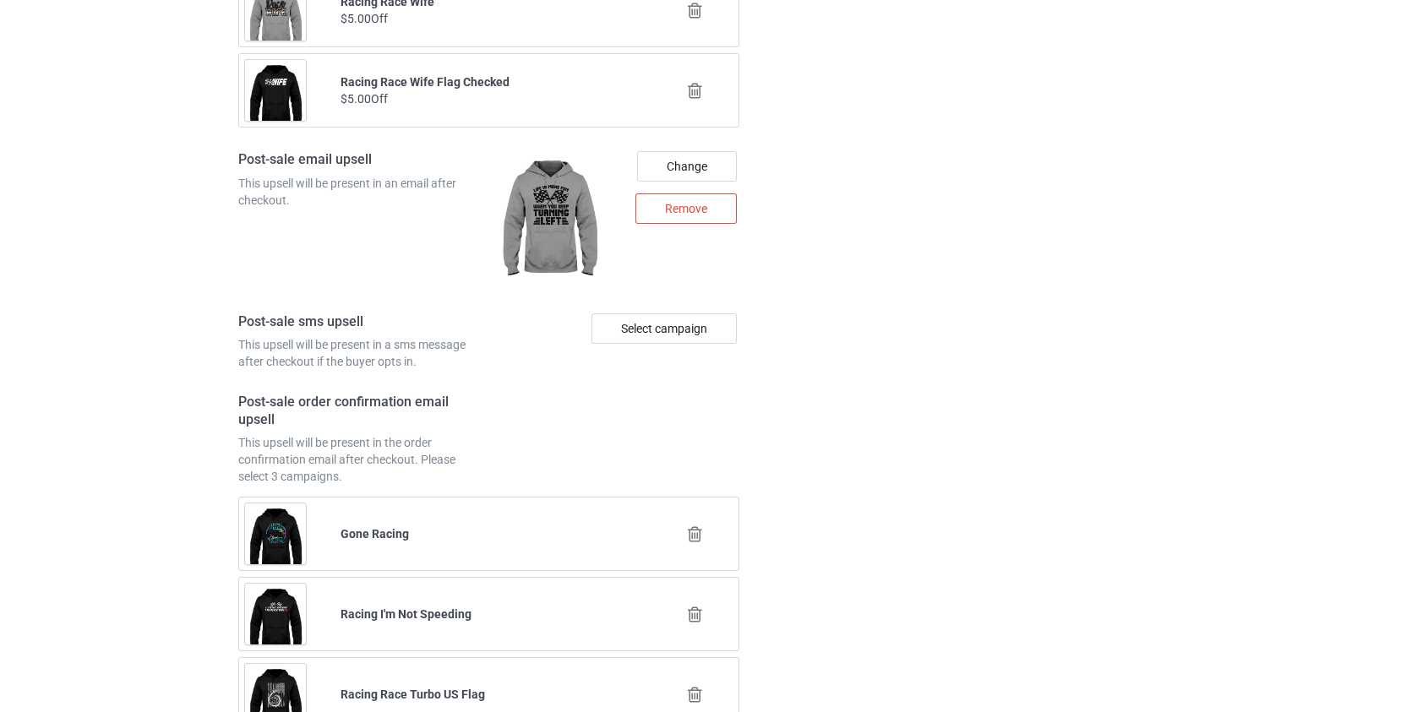
scroll to position [2415, 0]
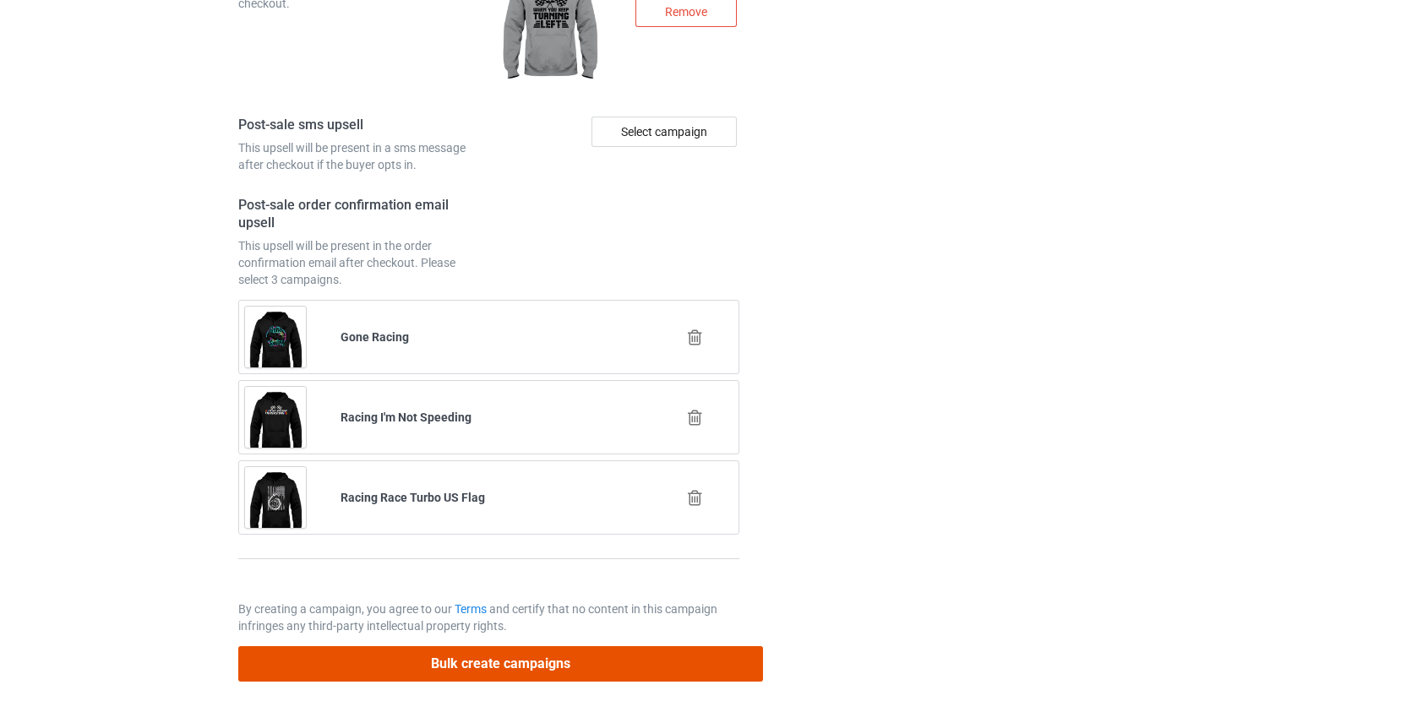
click at [552, 675] on button "Bulk create campaigns" at bounding box center [500, 663] width 525 height 35
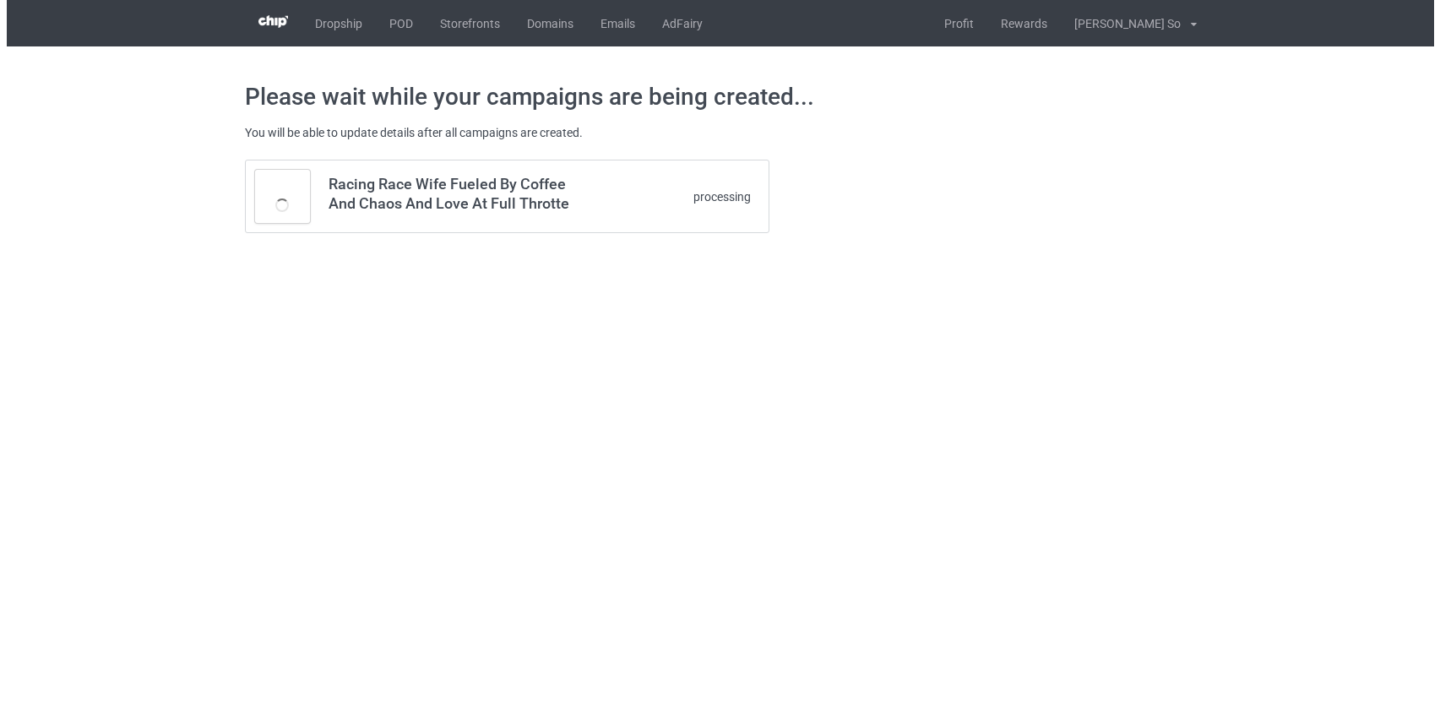
scroll to position [0, 0]
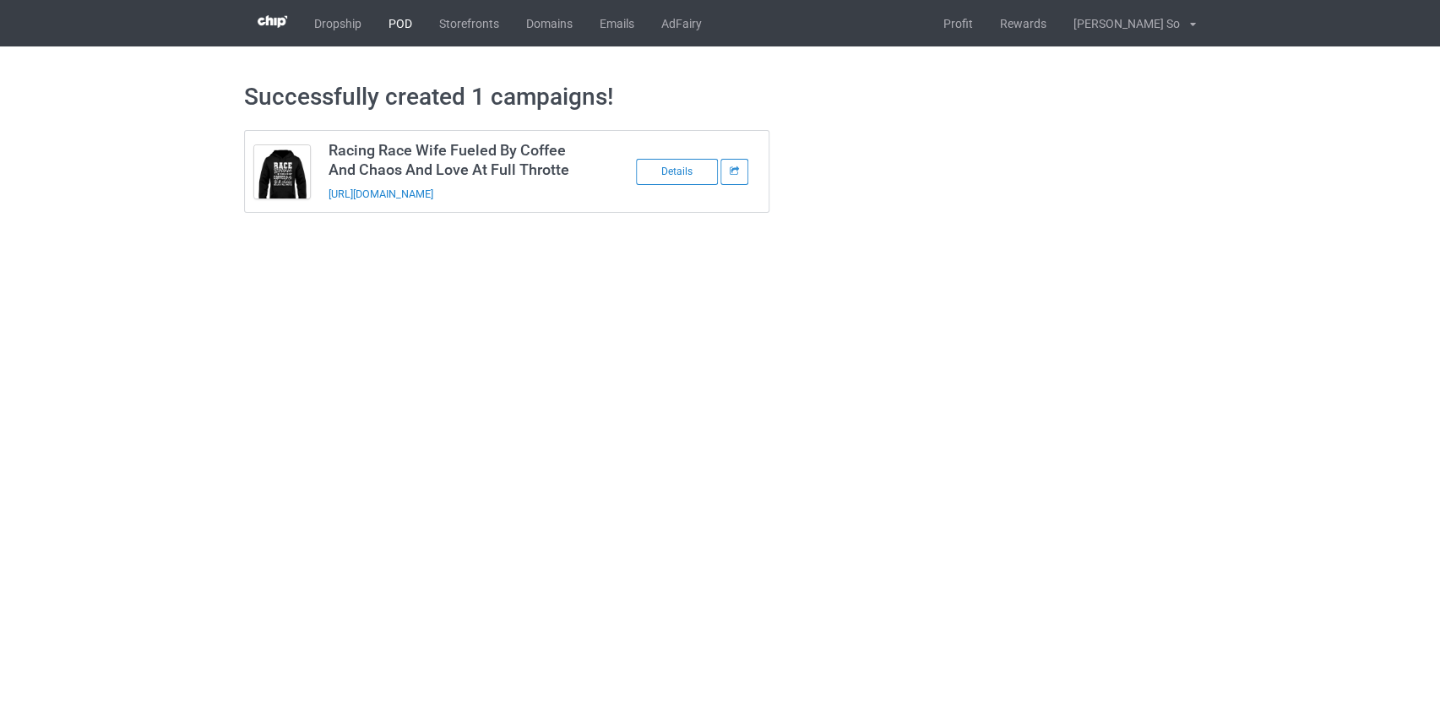
click at [396, 26] on link "POD" at bounding box center [400, 23] width 51 height 46
